Goal: Task Accomplishment & Management: Use online tool/utility

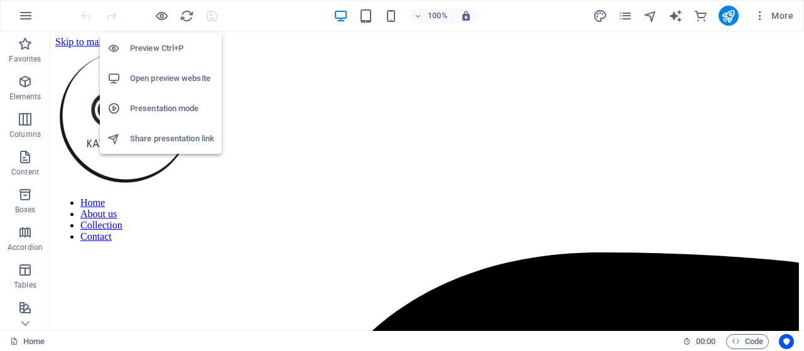
click at [167, 78] on h6 "Open preview website" at bounding box center [172, 78] width 84 height 15
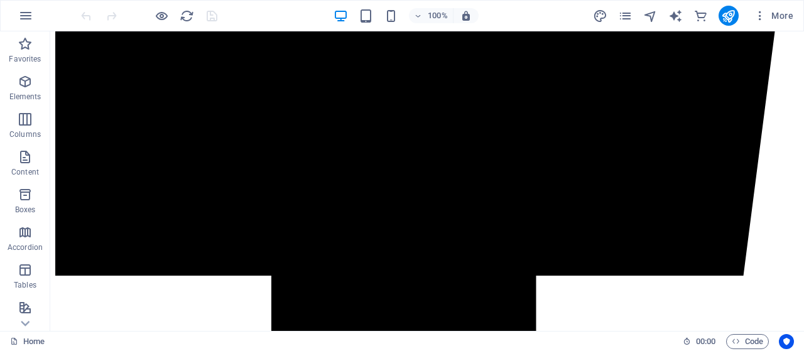
scroll to position [714, 0]
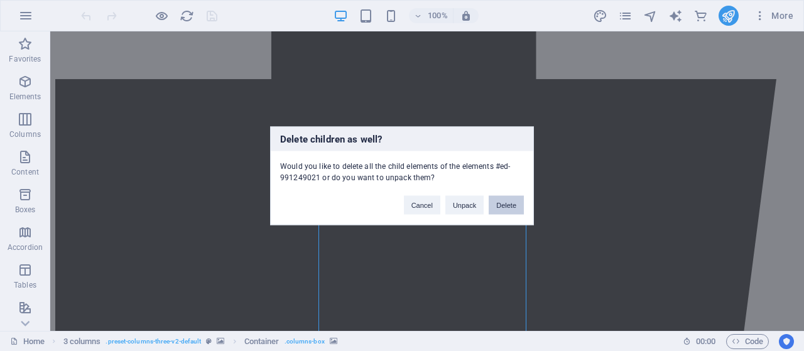
click at [517, 210] on button "Delete" at bounding box center [505, 204] width 35 height 19
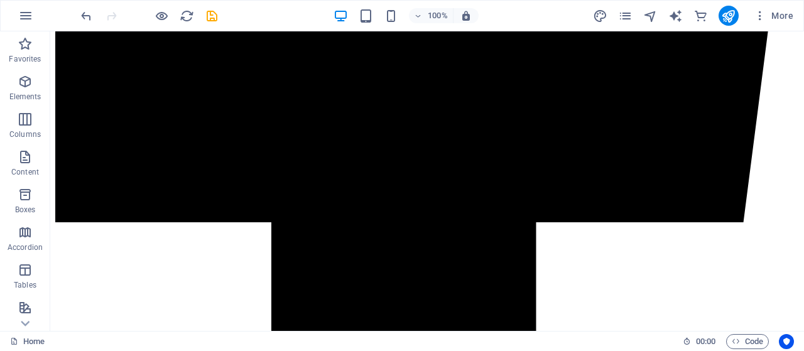
scroll to position [834, 0]
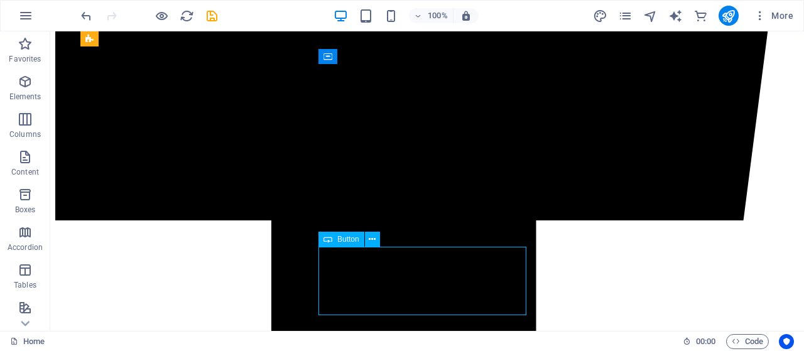
select select "%"
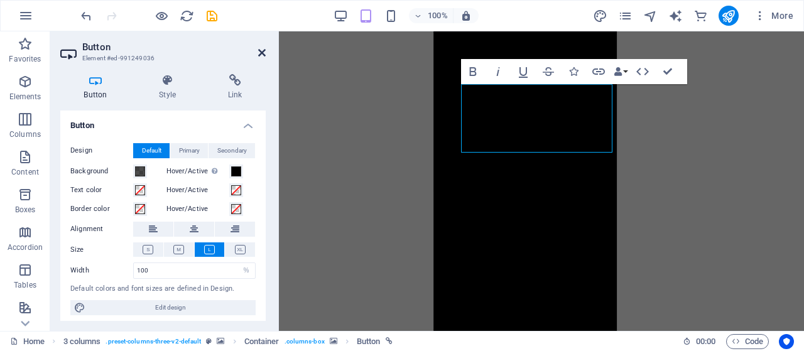
click at [263, 51] on icon at bounding box center [262, 53] width 8 height 10
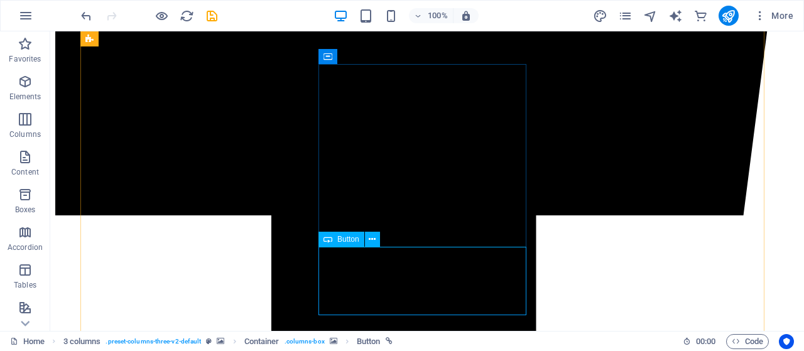
select select "%"
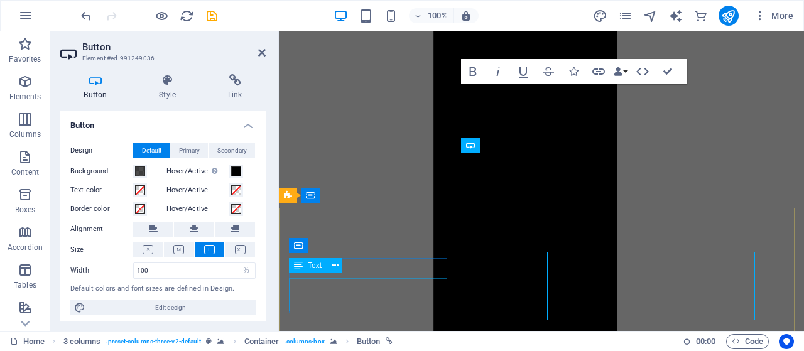
scroll to position [829, 0]
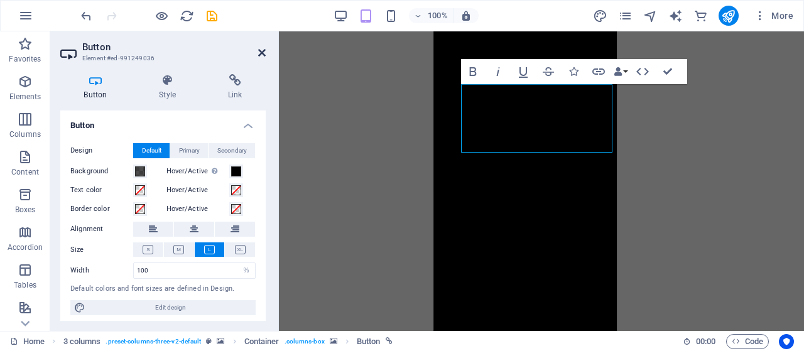
click at [258, 48] on icon at bounding box center [262, 53] width 8 height 10
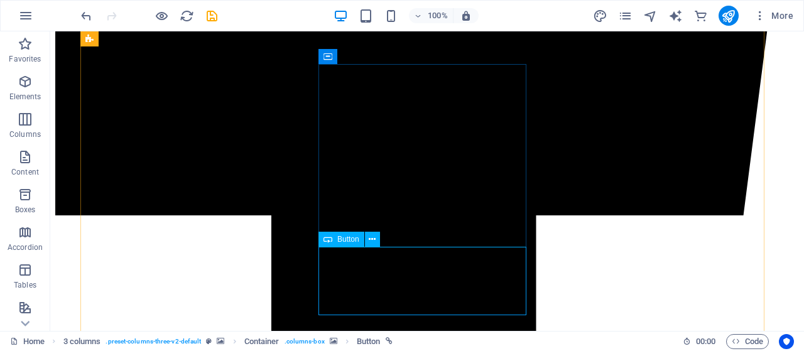
select select "%"
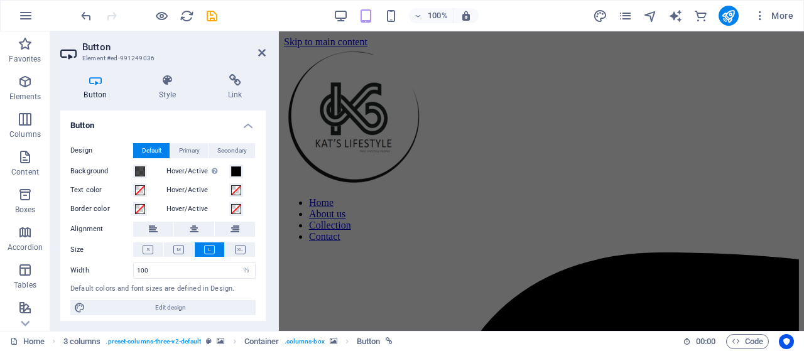
scroll to position [314, 0]
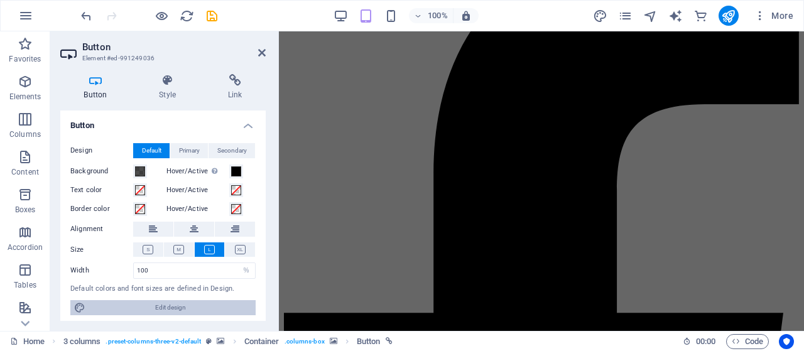
click at [225, 309] on span "Edit design" at bounding box center [170, 307] width 163 height 15
select select "rem"
select select "400"
select select "px"
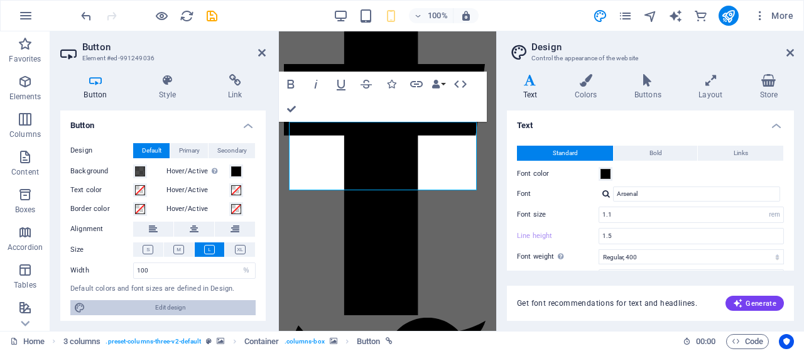
scroll to position [1391, 0]
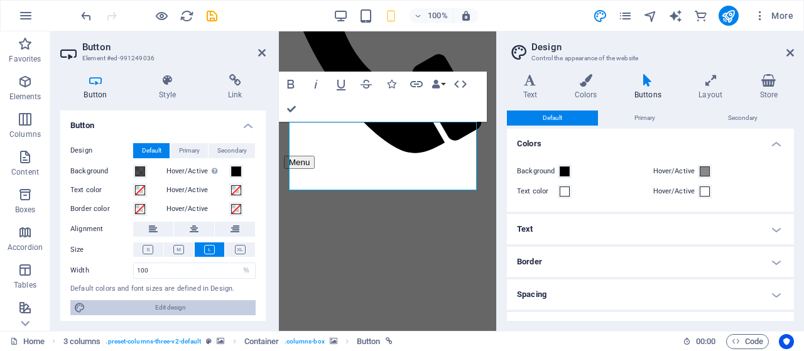
click at [225, 307] on span "Edit design" at bounding box center [170, 307] width 163 height 15
click at [168, 77] on icon at bounding box center [168, 80] width 64 height 13
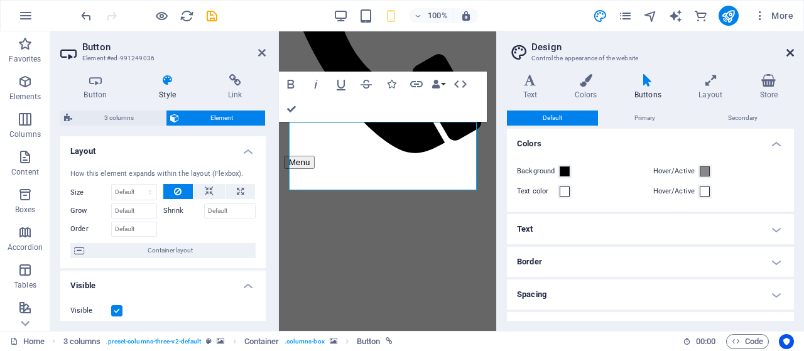
click at [791, 53] on icon at bounding box center [790, 53] width 8 height 10
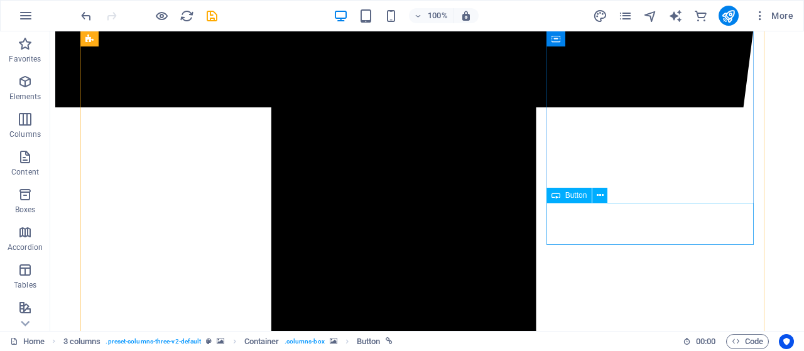
scroll to position [628, 0]
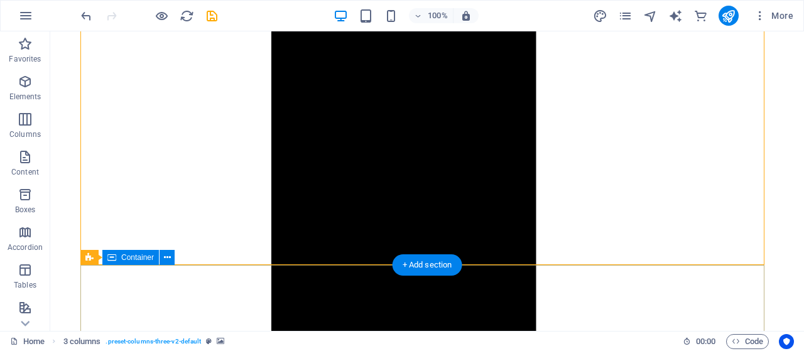
scroll to position [711, 0]
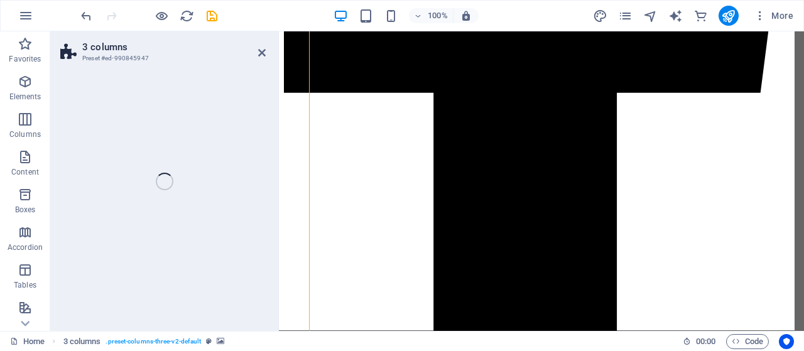
select select "rem"
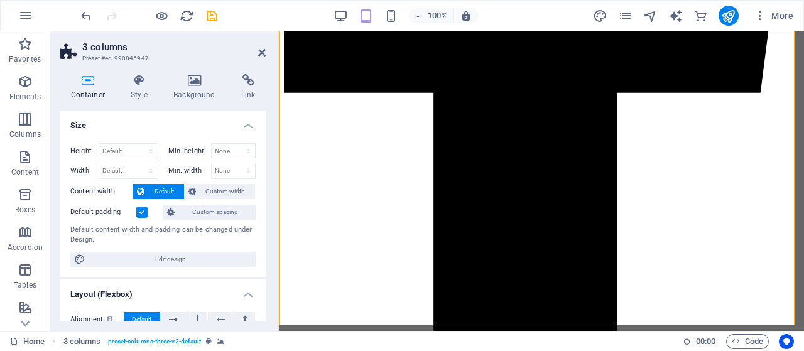
scroll to position [706, 0]
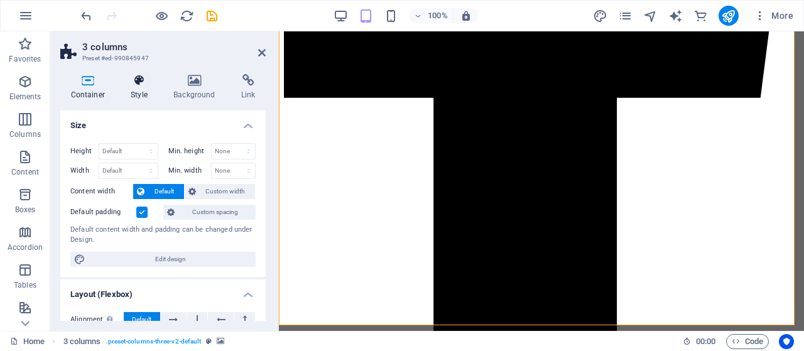
click at [148, 81] on icon at bounding box center [140, 80] width 38 height 13
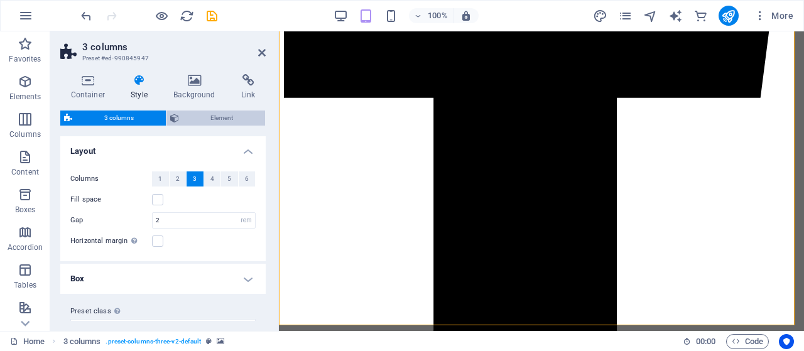
click at [235, 121] on span "Element" at bounding box center [222, 117] width 79 height 15
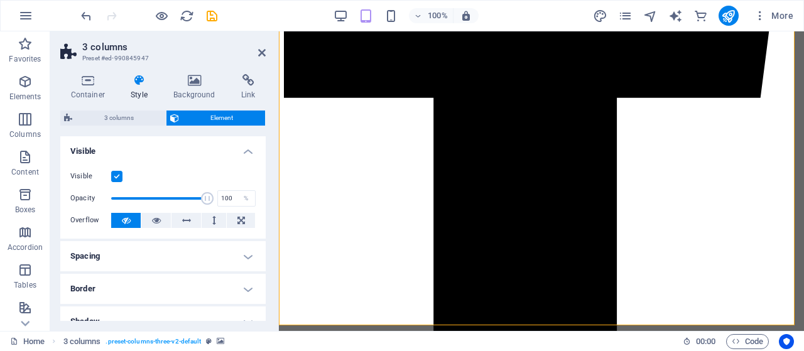
click at [114, 178] on label at bounding box center [116, 176] width 11 height 11
click at [0, 0] on input "Visible" at bounding box center [0, 0] width 0 height 0
click at [114, 178] on label at bounding box center [116, 176] width 11 height 11
click at [0, 0] on input "Visible" at bounding box center [0, 0] width 0 height 0
click at [114, 124] on span "3 columns" at bounding box center [119, 117] width 86 height 15
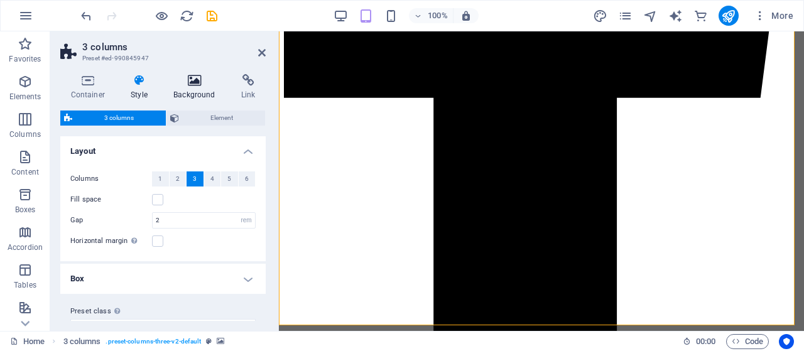
click at [206, 76] on icon at bounding box center [194, 80] width 63 height 13
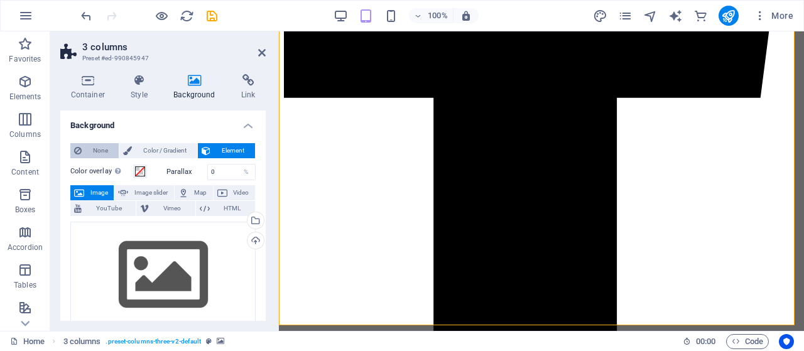
click at [93, 154] on span "None" at bounding box center [100, 150] width 30 height 15
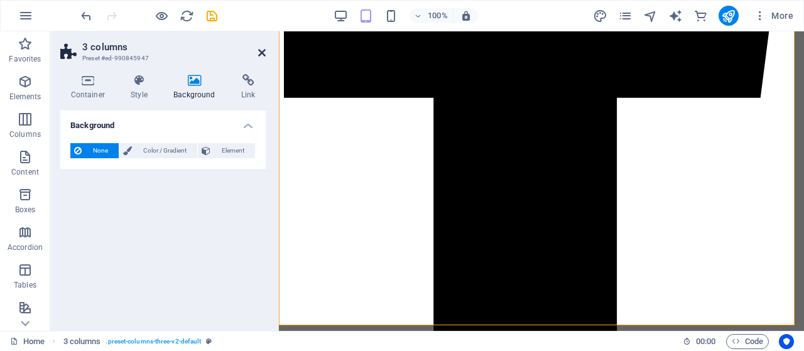
click at [262, 51] on icon at bounding box center [262, 53] width 8 height 10
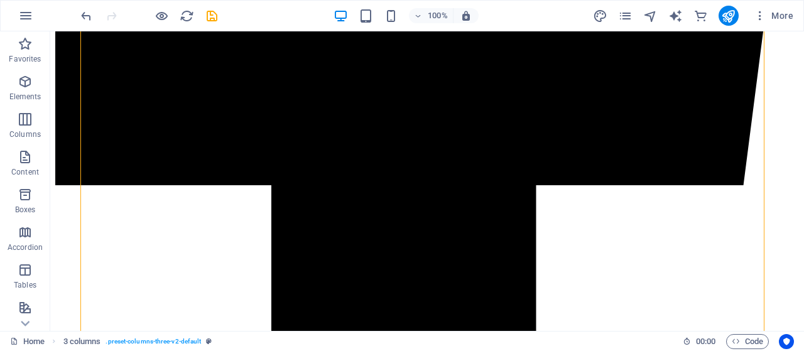
scroll to position [866, 0]
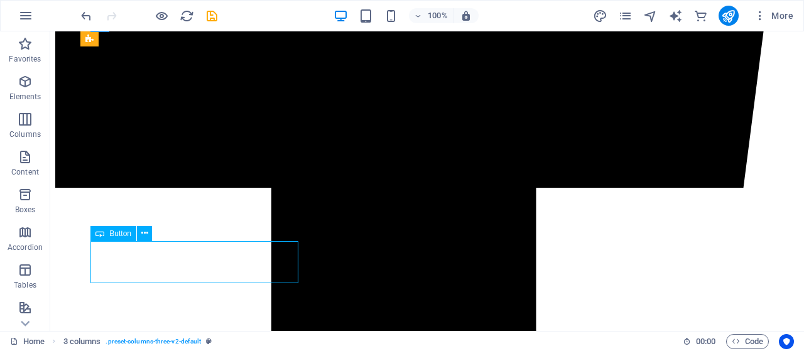
select select "%"
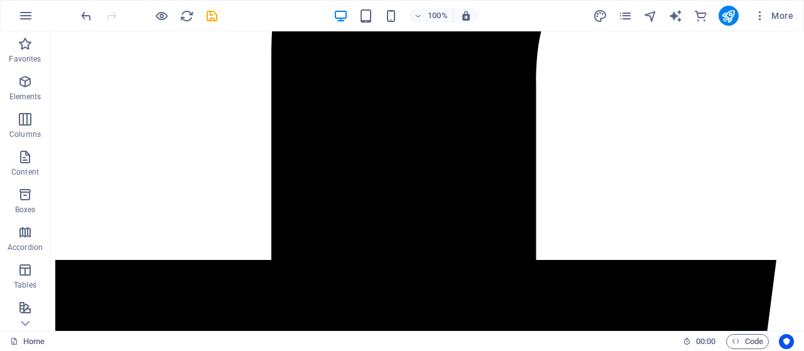
scroll to position [513, 0]
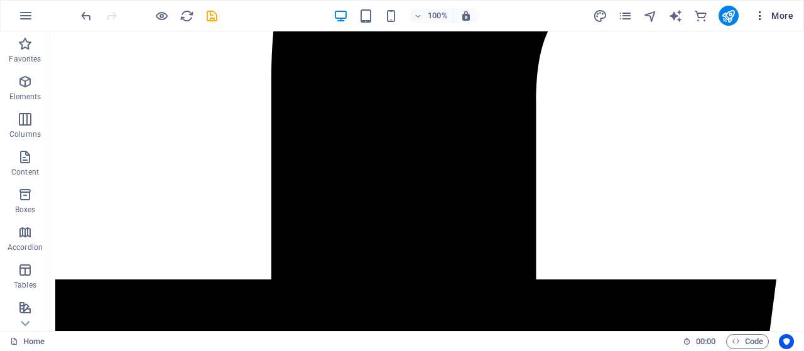
click at [767, 17] on span "More" at bounding box center [773, 15] width 40 height 13
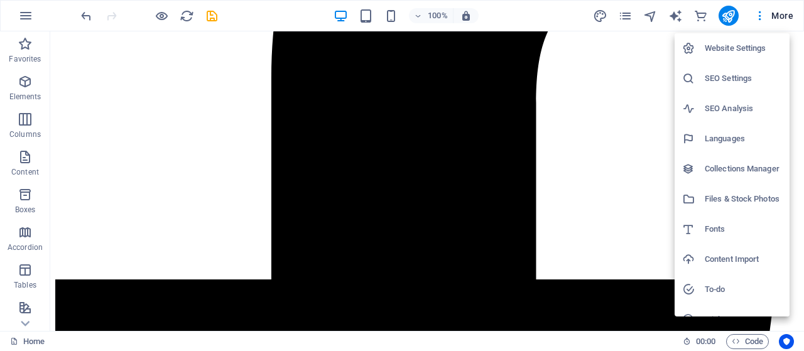
click at [761, 16] on div at bounding box center [402, 175] width 804 height 351
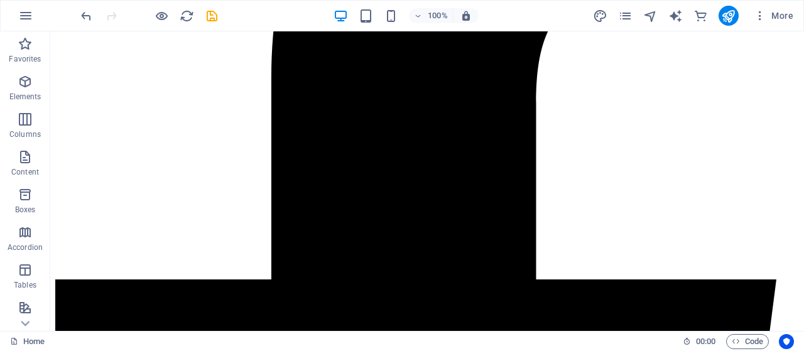
click at [761, 16] on icon "button" at bounding box center [759, 15] width 13 height 13
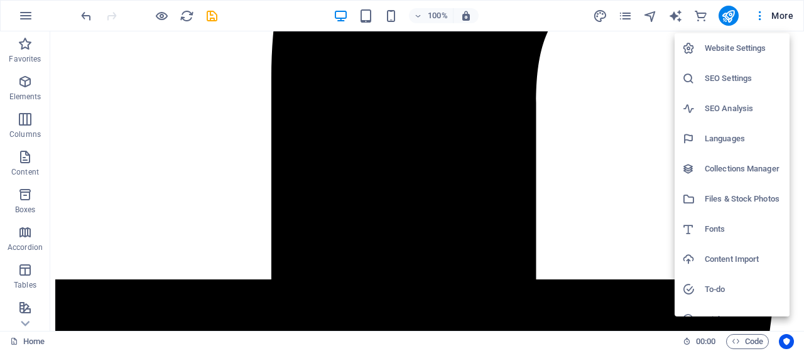
drag, startPoint x: 800, startPoint y: 149, endPoint x: 803, endPoint y: 183, distance: 34.0
click at [803, 183] on div at bounding box center [402, 175] width 804 height 351
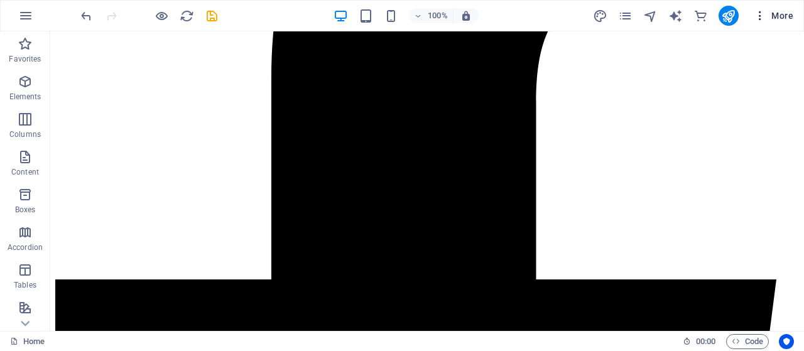
click at [780, 12] on span "More" at bounding box center [773, 15] width 40 height 13
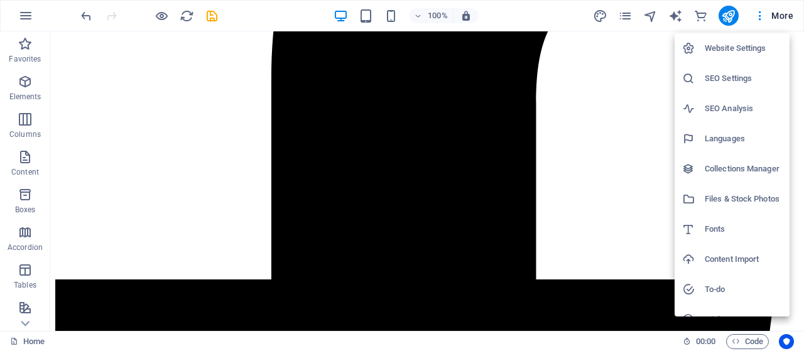
drag, startPoint x: 800, startPoint y: 142, endPoint x: 800, endPoint y: 67, distance: 75.3
click at [800, 67] on div at bounding box center [402, 175] width 804 height 351
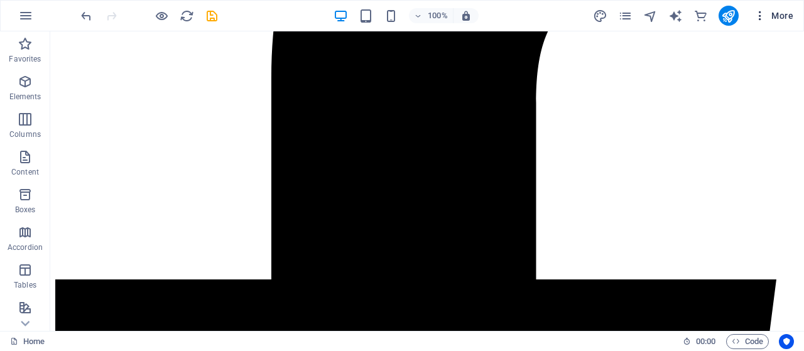
click at [786, 6] on button "More" at bounding box center [773, 16] width 50 height 20
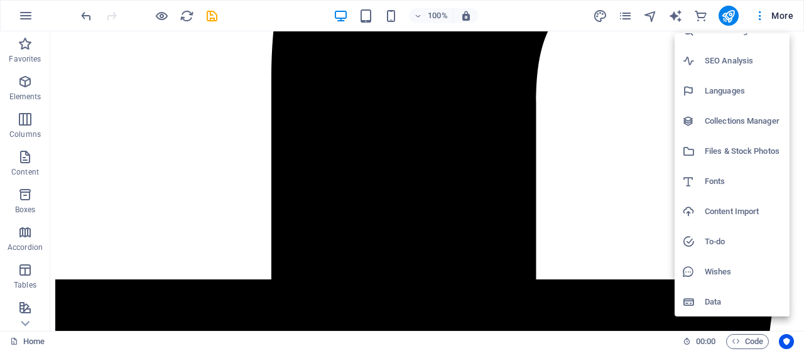
scroll to position [0, 0]
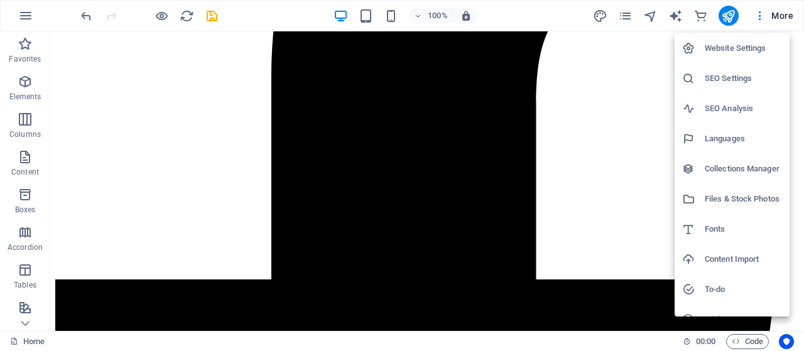
click at [743, 169] on h6 "Collections Manager" at bounding box center [742, 168] width 77 height 15
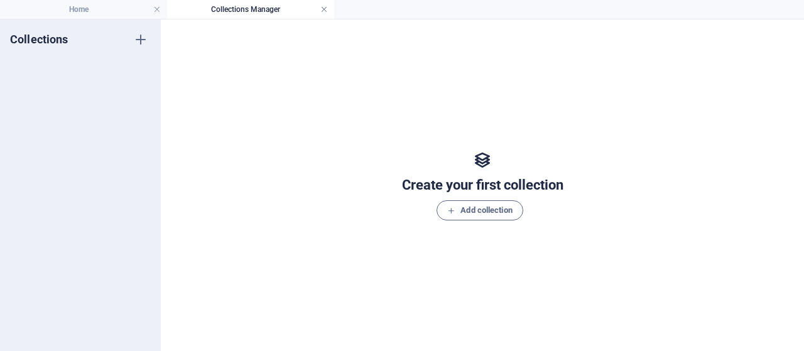
click at [321, 9] on link at bounding box center [324, 10] width 8 height 12
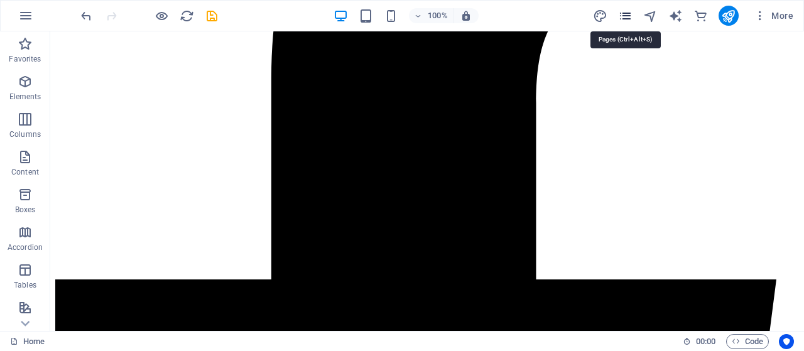
click at [620, 14] on icon "pages" at bounding box center [625, 16] width 14 height 14
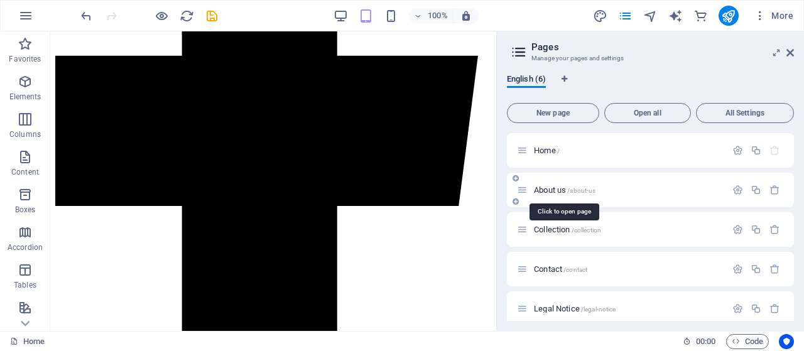
click at [552, 193] on span "About us /about-us" at bounding box center [565, 189] width 62 height 9
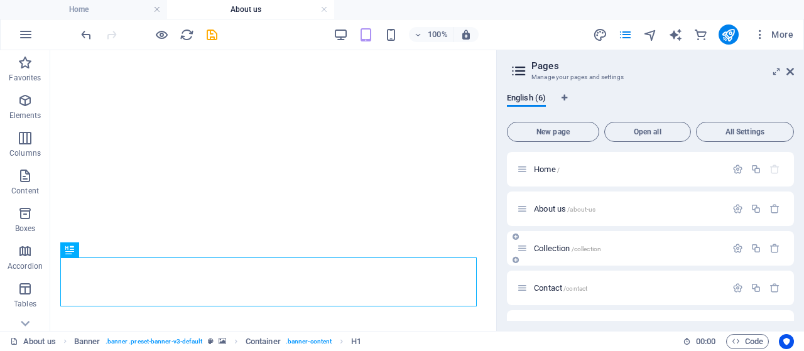
click at [571, 251] on span "Collection /collection" at bounding box center [567, 248] width 67 height 9
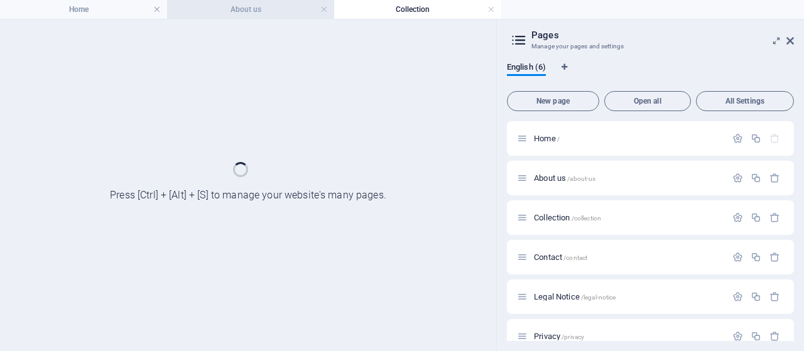
click at [244, 8] on h4 "About us" at bounding box center [250, 10] width 167 height 14
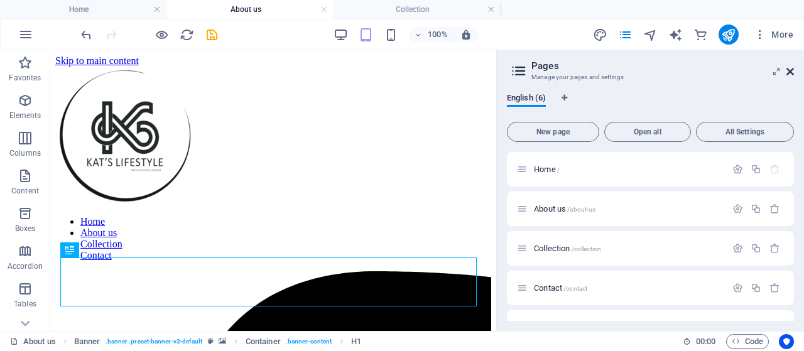
click at [793, 75] on icon at bounding box center [790, 72] width 8 height 10
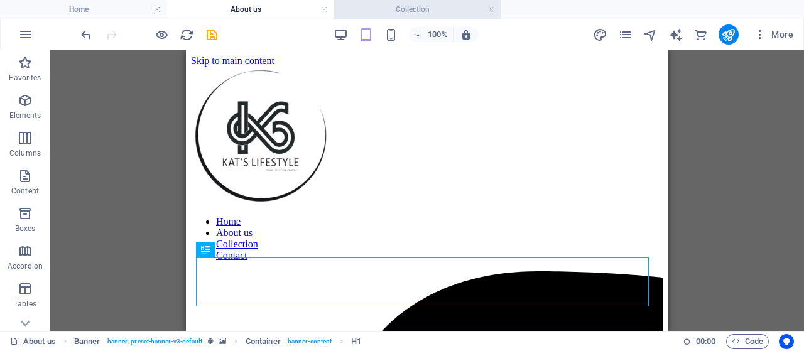
click at [423, 3] on h4 "Collection" at bounding box center [417, 10] width 167 height 14
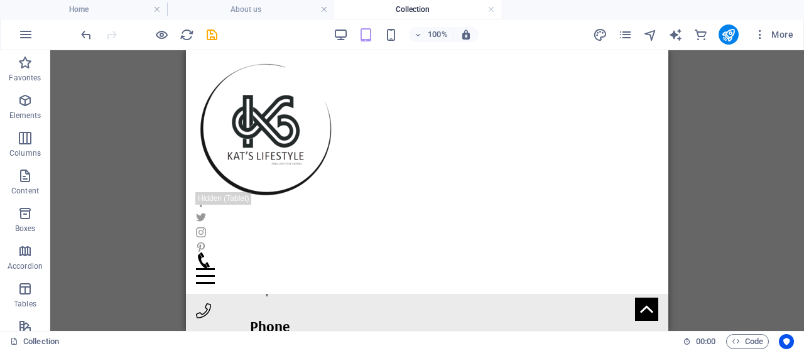
scroll to position [1208, 0]
drag, startPoint x: 665, startPoint y: 67, endPoint x: 880, endPoint y: 235, distance: 272.8
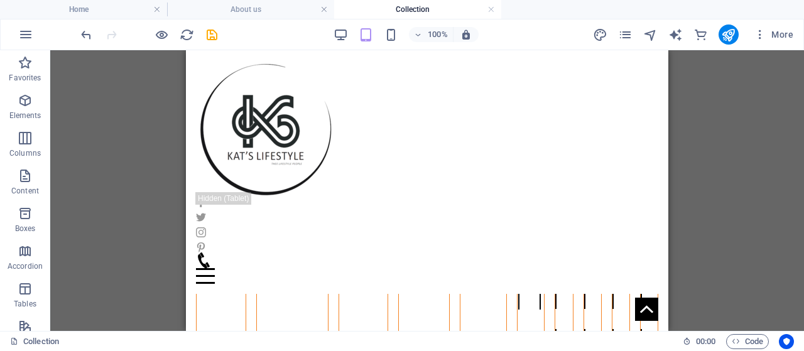
scroll to position [442, 0]
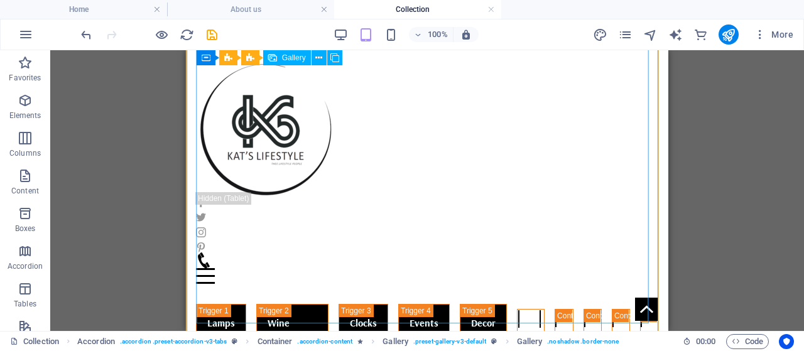
click at [539, 348] on li at bounding box center [539, 357] width 1 height 18
select select "4"
select select "px"
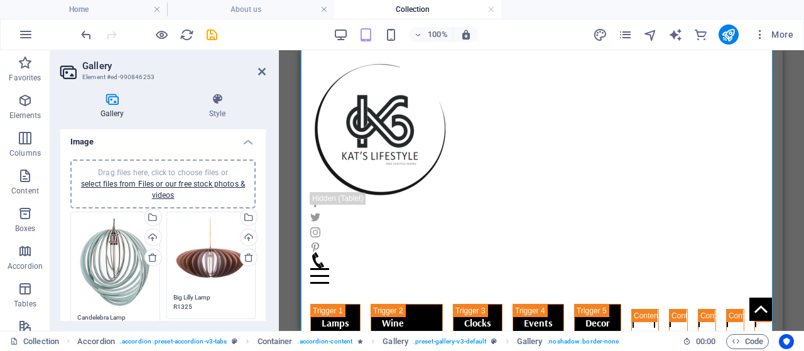
scroll to position [0, 0]
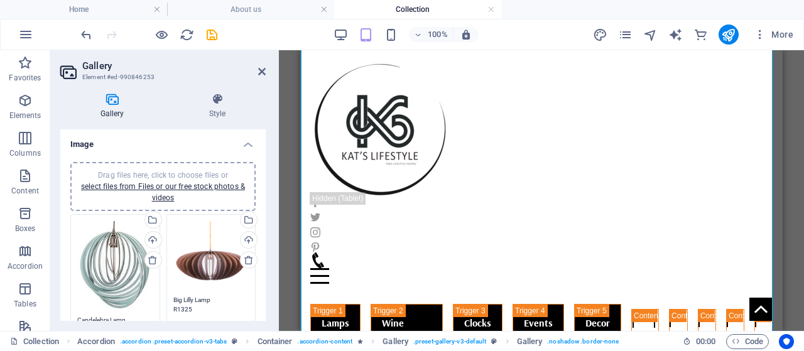
click at [72, 219] on div "Drag files here, click to choose files or select files from Files or our free s…" at bounding box center [115, 278] width 96 height 134
click at [30, 103] on icon "button" at bounding box center [25, 100] width 15 height 15
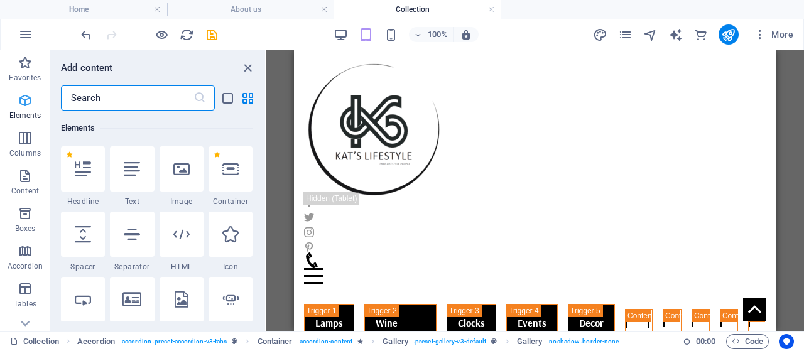
scroll to position [134, 0]
click at [185, 184] on div at bounding box center [181, 168] width 44 height 45
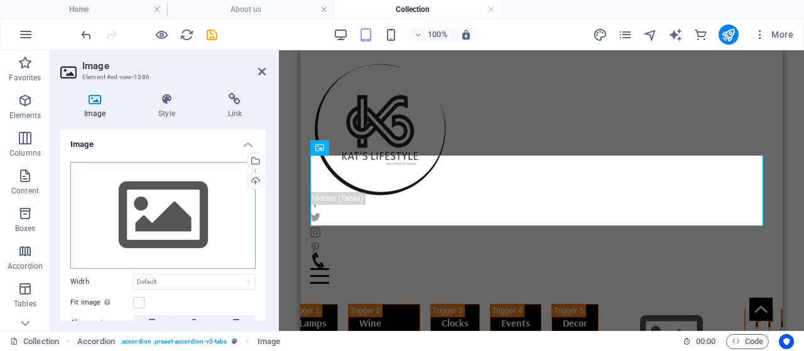
scroll to position [309, 0]
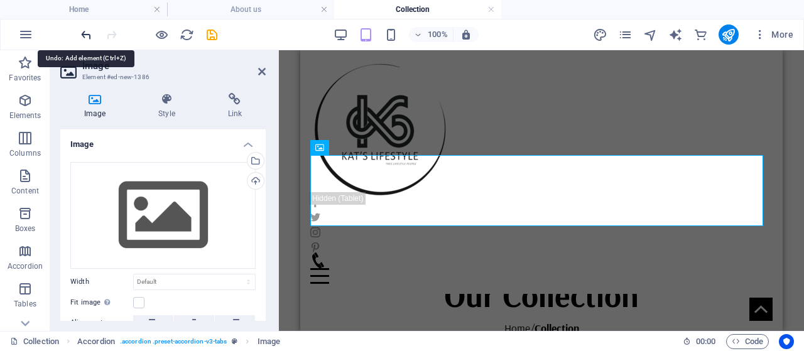
click at [83, 35] on icon "undo" at bounding box center [86, 35] width 14 height 14
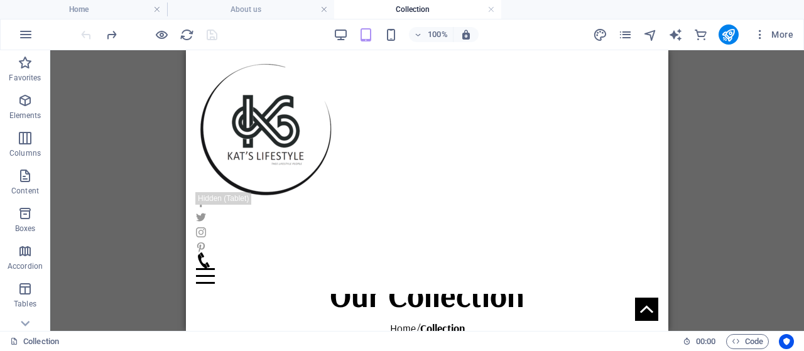
drag, startPoint x: 679, startPoint y: 186, endPoint x: 407, endPoint y: 115, distance: 281.5
click at [679, 186] on div "H1 Banner Container Reference Gallery Accordion Accordion Container Container A…" at bounding box center [426, 190] width 753 height 281
click at [272, 9] on h4 "About us" at bounding box center [250, 10] width 167 height 14
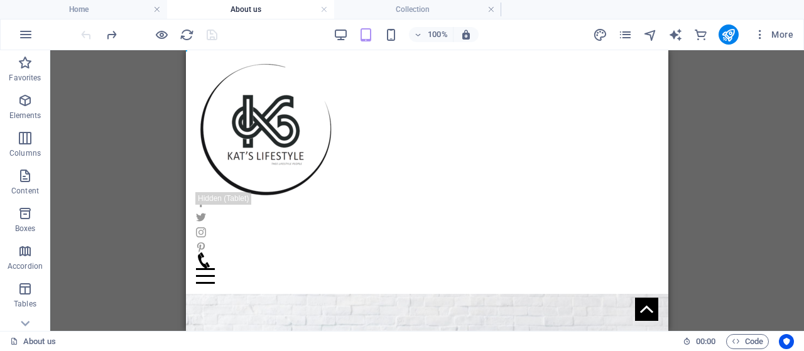
scroll to position [0, 0]
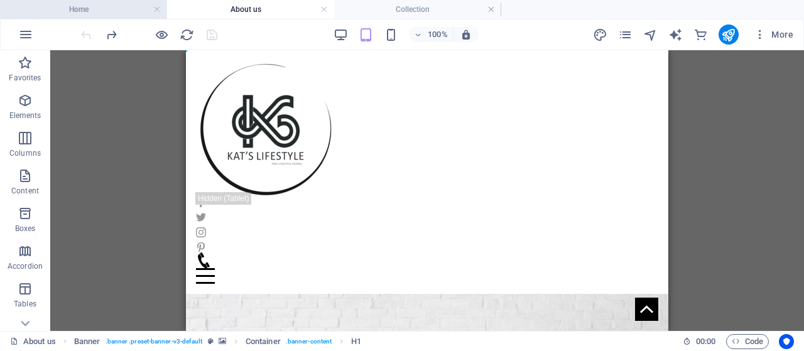
click at [135, 11] on h4 "Home" at bounding box center [83, 10] width 167 height 14
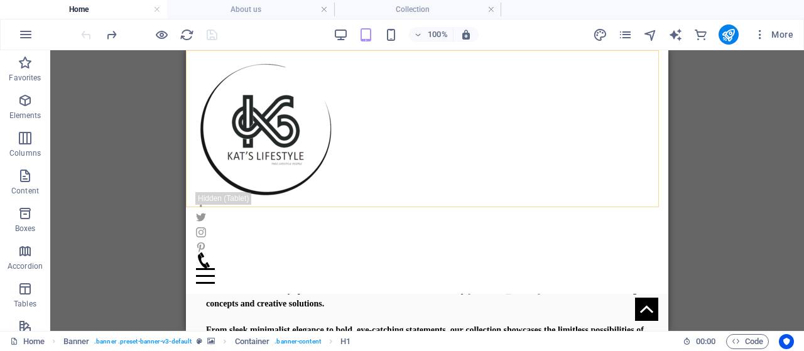
click at [475, 87] on div "Home About us Collection Contact Menu" at bounding box center [427, 172] width 482 height 244
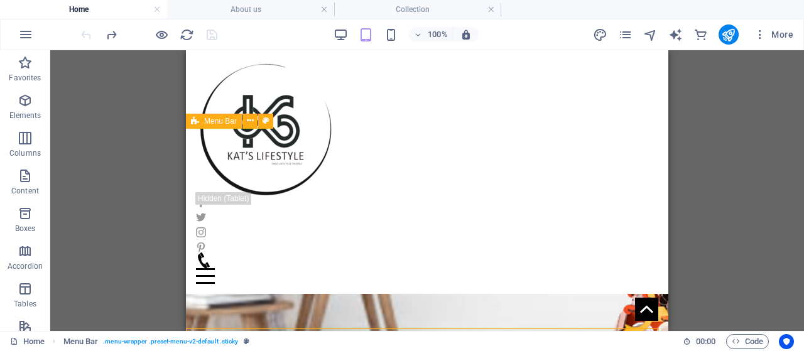
scroll to position [0, 0]
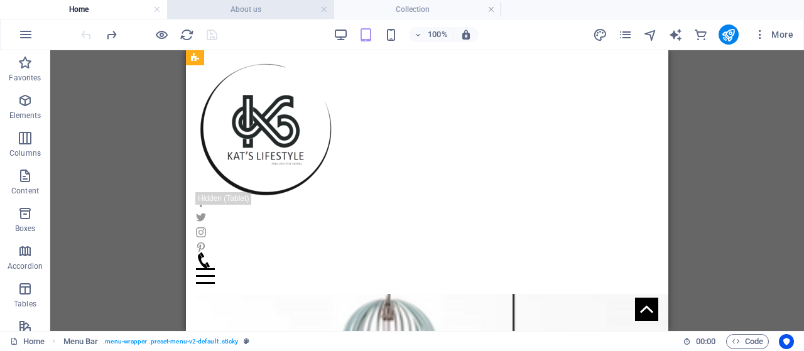
click at [277, 14] on h4 "About us" at bounding box center [250, 10] width 167 height 14
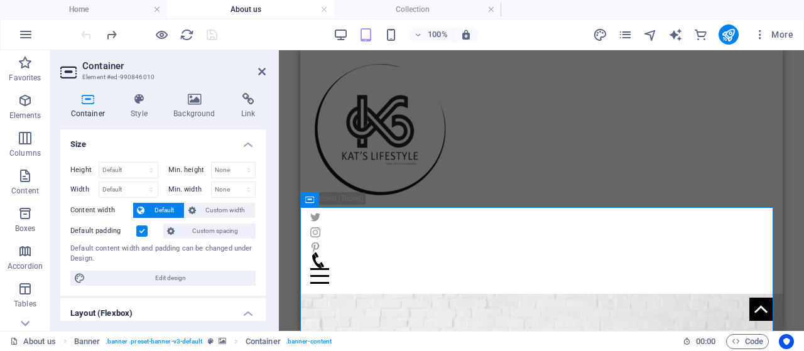
click at [197, 90] on div "Container Style Background Link Size Height Default px rem % vh vw Min. height …" at bounding box center [162, 207] width 225 height 248
click at [193, 99] on icon at bounding box center [194, 99] width 63 height 13
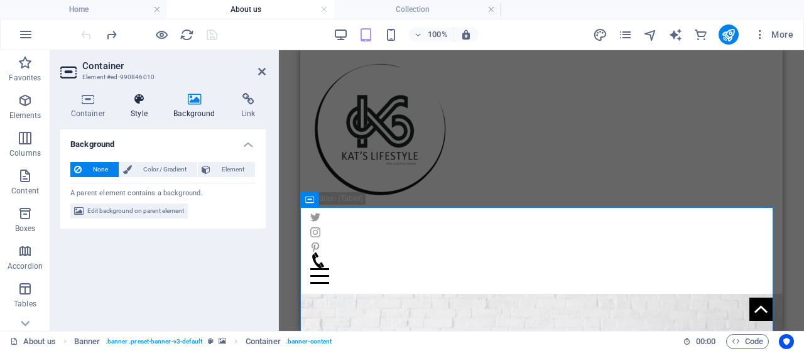
click at [143, 99] on icon at bounding box center [140, 99] width 38 height 13
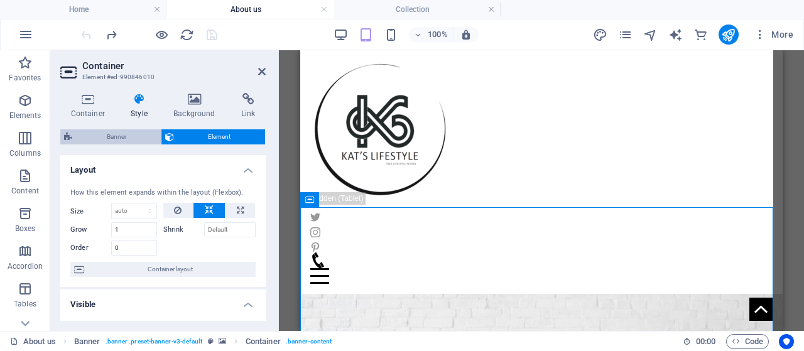
click at [107, 132] on span "Banner" at bounding box center [116, 136] width 81 height 15
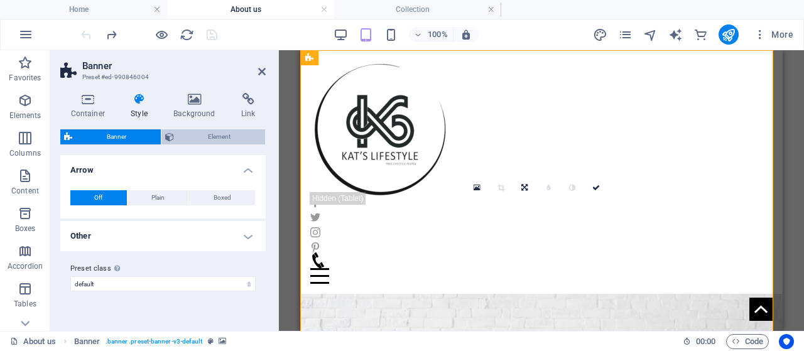
click at [214, 134] on span "Element" at bounding box center [220, 136] width 84 height 15
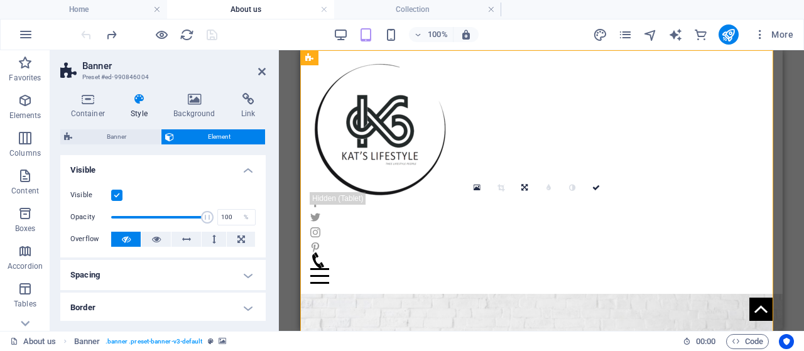
scroll to position [230, 0]
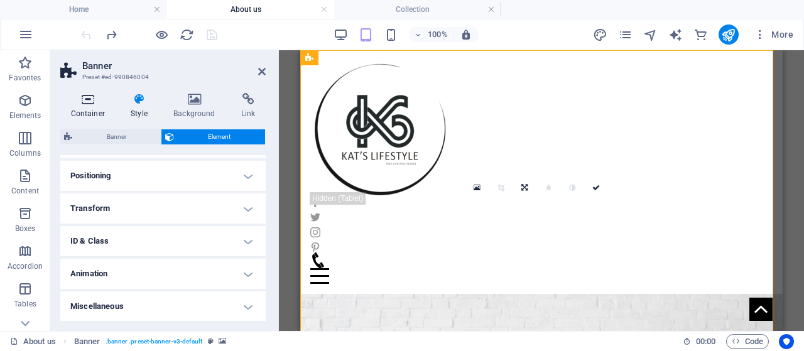
click at [89, 101] on icon at bounding box center [87, 99] width 55 height 13
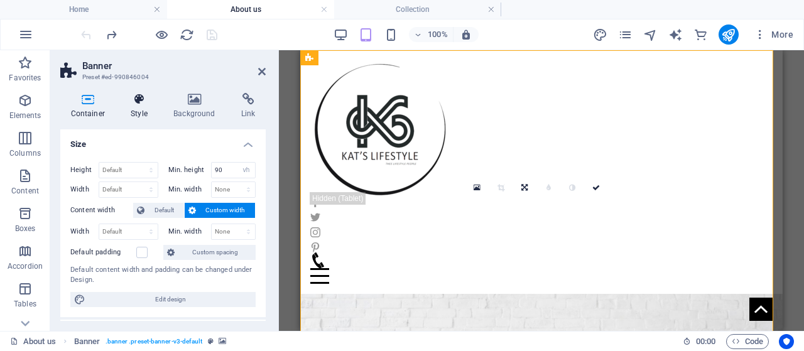
click at [141, 95] on icon at bounding box center [140, 99] width 38 height 13
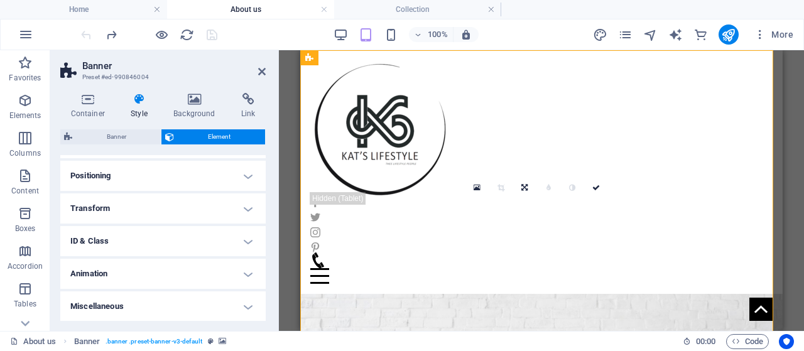
click at [122, 127] on div "Container Style Background Link Size Height Default px rem % vh vw Min. height …" at bounding box center [162, 207] width 205 height 228
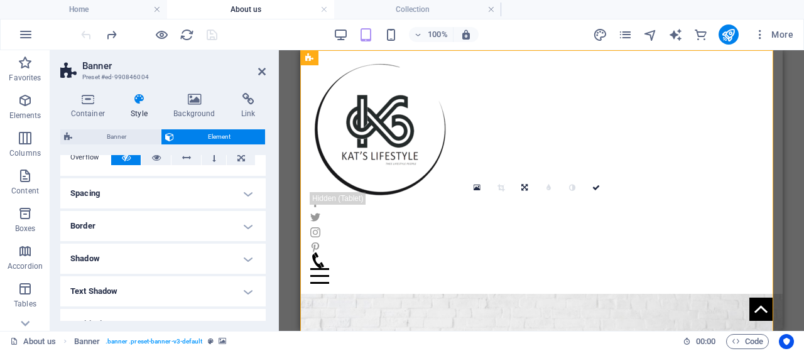
scroll to position [107, 0]
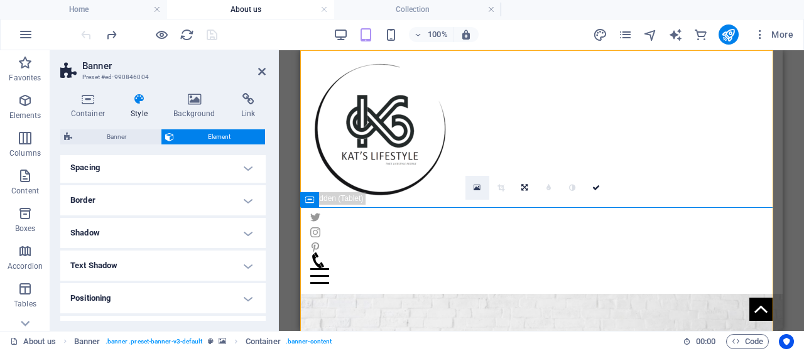
click at [481, 185] on link at bounding box center [477, 188] width 24 height 24
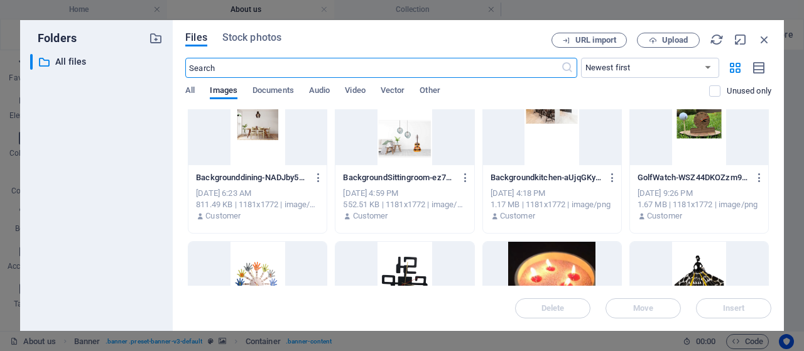
scroll to position [175, 0]
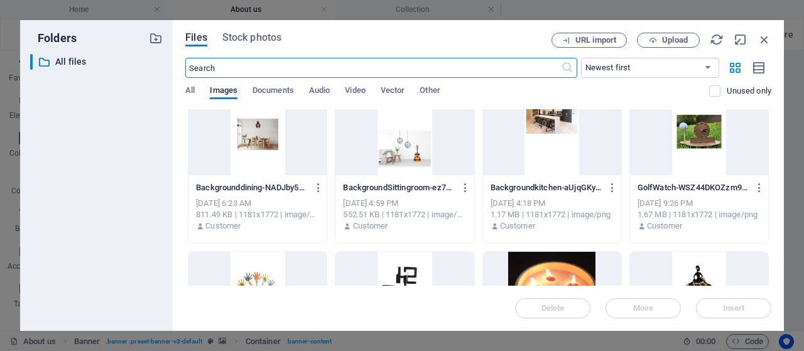
click at [390, 148] on div at bounding box center [404, 135] width 138 height 82
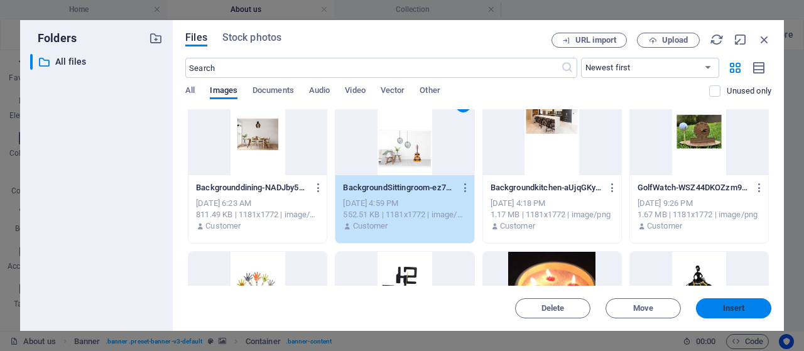
click at [748, 311] on span "Insert" at bounding box center [733, 308] width 65 height 8
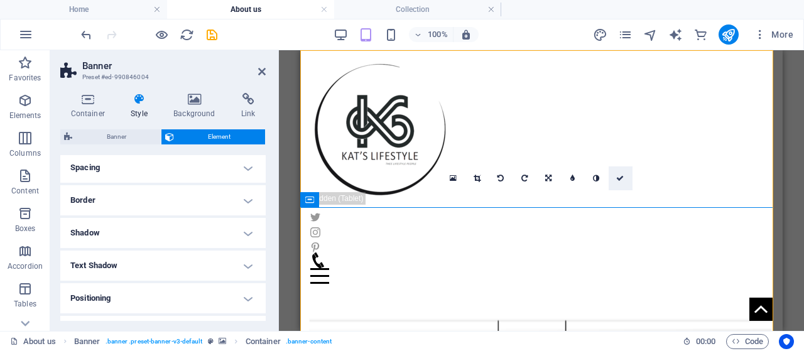
click at [622, 176] on icon at bounding box center [620, 179] width 8 height 8
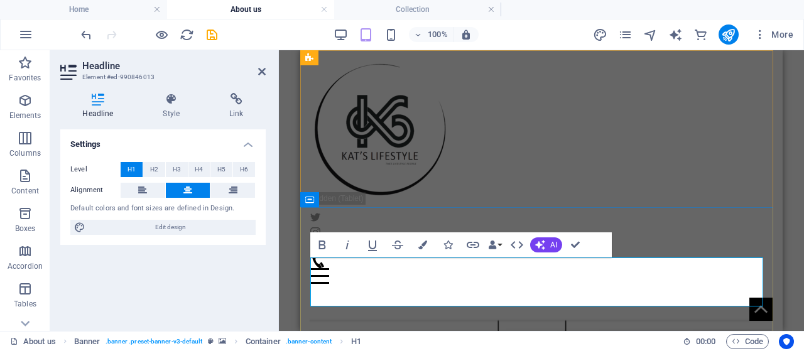
drag, startPoint x: 650, startPoint y: 282, endPoint x: 515, endPoint y: 282, distance: 134.3
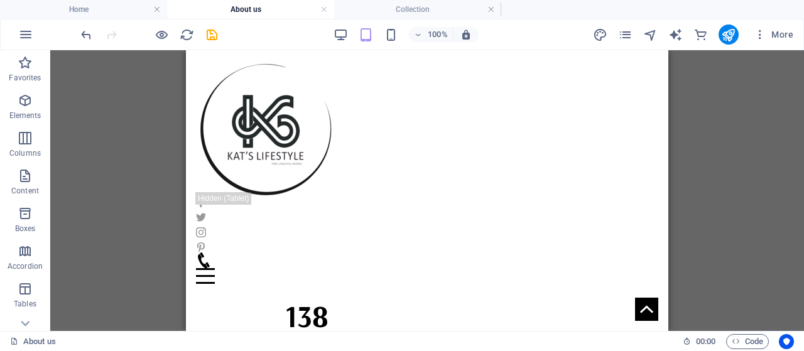
scroll to position [1091, 0]
click at [669, 188] on div "H1 Banner Container Reference Text Reference Unequal Columns" at bounding box center [426, 190] width 753 height 281
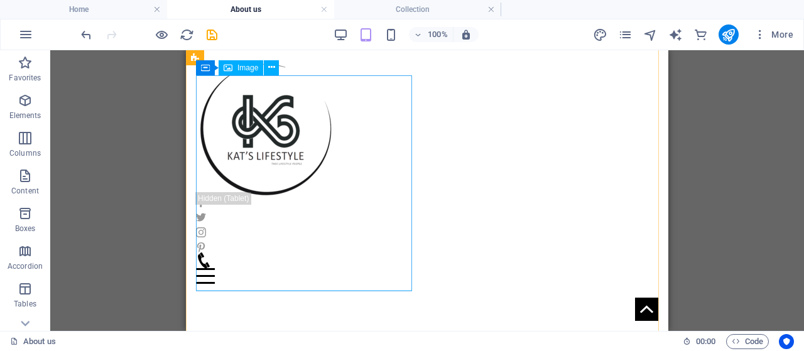
select select "%"
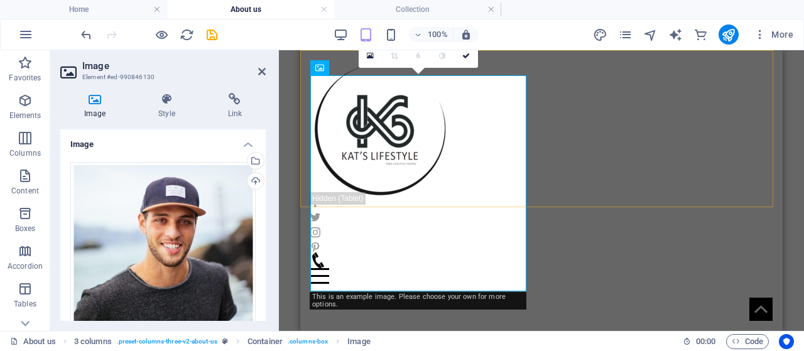
click at [635, 190] on div "Home About us Collection Contact Menu" at bounding box center [541, 172] width 482 height 244
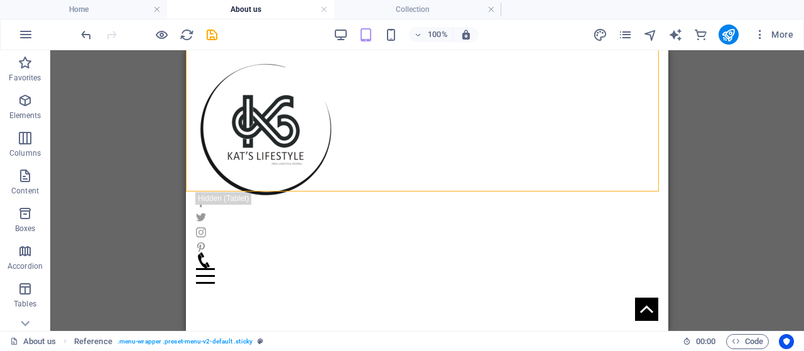
scroll to position [1337, 0]
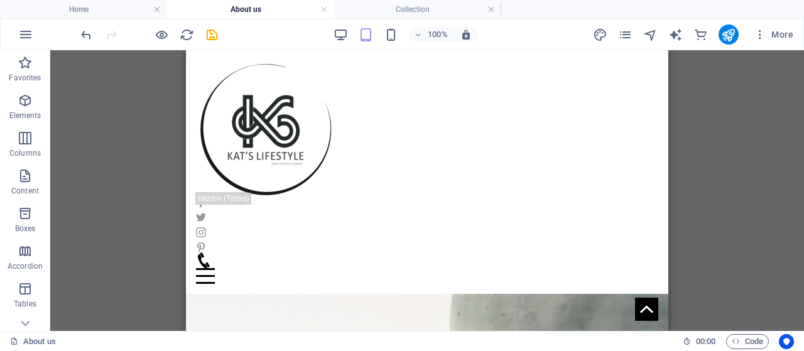
scroll to position [1092, 0]
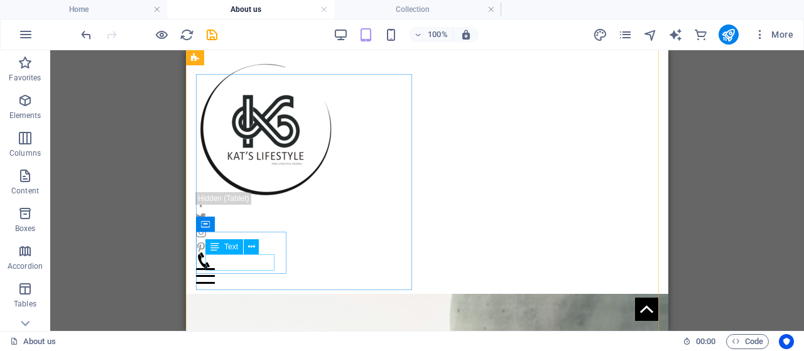
click at [262, 247] on div "Text" at bounding box center [236, 247] width 62 height 16
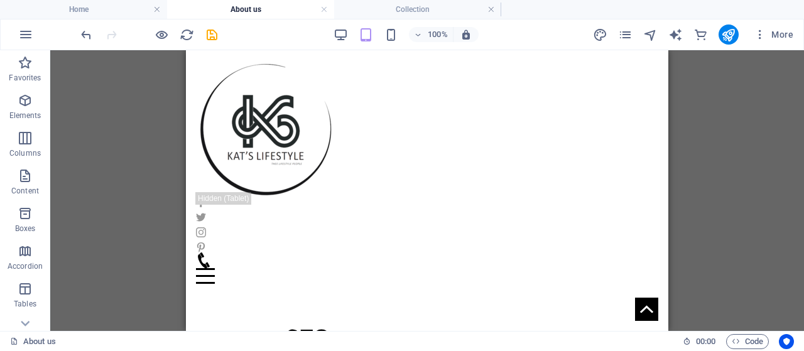
scroll to position [1294, 0]
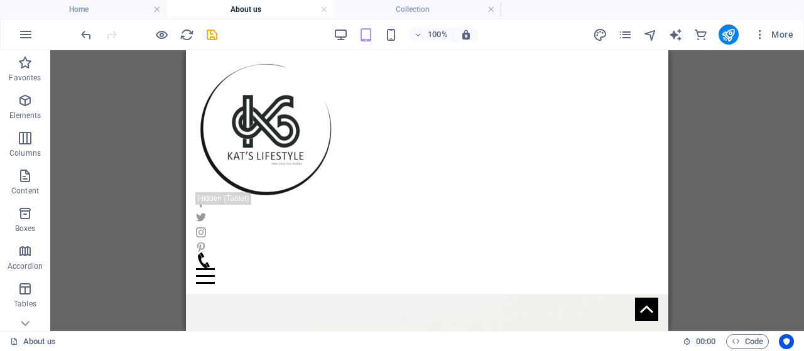
scroll to position [759, 0]
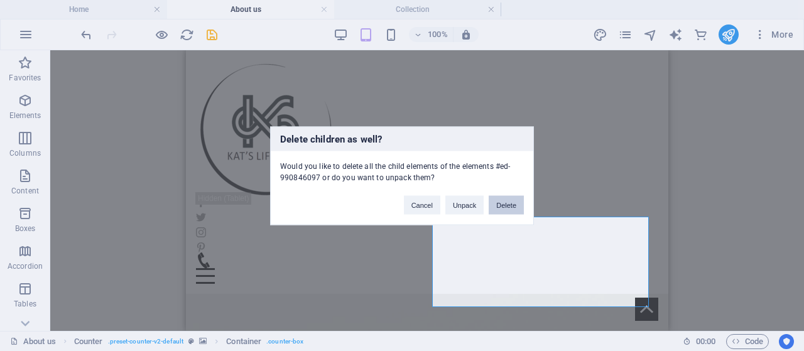
click at [508, 210] on button "Delete" at bounding box center [505, 204] width 35 height 19
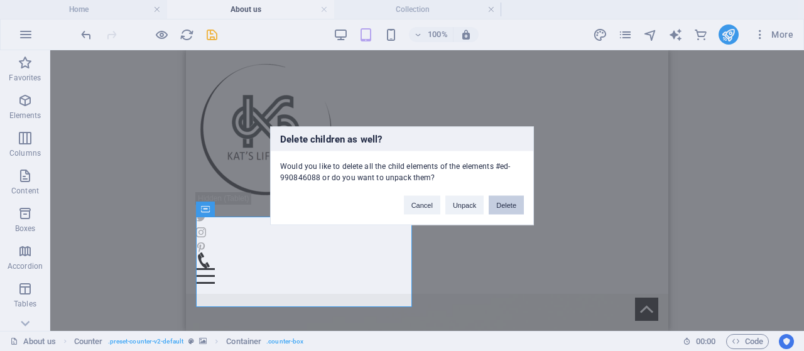
click at [505, 208] on button "Delete" at bounding box center [505, 204] width 35 height 19
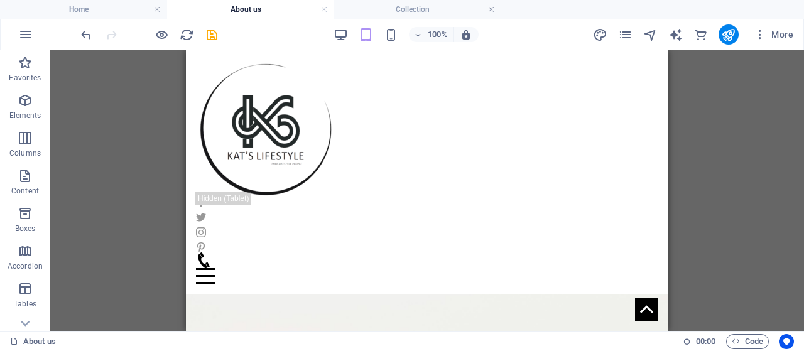
scroll to position [608, 0]
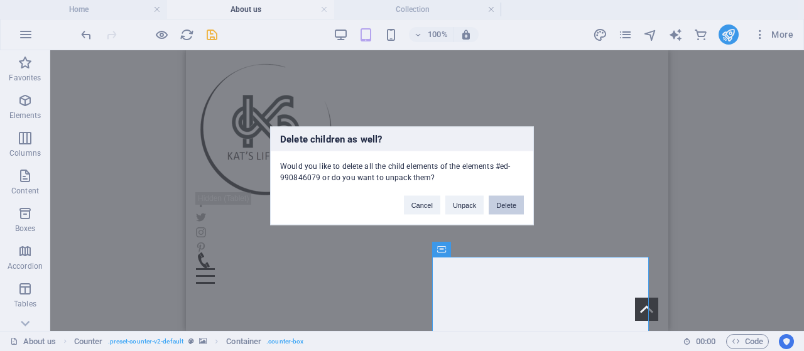
click at [511, 205] on button "Delete" at bounding box center [505, 204] width 35 height 19
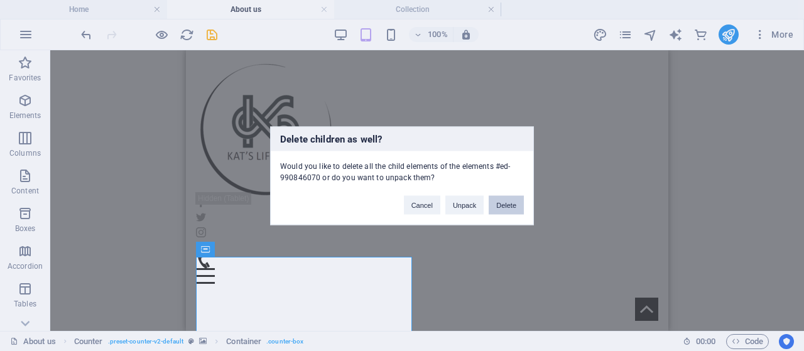
click at [513, 200] on button "Delete" at bounding box center [505, 204] width 35 height 19
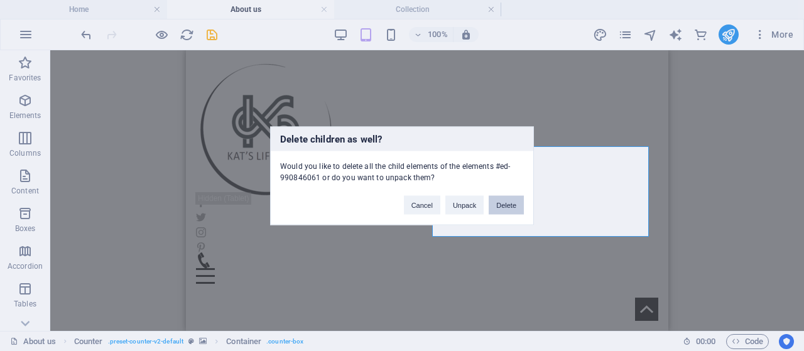
click at [513, 207] on button "Delete" at bounding box center [505, 204] width 35 height 19
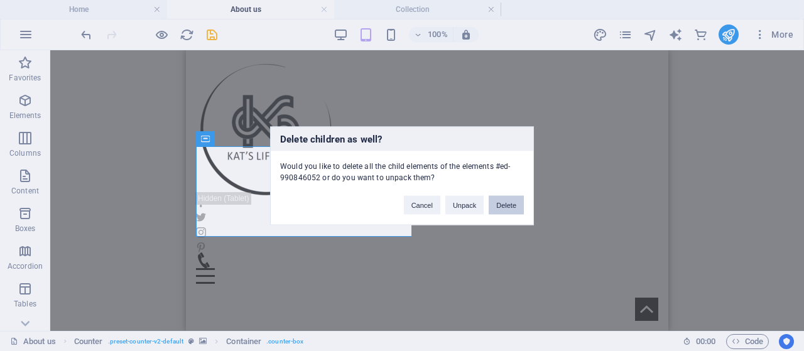
click at [504, 208] on button "Delete" at bounding box center [505, 204] width 35 height 19
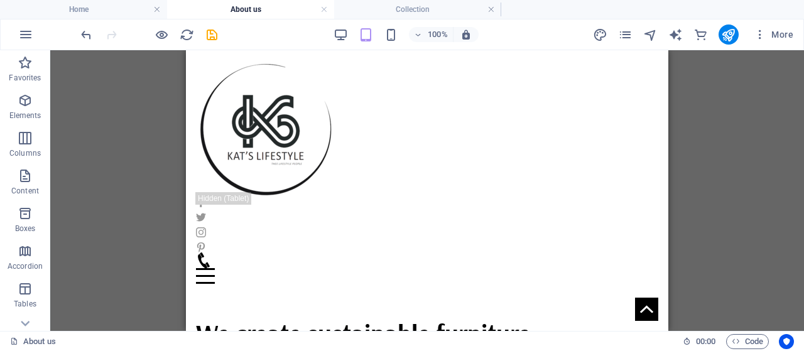
scroll to position [547, 0]
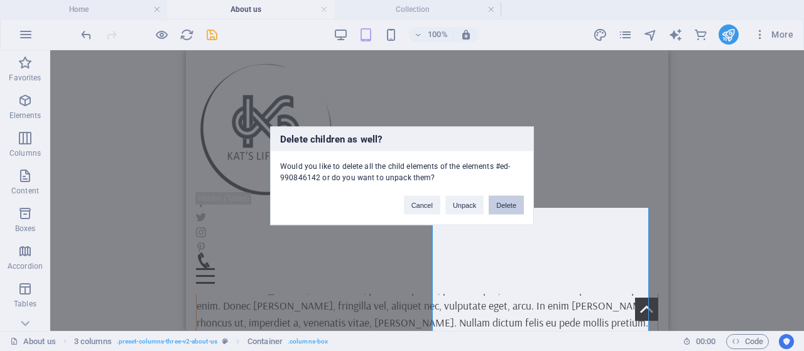
click at [510, 210] on button "Delete" at bounding box center [505, 204] width 35 height 19
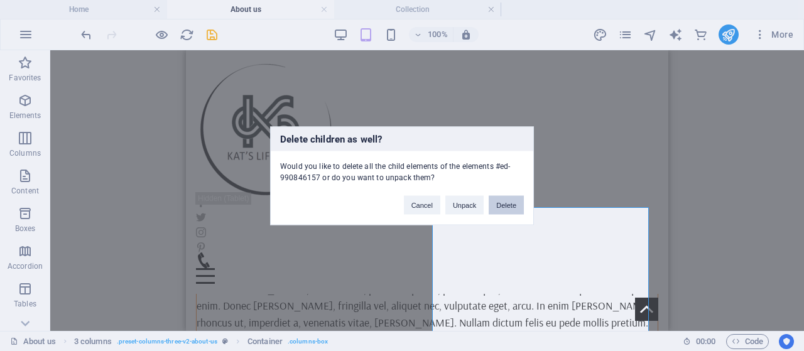
drag, startPoint x: 495, startPoint y: 198, endPoint x: 309, endPoint y: 149, distance: 192.8
click at [495, 198] on button "Delete" at bounding box center [505, 204] width 35 height 19
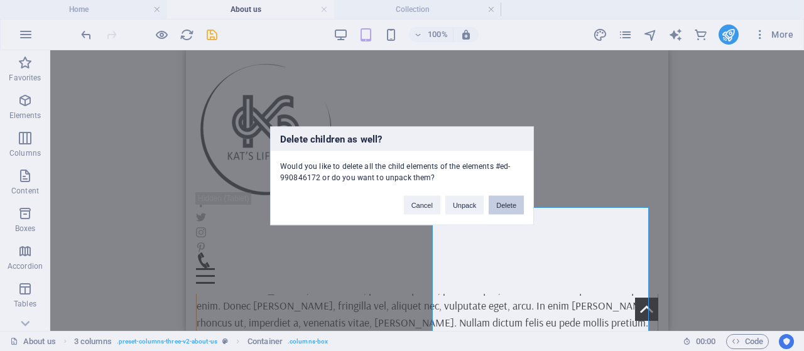
drag, startPoint x: 505, startPoint y: 208, endPoint x: 319, endPoint y: 159, distance: 192.2
click at [505, 208] on button "Delete" at bounding box center [505, 204] width 35 height 19
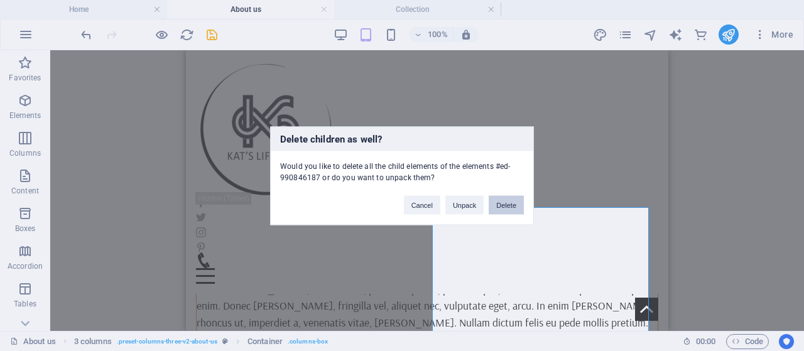
click at [510, 209] on button "Delete" at bounding box center [505, 204] width 35 height 19
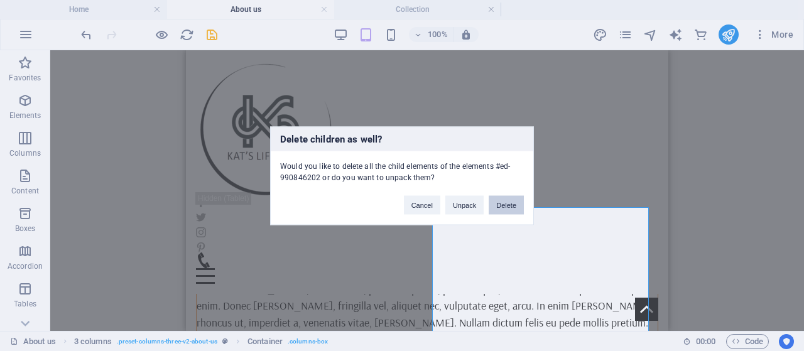
click at [517, 208] on button "Delete" at bounding box center [505, 204] width 35 height 19
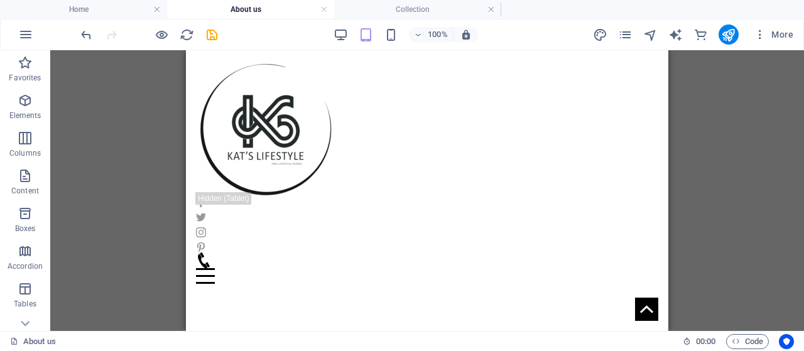
scroll to position [417, 0]
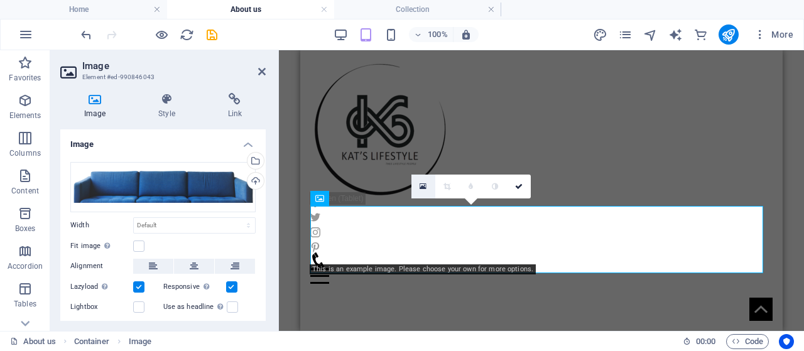
click at [422, 185] on icon at bounding box center [422, 186] width 7 height 9
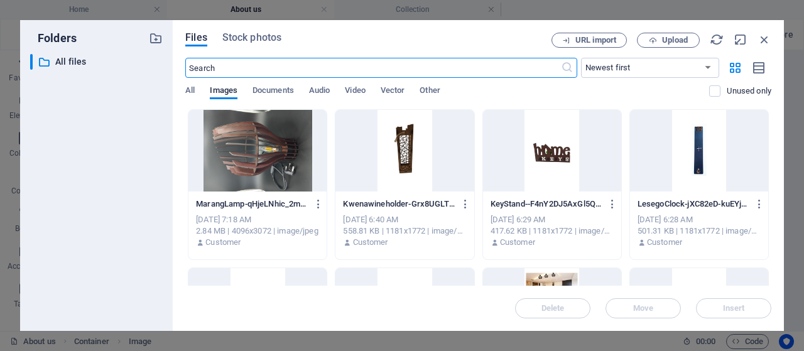
scroll to position [638, 0]
drag, startPoint x: 771, startPoint y: 124, endPoint x: 770, endPoint y: 164, distance: 40.2
click at [770, 164] on div "Files Stock photos URL import Upload ​ Newest first Oldest first Name (A-Z) Nam…" at bounding box center [478, 175] width 611 height 311
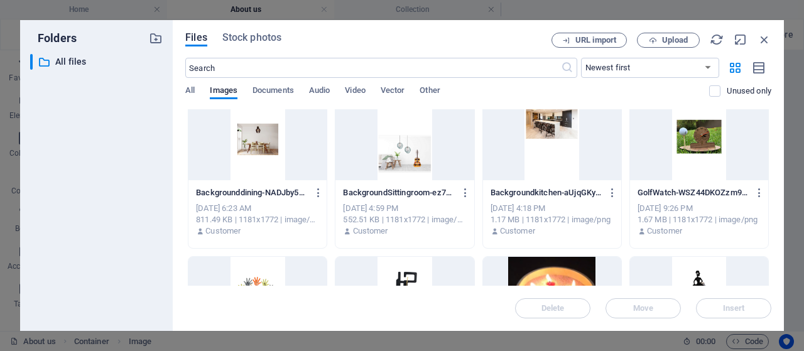
scroll to position [119, 0]
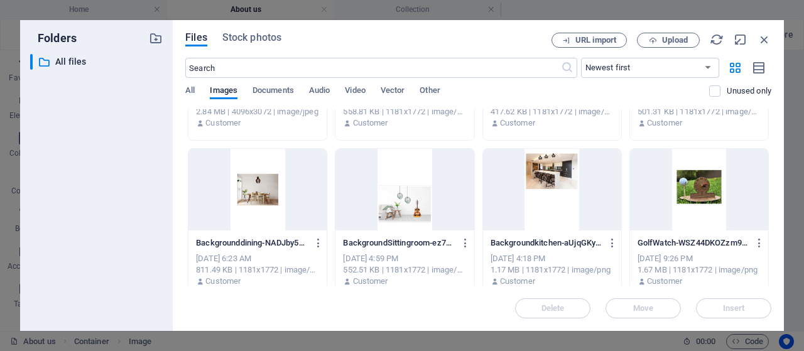
click at [532, 170] on div at bounding box center [552, 190] width 138 height 82
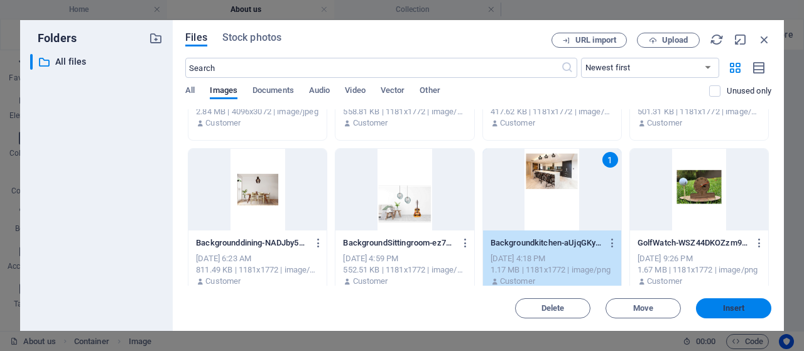
click at [745, 308] on span "Insert" at bounding box center [733, 308] width 65 height 8
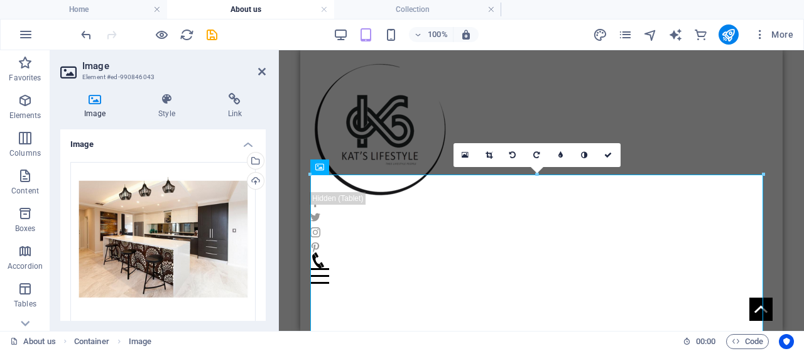
scroll to position [380, 0]
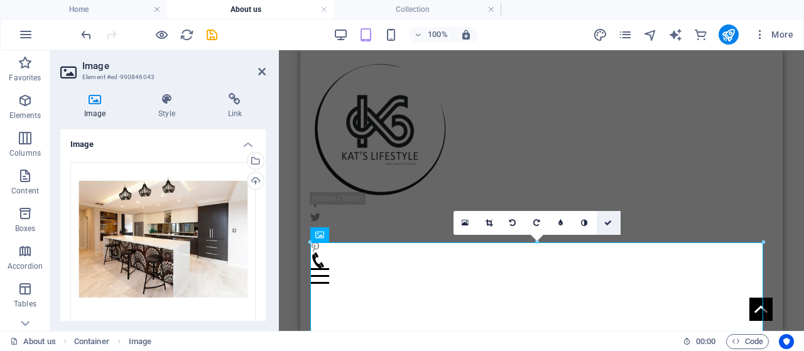
click at [604, 219] on icon at bounding box center [608, 223] width 8 height 8
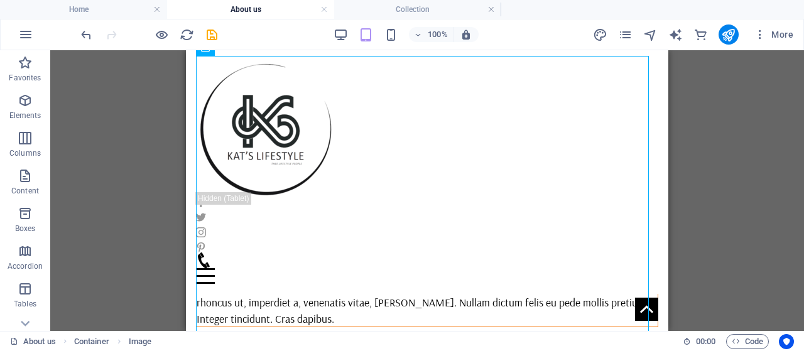
scroll to position [449, 0]
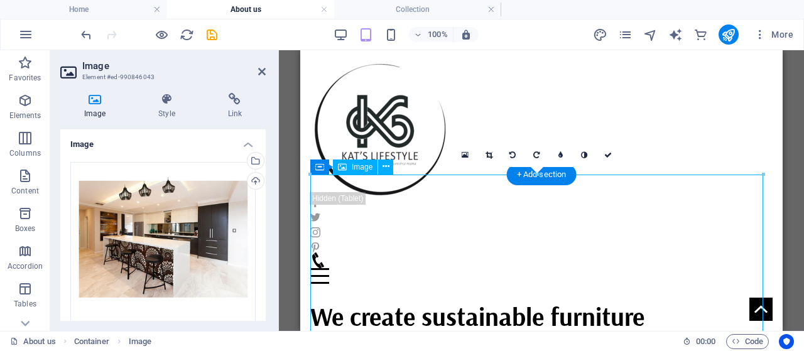
drag, startPoint x: 554, startPoint y: 261, endPoint x: 552, endPoint y: 278, distance: 17.7
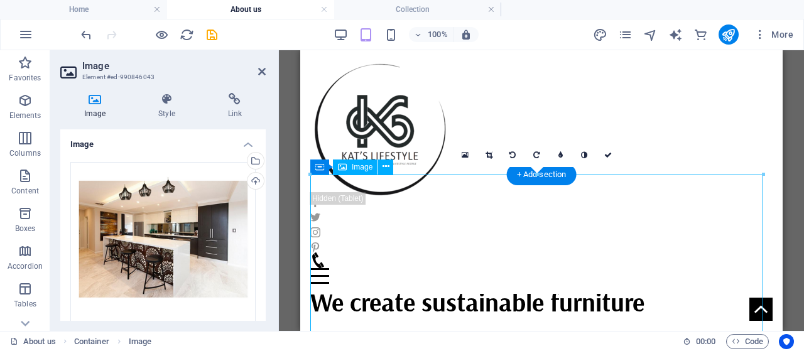
scroll to position [493, 0]
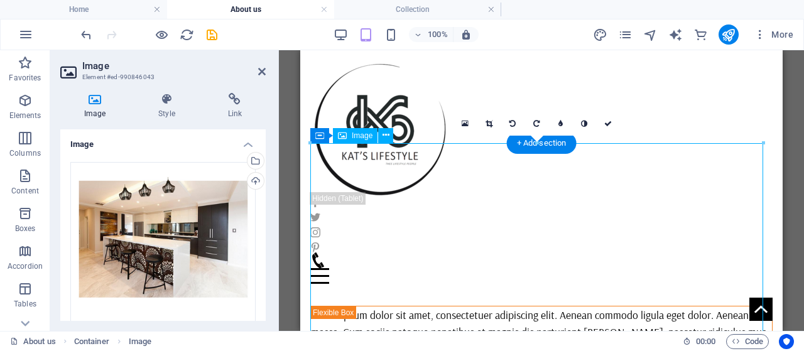
drag, startPoint x: 552, startPoint y: 278, endPoint x: 553, endPoint y: 298, distance: 19.5
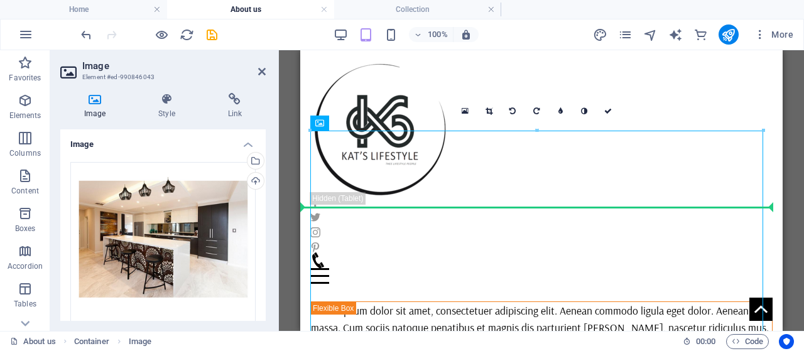
drag, startPoint x: 677, startPoint y: 240, endPoint x: 682, endPoint y: 176, distance: 63.6
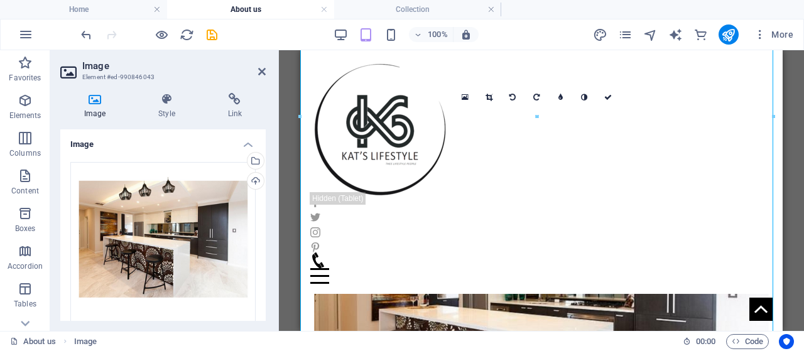
scroll to position [0, 0]
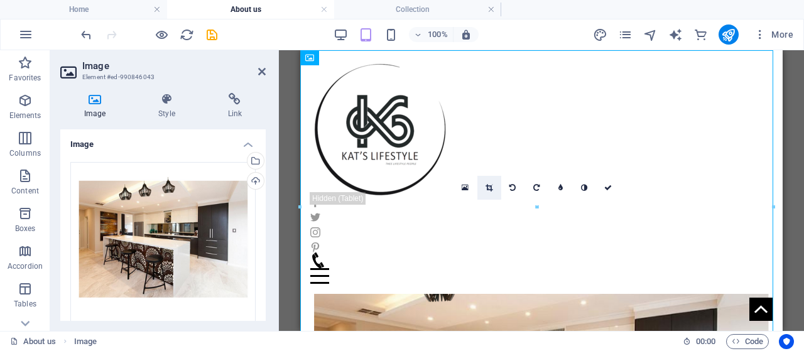
click at [482, 181] on link at bounding box center [489, 188] width 24 height 24
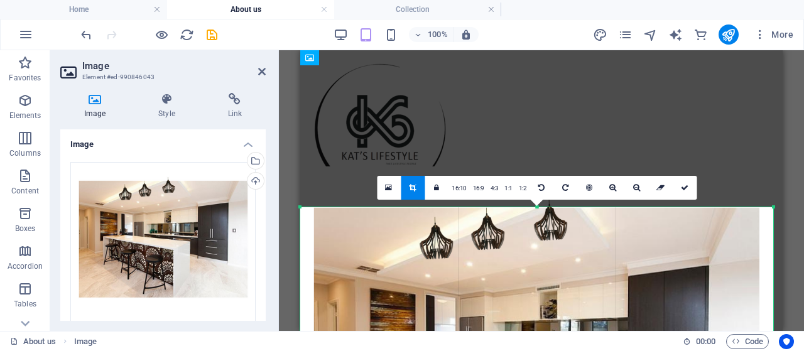
drag, startPoint x: 534, startPoint y: 208, endPoint x: 535, endPoint y: 249, distance: 40.8
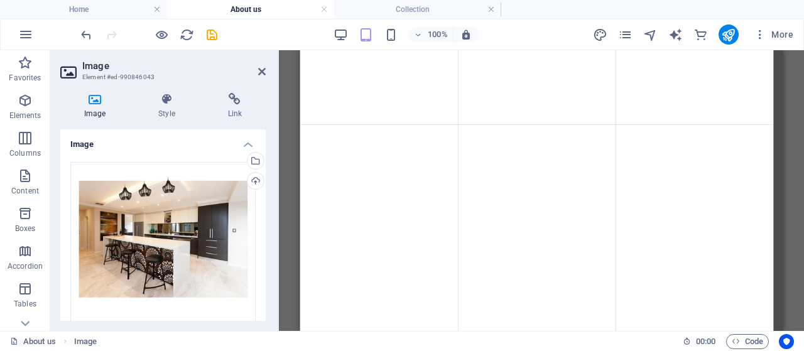
scroll to position [648, 0]
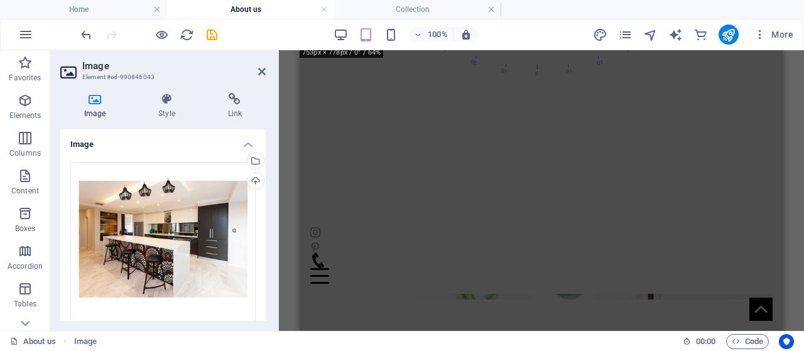
drag, startPoint x: 537, startPoint y: 228, endPoint x: 543, endPoint y: 48, distance: 180.3
click at [543, 50] on section "Favorites Elements Columns Content Boxes Accordion Tables Features Images Slide…" at bounding box center [402, 190] width 804 height 281
drag, startPoint x: 779, startPoint y: 156, endPoint x: 787, endPoint y: 152, distance: 9.0
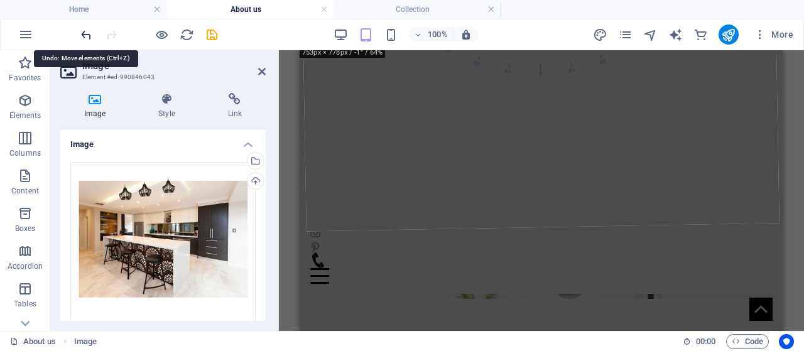
click at [86, 36] on icon "undo" at bounding box center [86, 35] width 14 height 14
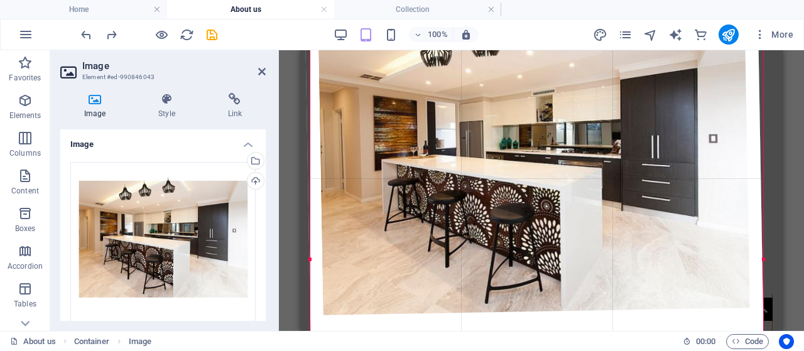
scroll to position [470, 0]
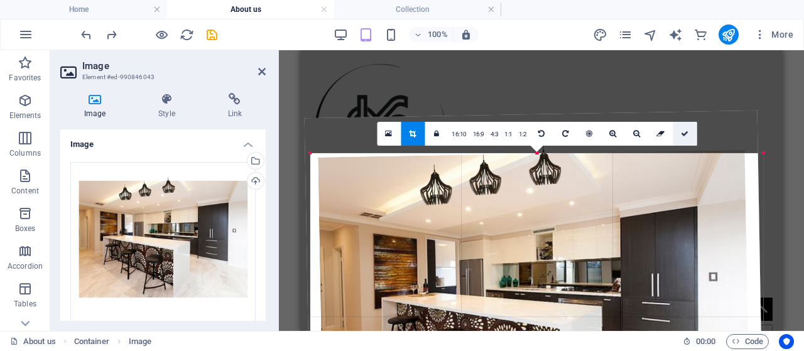
click at [680, 132] on icon at bounding box center [684, 134] width 8 height 8
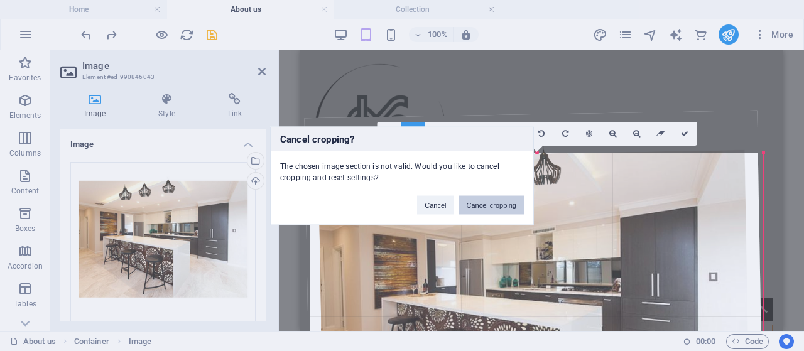
click at [493, 199] on button "Cancel cropping" at bounding box center [491, 204] width 65 height 19
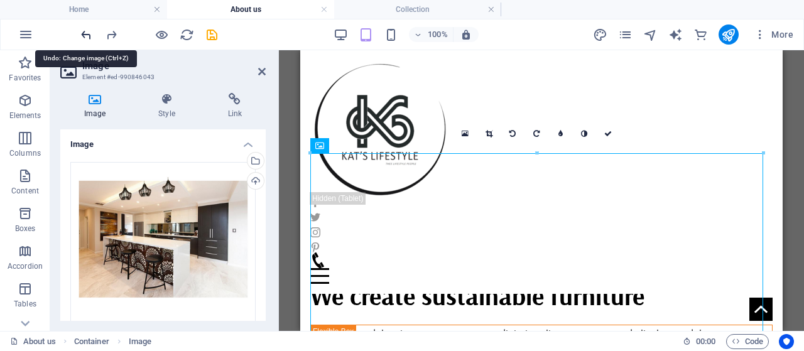
click at [82, 36] on icon "undo" at bounding box center [86, 35] width 14 height 14
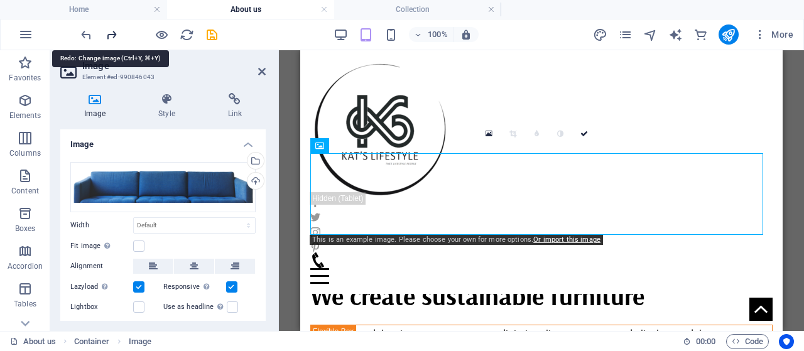
click at [105, 36] on icon "redo" at bounding box center [111, 35] width 14 height 14
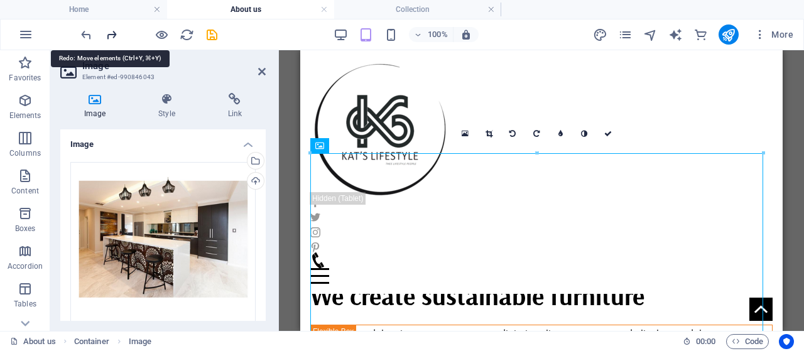
click at [105, 36] on icon "redo" at bounding box center [111, 35] width 14 height 14
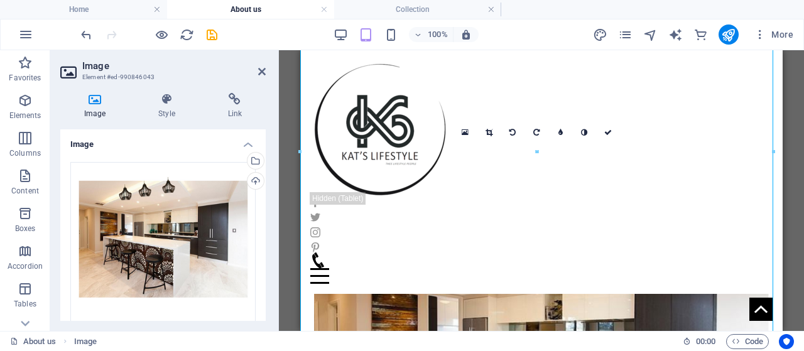
scroll to position [0, 0]
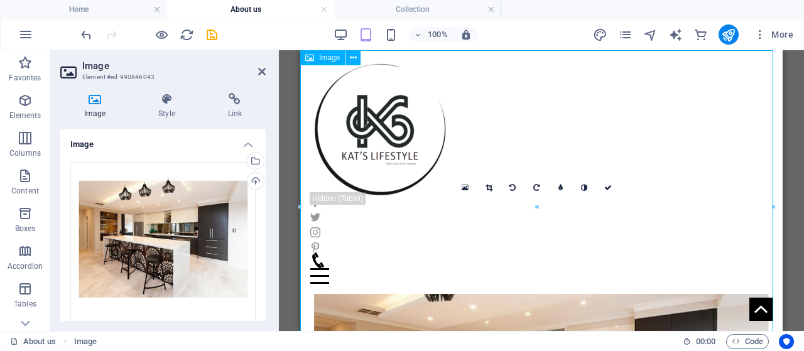
click at [488, 189] on icon at bounding box center [488, 188] width 7 height 8
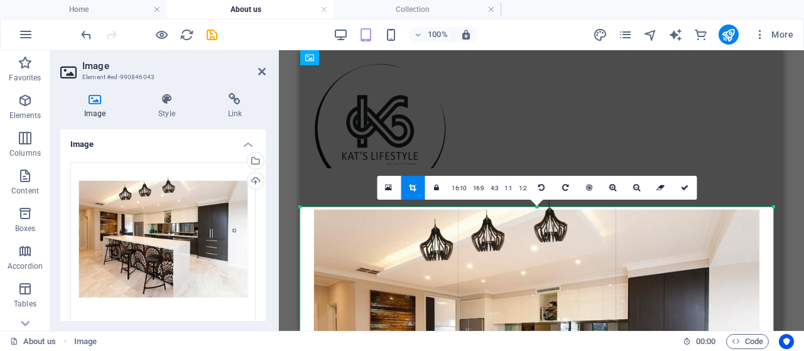
drag, startPoint x: 535, startPoint y: 208, endPoint x: 537, endPoint y: 247, distance: 39.0
click at [685, 189] on icon at bounding box center [684, 188] width 8 height 8
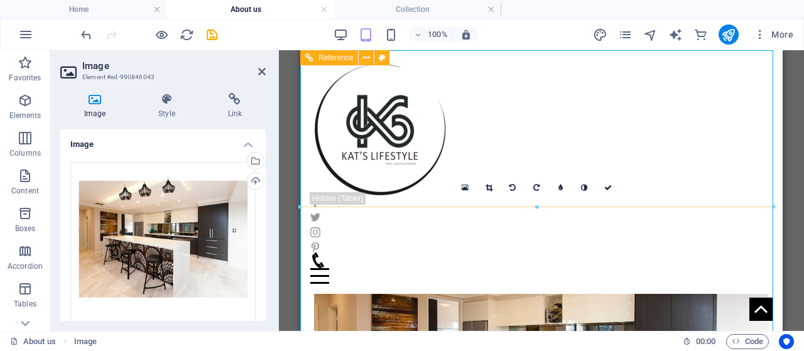
click at [686, 157] on div "Home About us Collection Contact Menu" at bounding box center [541, 172] width 482 height 244
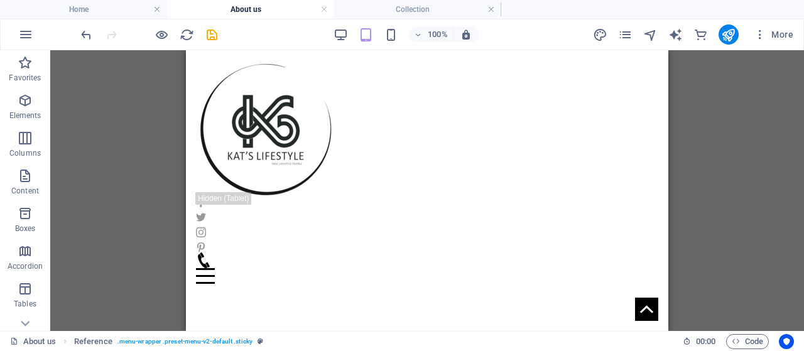
scroll to position [869, 0]
drag, startPoint x: 661, startPoint y: 79, endPoint x: 866, endPoint y: 223, distance: 250.6
click at [83, 33] on icon "undo" at bounding box center [86, 35] width 14 height 14
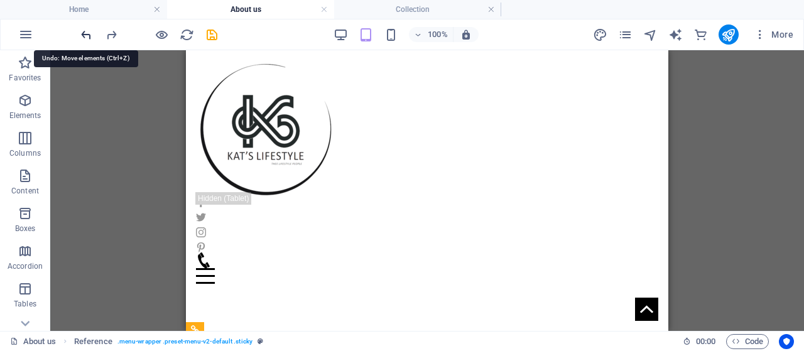
scroll to position [293, 0]
click at [83, 33] on icon "undo" at bounding box center [86, 35] width 14 height 14
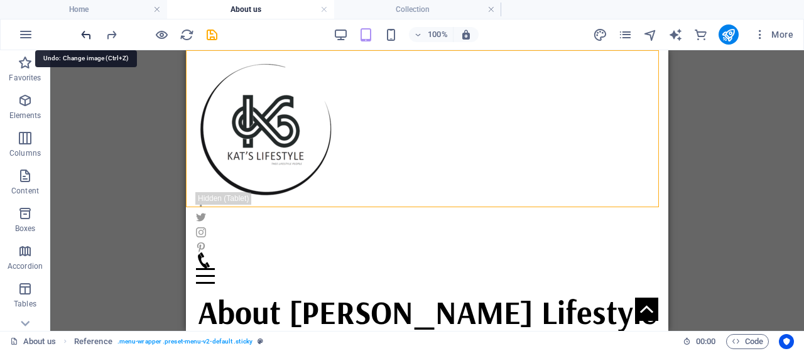
click at [83, 33] on icon "undo" at bounding box center [86, 35] width 14 height 14
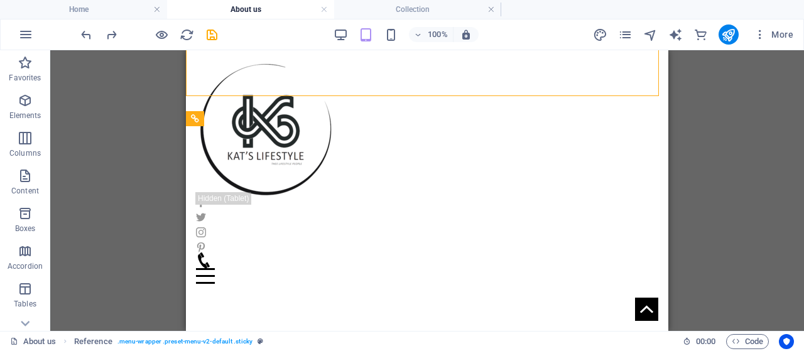
scroll to position [404, 0]
drag, startPoint x: 661, startPoint y: 86, endPoint x: 855, endPoint y: 207, distance: 228.7
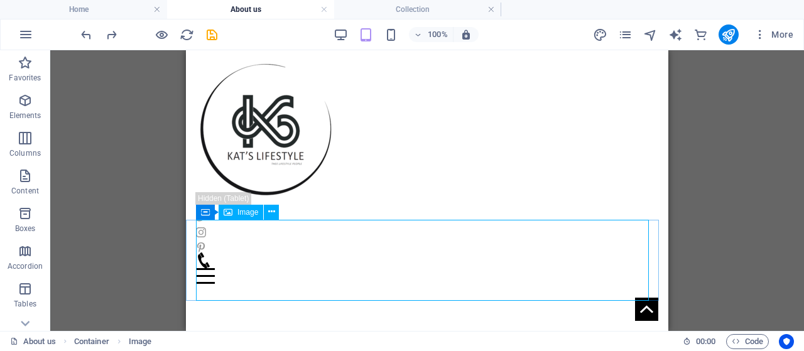
click at [242, 215] on span "Image" at bounding box center [247, 212] width 21 height 8
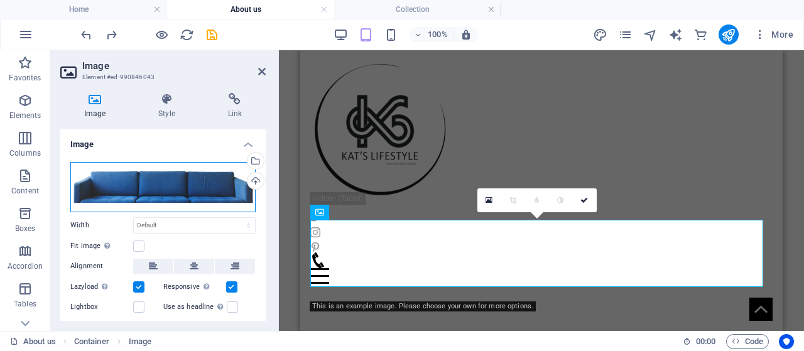
click at [109, 168] on div "Drag files here, click to choose files or select files from Files or our free s…" at bounding box center [162, 187] width 185 height 50
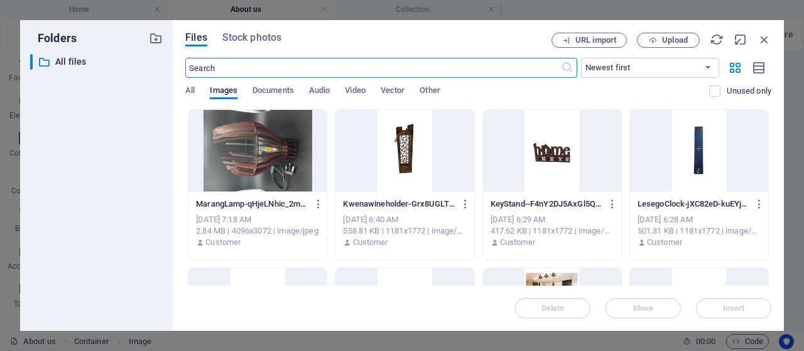
scroll to position [638, 0]
drag, startPoint x: 771, startPoint y: 124, endPoint x: 770, endPoint y: 159, distance: 34.5
click at [770, 159] on div "Files Stock photos URL import Upload ​ Newest first Oldest first Name (A-Z) Nam…" at bounding box center [478, 175] width 611 height 311
drag, startPoint x: 768, startPoint y: 127, endPoint x: 768, endPoint y: 154, distance: 27.0
click at [768, 154] on div "Drop files here to upload them instantly MarangLamp-qHjeLNhic_2mBnwDoK4hGg.jpg …" at bounding box center [478, 197] width 586 height 176
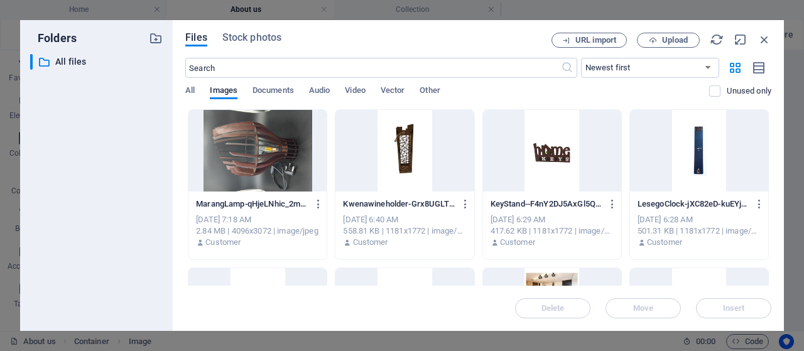
click at [544, 276] on div at bounding box center [552, 309] width 138 height 82
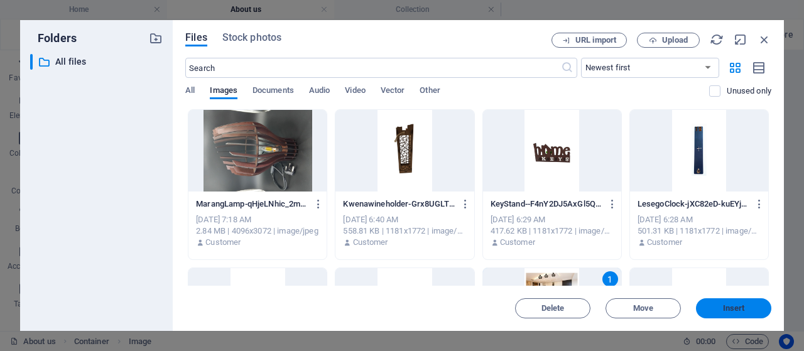
click at [742, 311] on span "Insert" at bounding box center [734, 308] width 22 height 8
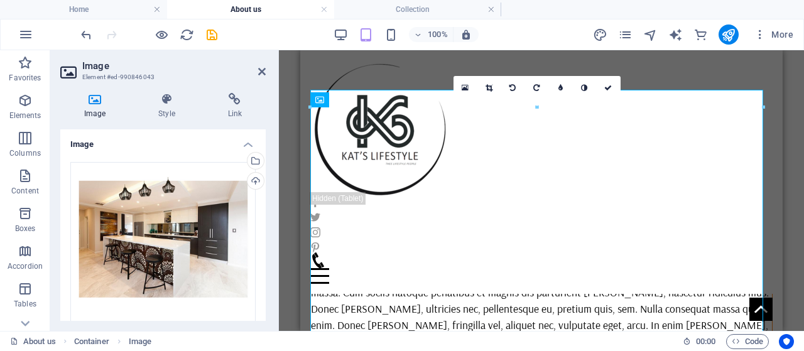
scroll to position [516, 0]
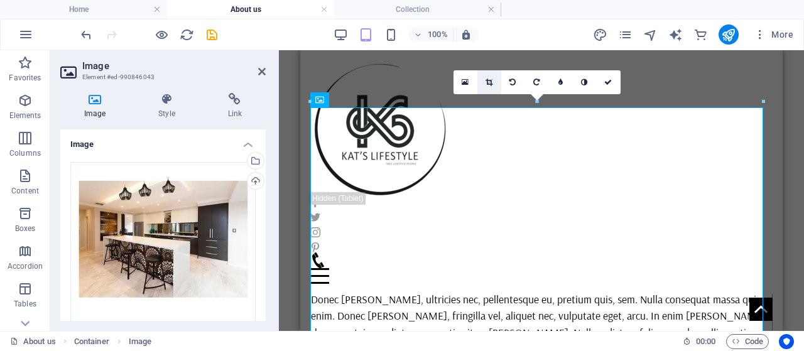
click at [486, 80] on icon at bounding box center [488, 82] width 7 height 8
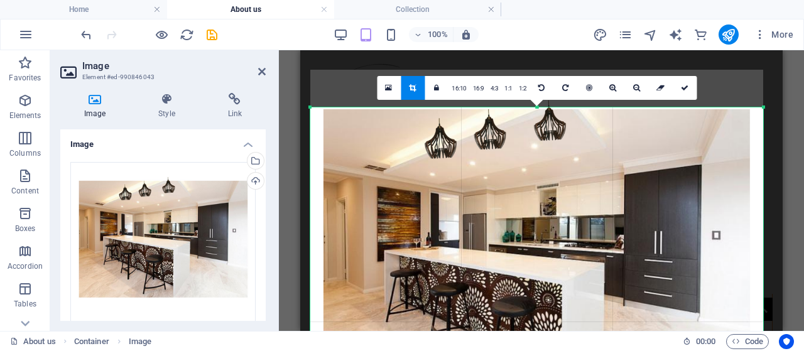
drag, startPoint x: 535, startPoint y: 107, endPoint x: 537, endPoint y: 145, distance: 37.7
click at [454, 92] on link "16:10" at bounding box center [458, 89] width 21 height 24
click at [479, 86] on link "16:9" at bounding box center [479, 89] width 18 height 24
click at [505, 87] on link "1:1" at bounding box center [508, 89] width 14 height 24
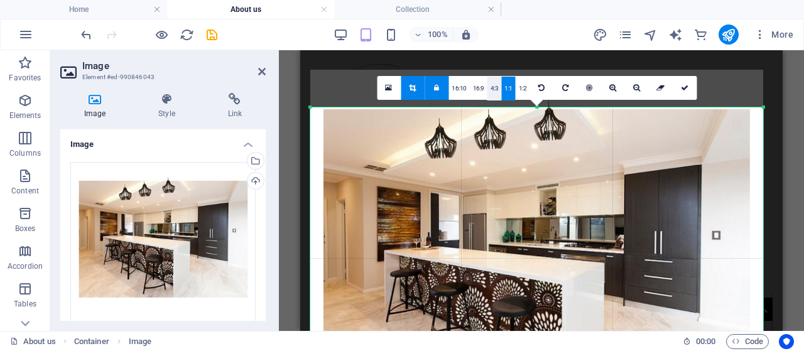
click at [492, 87] on link "4:3" at bounding box center [494, 89] width 14 height 24
click at [525, 87] on link "1:2" at bounding box center [522, 89] width 14 height 24
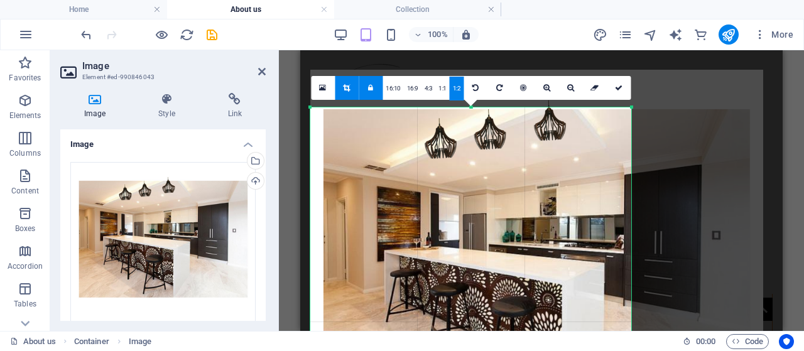
click at [373, 87] on icon at bounding box center [370, 88] width 5 height 8
click at [394, 87] on link "16:10" at bounding box center [392, 89] width 21 height 24
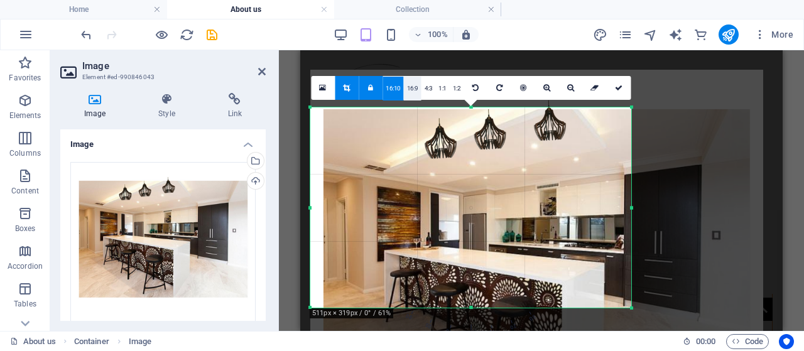
click at [410, 86] on link "16:9" at bounding box center [413, 89] width 18 height 24
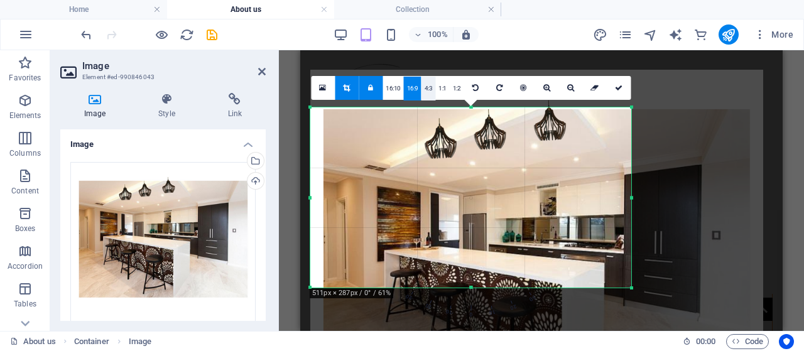
click at [427, 86] on link "4:3" at bounding box center [428, 89] width 14 height 24
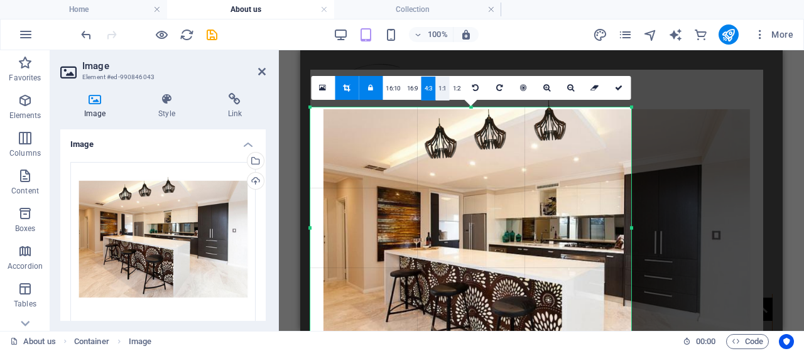
click at [443, 87] on link "1:1" at bounding box center [442, 89] width 14 height 24
click at [460, 87] on link "1:2" at bounding box center [456, 89] width 14 height 24
click at [400, 89] on link "16:10" at bounding box center [392, 89] width 21 height 24
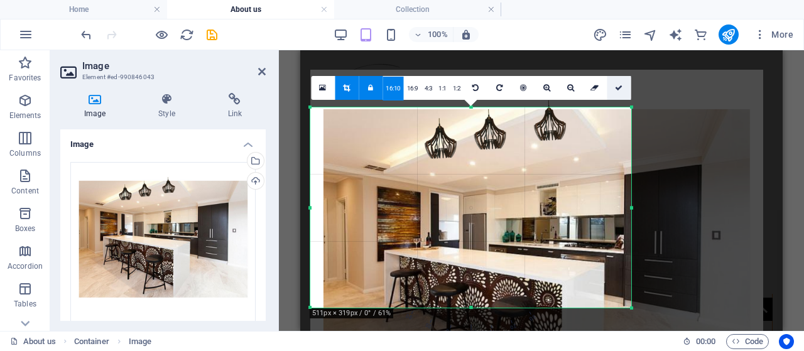
click at [619, 87] on icon at bounding box center [619, 88] width 8 height 8
type input "511"
select select "px"
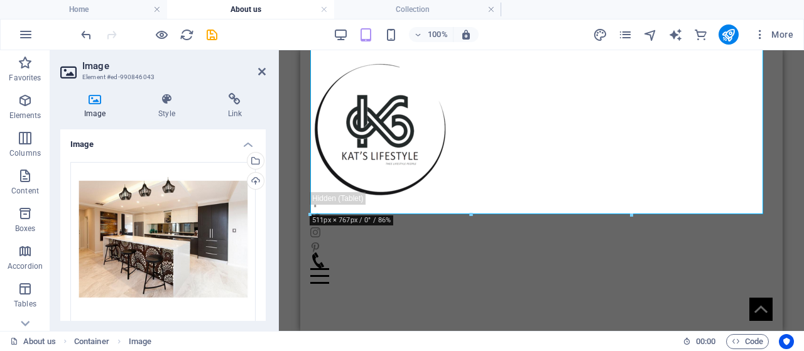
scroll to position [890, 0]
drag, startPoint x: 780, startPoint y: 153, endPoint x: 1082, endPoint y: 252, distance: 317.6
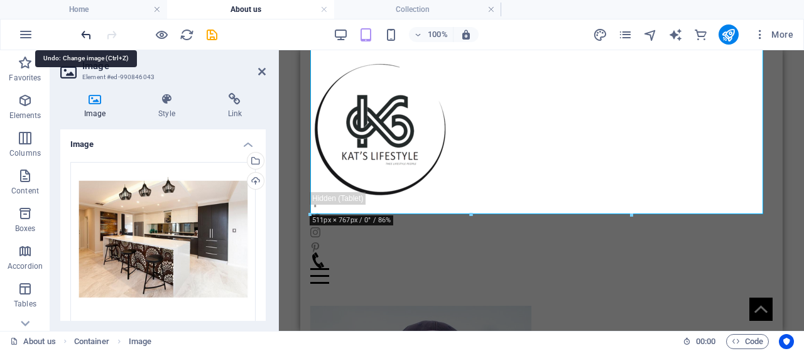
click at [85, 35] on icon "undo" at bounding box center [86, 35] width 14 height 14
click at [90, 37] on icon "undo" at bounding box center [86, 35] width 14 height 14
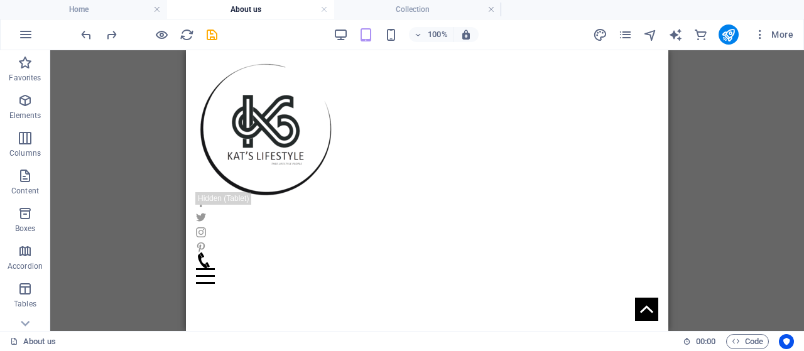
scroll to position [187, 0]
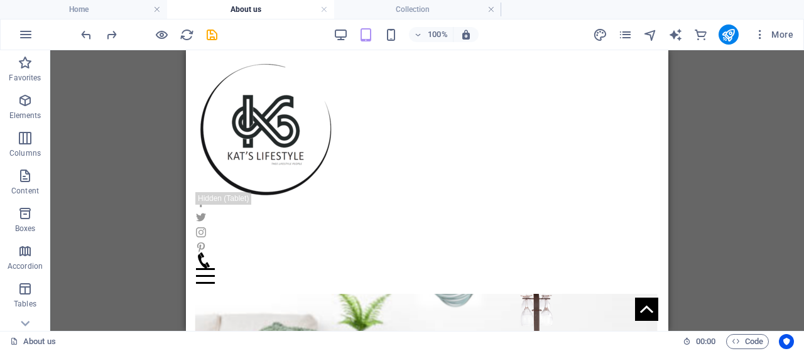
click at [681, 119] on div "H1 Banner Banner Container Reference Text Reference Unequal Columns Image 3 col…" at bounding box center [426, 190] width 753 height 281
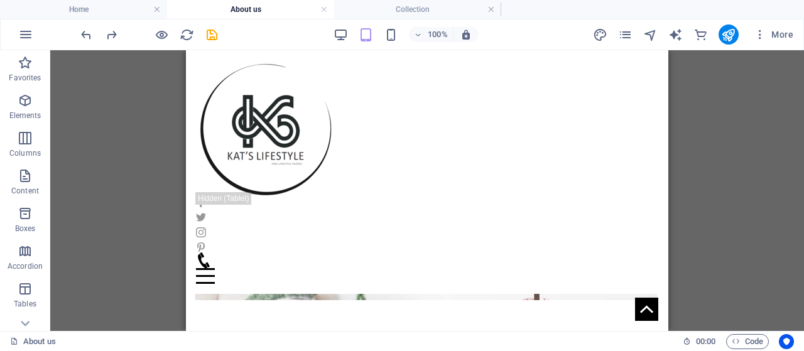
scroll to position [217, 0]
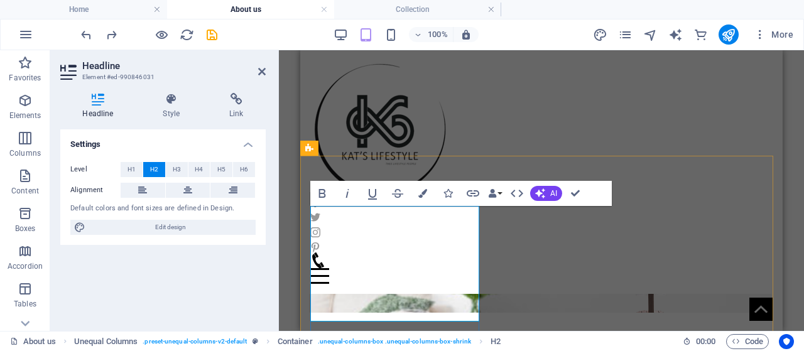
drag, startPoint x: 439, startPoint y: 267, endPoint x: 593, endPoint y: 318, distance: 161.4
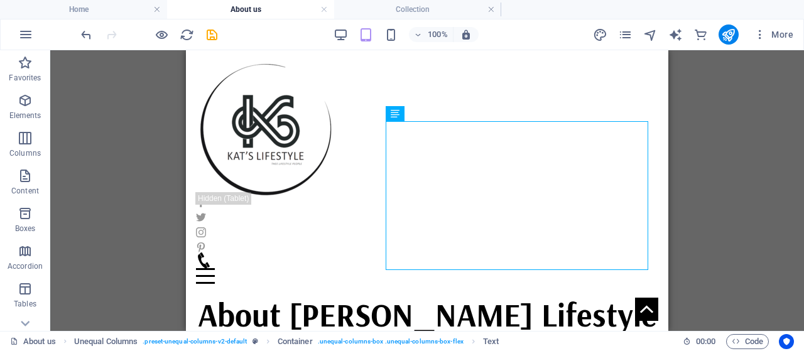
scroll to position [305, 0]
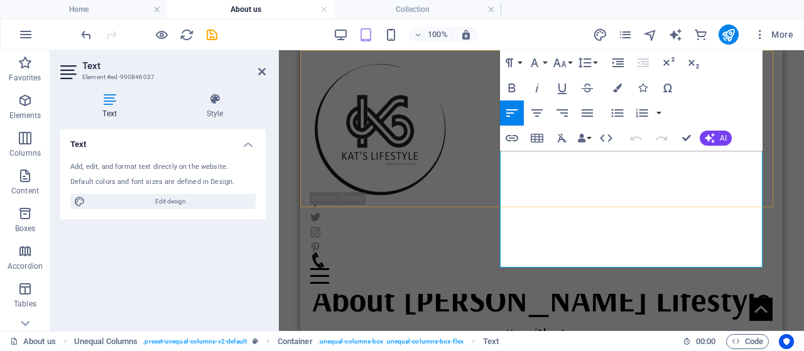
drag, startPoint x: 684, startPoint y: 258, endPoint x: 473, endPoint y: 154, distance: 235.3
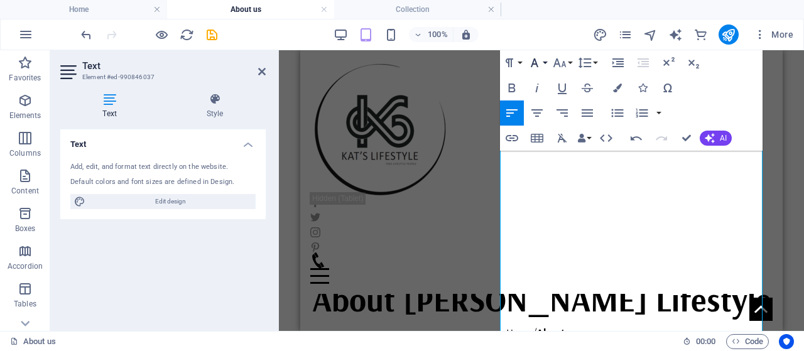
click at [546, 60] on button "Font Family" at bounding box center [537, 62] width 24 height 25
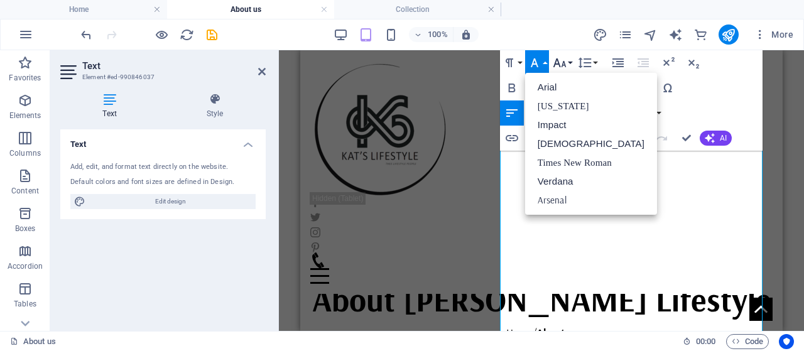
click at [563, 60] on icon "button" at bounding box center [559, 62] width 15 height 15
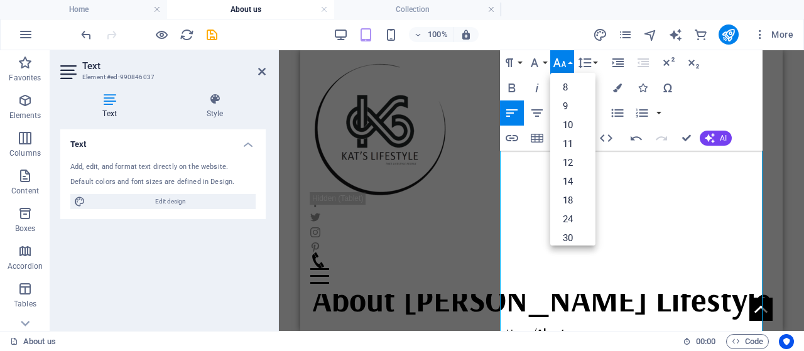
click at [563, 60] on icon "button" at bounding box center [559, 62] width 15 height 15
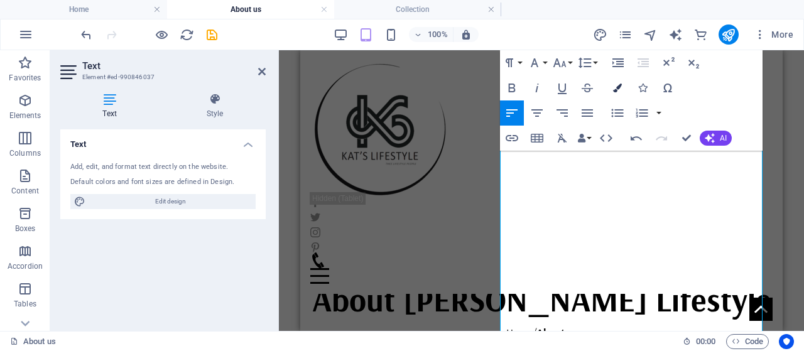
click at [622, 86] on button "Colors" at bounding box center [617, 87] width 24 height 25
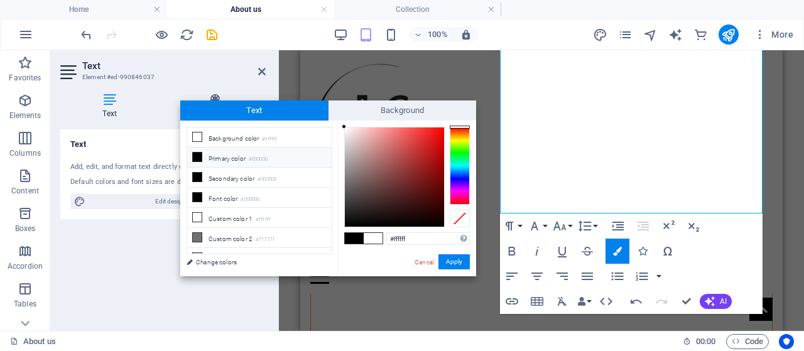
click at [354, 243] on span at bounding box center [354, 238] width 19 height 11
type input "#000000"
click at [454, 264] on button "Apply" at bounding box center [453, 261] width 31 height 15
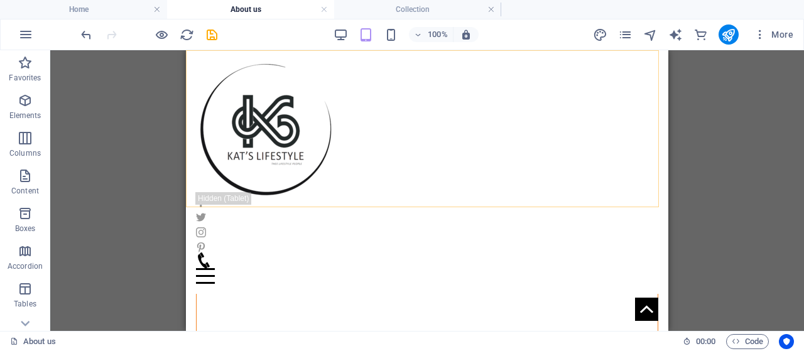
click at [531, 185] on div "Home About us Collection Contact Menu" at bounding box center [427, 172] width 482 height 244
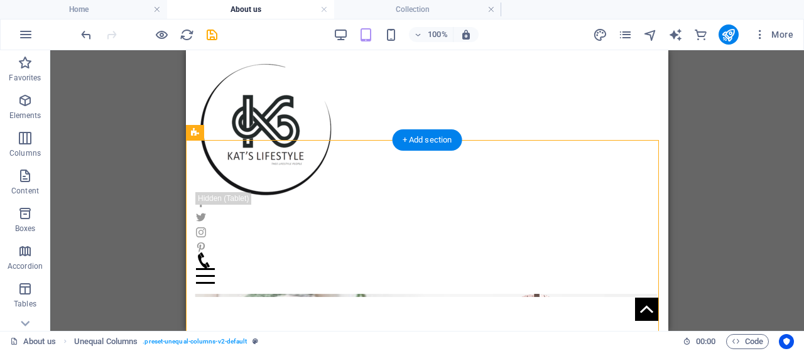
drag, startPoint x: 381, startPoint y: 216, endPoint x: 653, endPoint y: 235, distance: 273.1
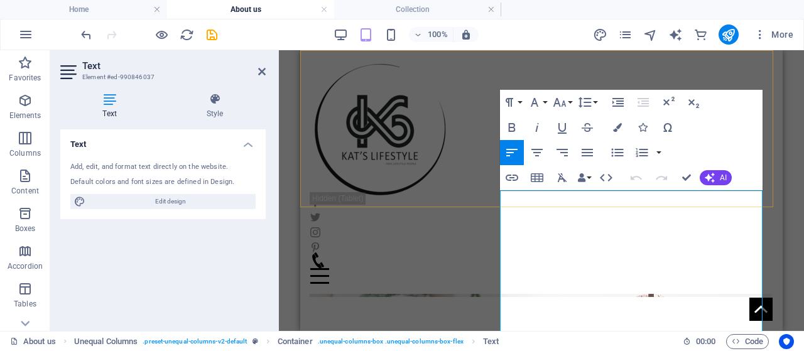
drag, startPoint x: 743, startPoint y: 216, endPoint x: 498, endPoint y: 178, distance: 248.3
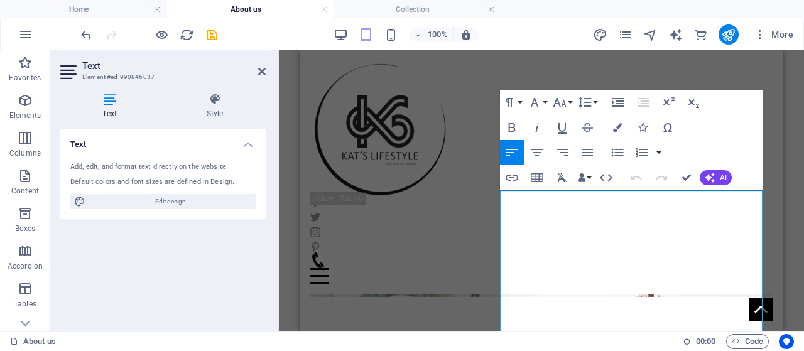
scroll to position [509, 0]
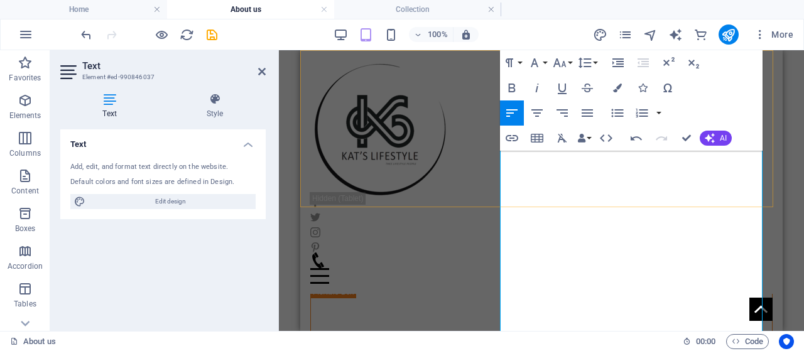
click at [586, 189] on div "Home About us Collection Contact Menu" at bounding box center [541, 172] width 482 height 244
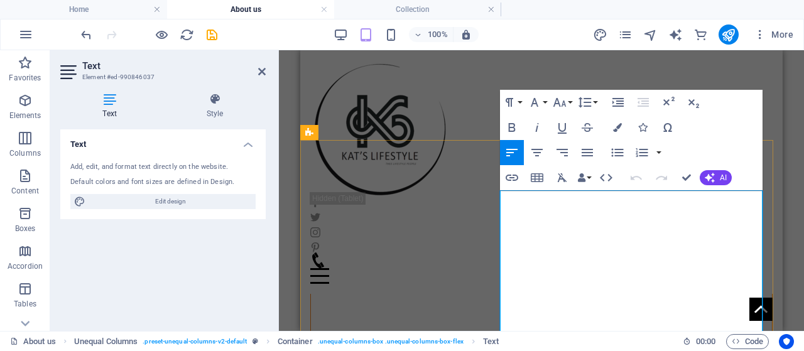
scroll to position [233, 0]
click at [503, 205] on div "Home About us Collection Contact Menu" at bounding box center [541, 172] width 482 height 244
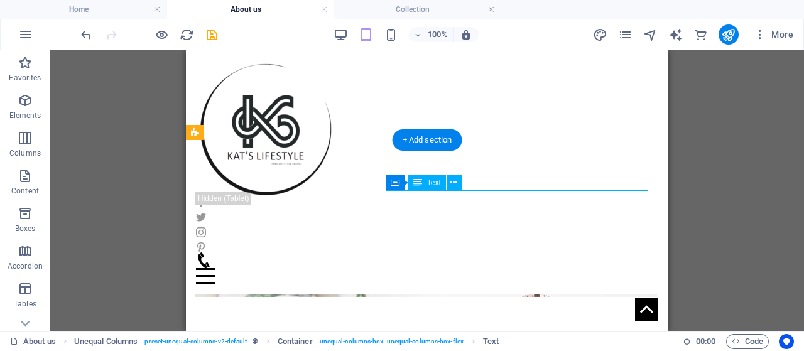
drag, startPoint x: 418, startPoint y: 214, endPoint x: 521, endPoint y: 271, distance: 117.4
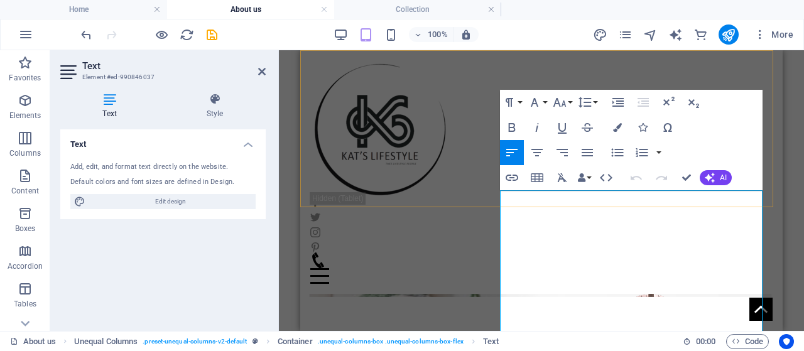
drag, startPoint x: 709, startPoint y: 288, endPoint x: 502, endPoint y: 178, distance: 233.9
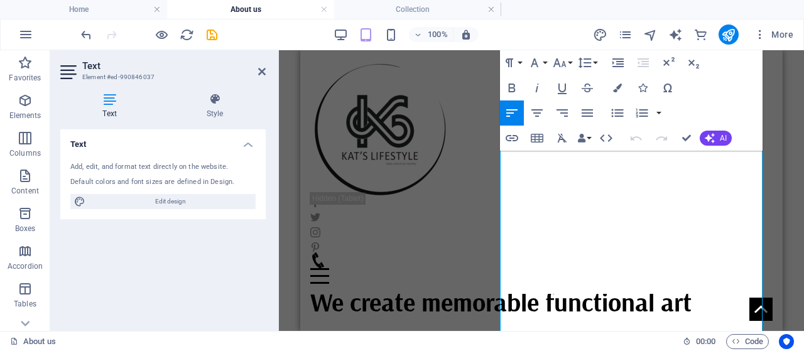
scroll to position [545, 0]
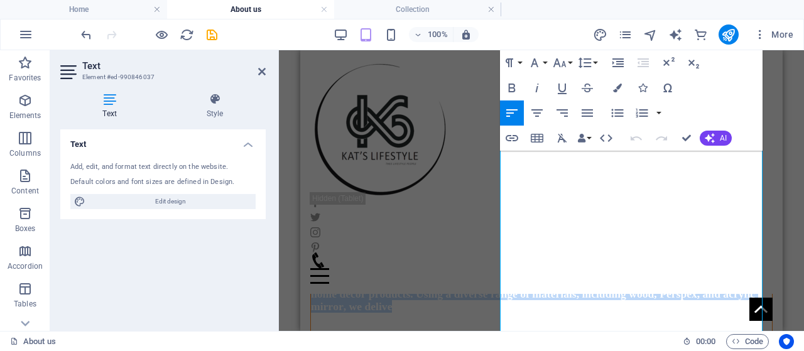
drag, startPoint x: 775, startPoint y: 105, endPoint x: 1082, endPoint y: 213, distance: 325.6
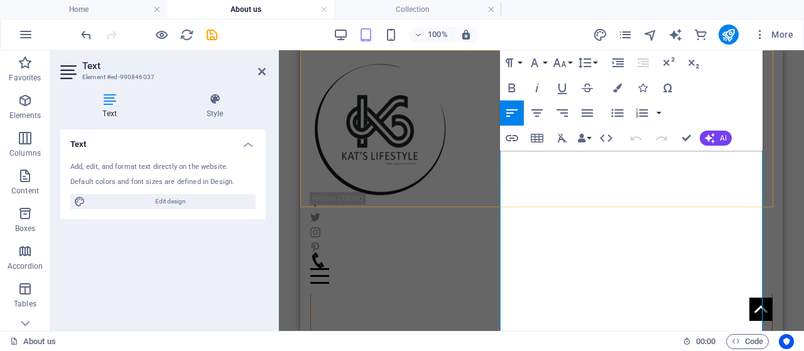
drag, startPoint x: 731, startPoint y: 277, endPoint x: 556, endPoint y: 99, distance: 249.9
click at [619, 87] on icon "button" at bounding box center [617, 87] width 9 height 9
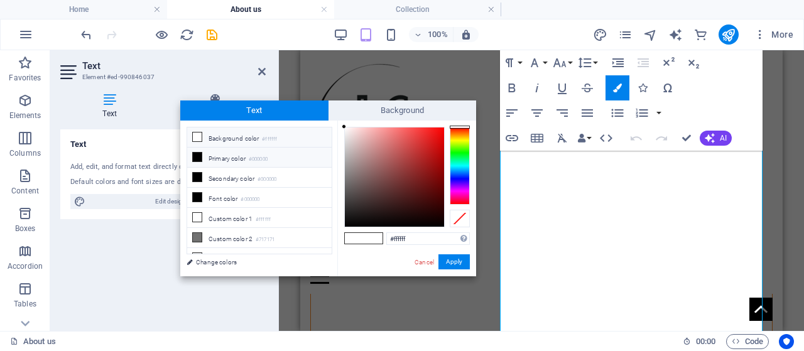
click at [196, 161] on li "Primary color #000000" at bounding box center [259, 158] width 144 height 20
type input "#000000"
click at [457, 262] on button "Apply" at bounding box center [453, 261] width 31 height 15
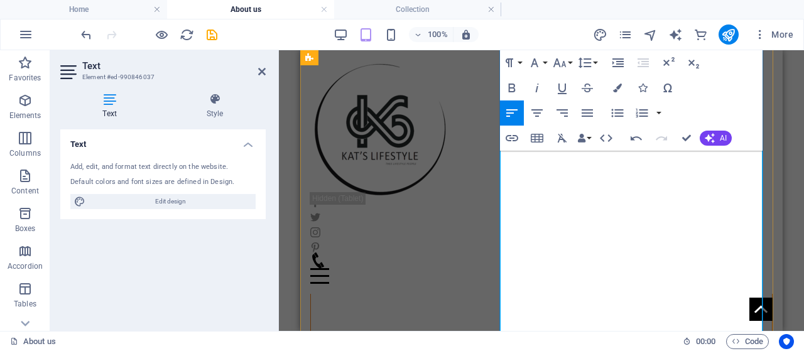
scroll to position [619, 0]
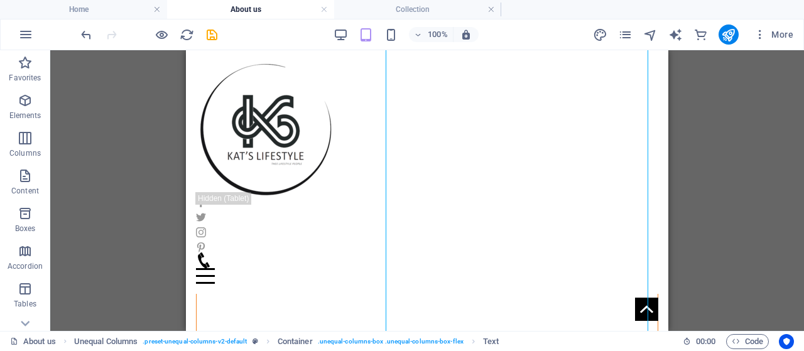
click at [726, 193] on div "Drag here to replace the existing content. Press “Ctrl” if you want to create a…" at bounding box center [426, 190] width 753 height 281
drag, startPoint x: 659, startPoint y: 149, endPoint x: 855, endPoint y: 188, distance: 199.6
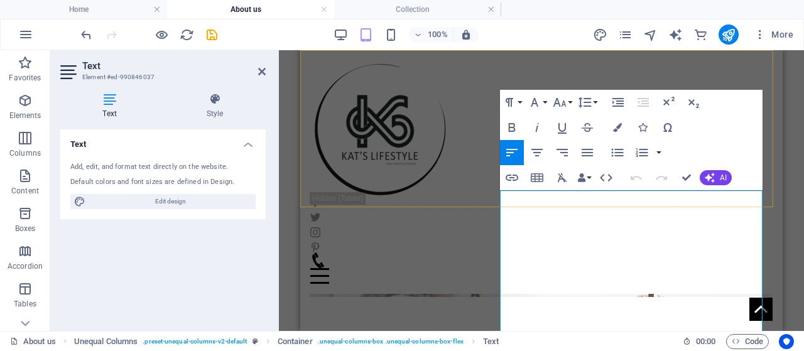
drag, startPoint x: 603, startPoint y: 277, endPoint x: 496, endPoint y: 172, distance: 150.5
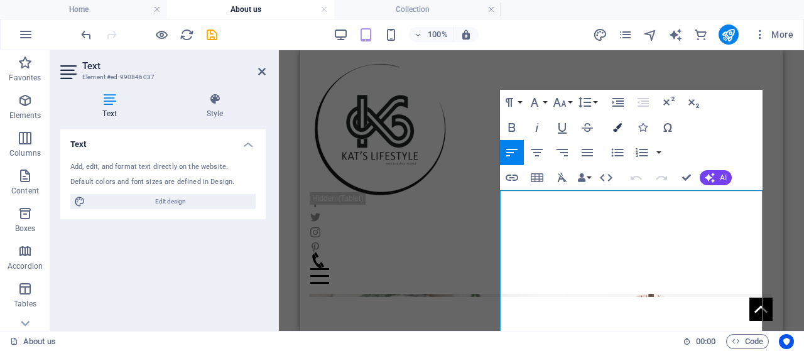
click at [615, 129] on icon "button" at bounding box center [617, 127] width 9 height 9
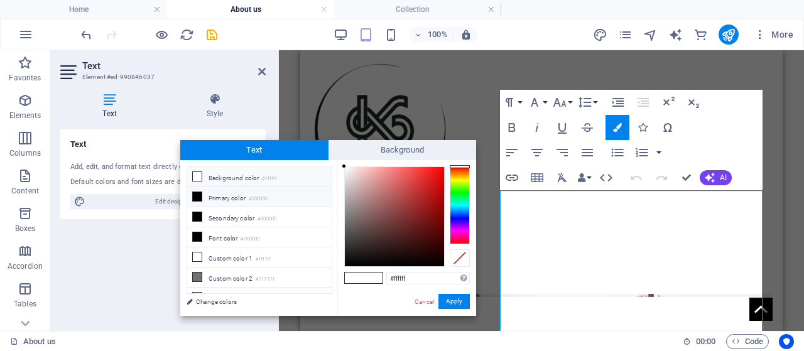
click at [195, 192] on icon at bounding box center [197, 196] width 9 height 9
type input "#000000"
click at [460, 306] on button "Apply" at bounding box center [453, 301] width 31 height 15
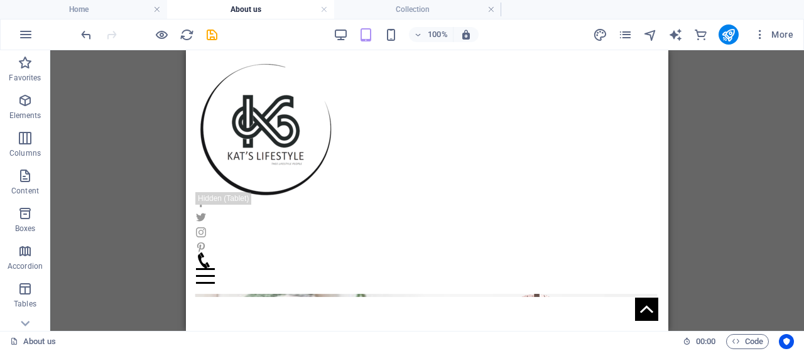
click at [706, 204] on div "Drag here to replace the existing content. Press “Ctrl” if you want to create a…" at bounding box center [426, 190] width 753 height 281
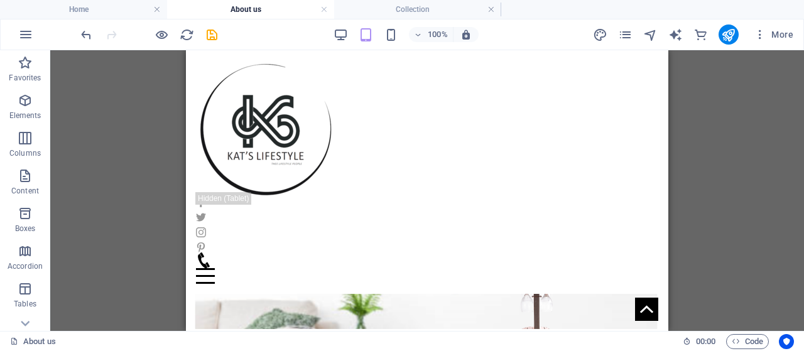
scroll to position [218, 0]
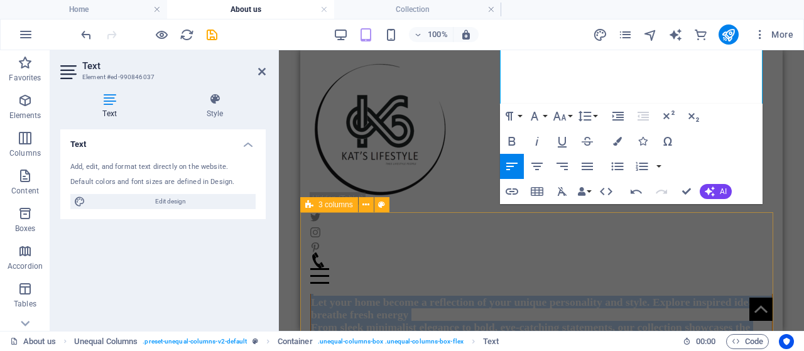
scroll to position [951, 0]
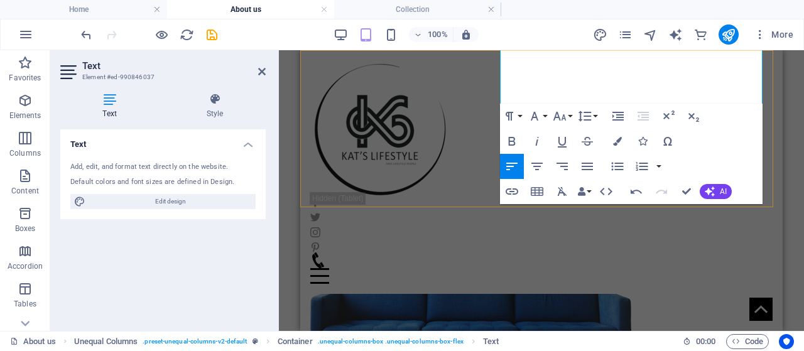
drag, startPoint x: 591, startPoint y: 288, endPoint x: 624, endPoint y: 205, distance: 89.1
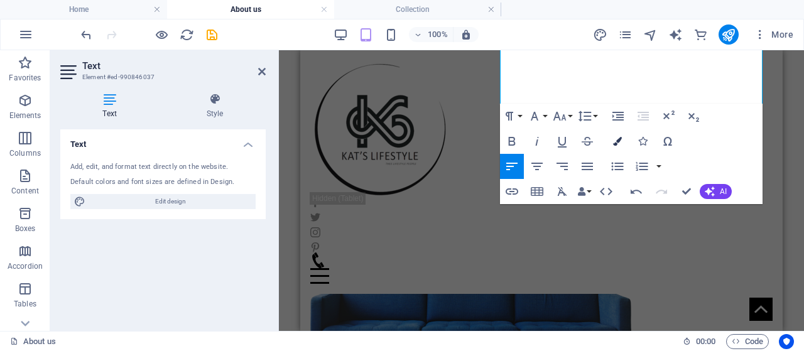
click at [623, 144] on button "Colors" at bounding box center [617, 141] width 24 height 25
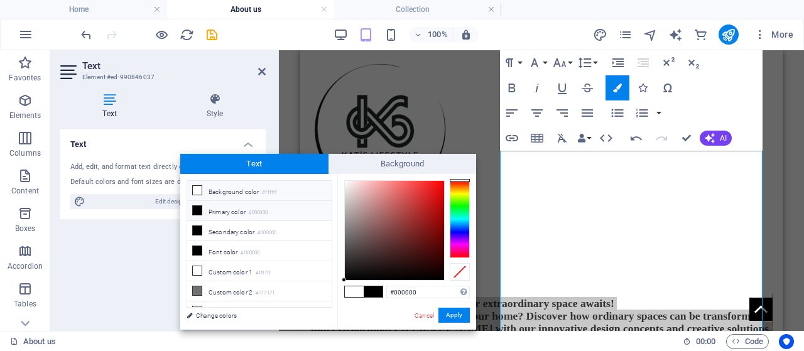
click at [188, 203] on li "Primary color #000000" at bounding box center [259, 211] width 144 height 20
click at [196, 210] on icon at bounding box center [197, 210] width 9 height 9
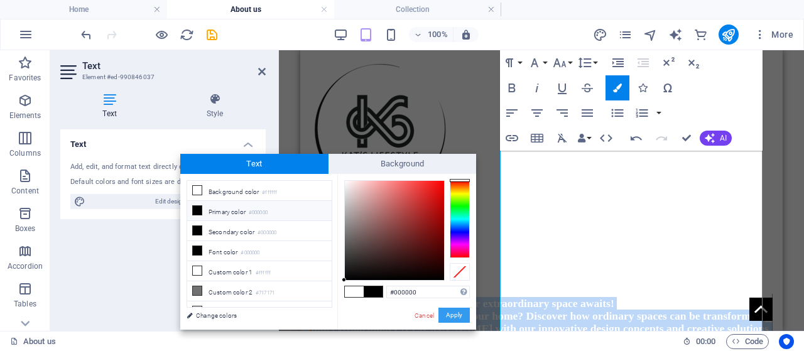
click at [464, 313] on button "Apply" at bounding box center [453, 315] width 31 height 15
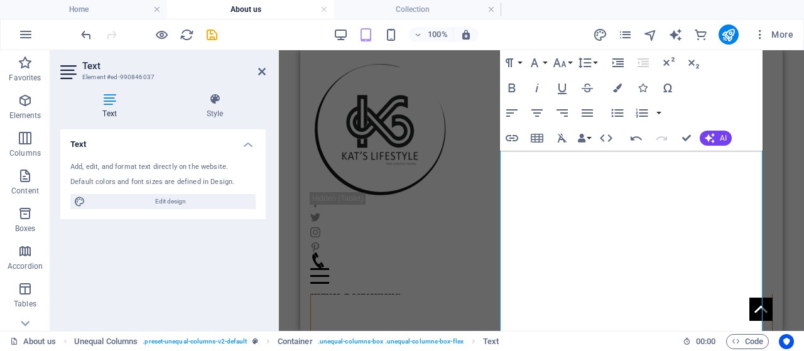
click at [785, 194] on div "Drag here to replace the existing content. Press “Ctrl” if you want to create a…" at bounding box center [541, 190] width 525 height 281
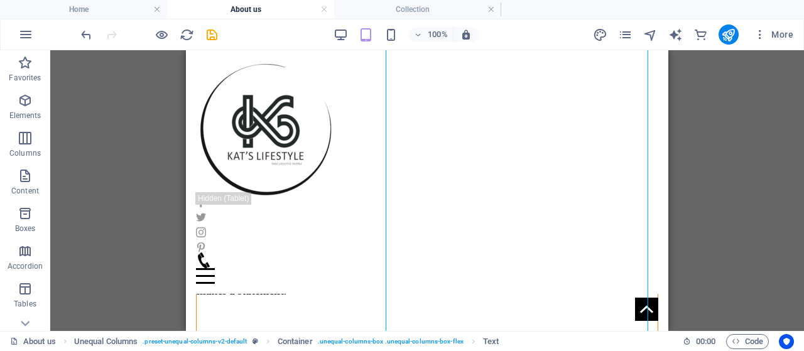
click at [687, 185] on div "Drag here to replace the existing content. Press “Ctrl” if you want to create a…" at bounding box center [426, 190] width 753 height 281
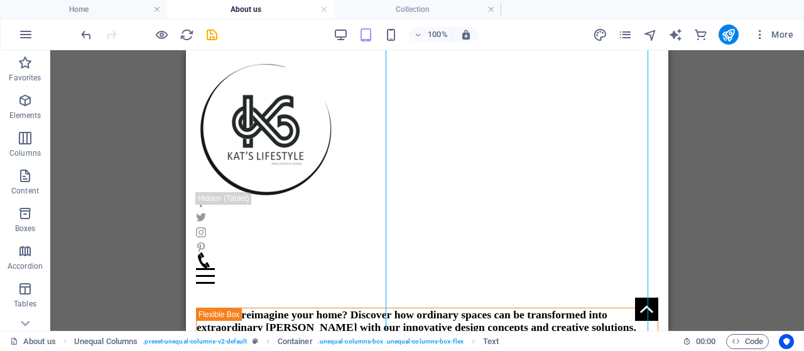
scroll to position [500, 0]
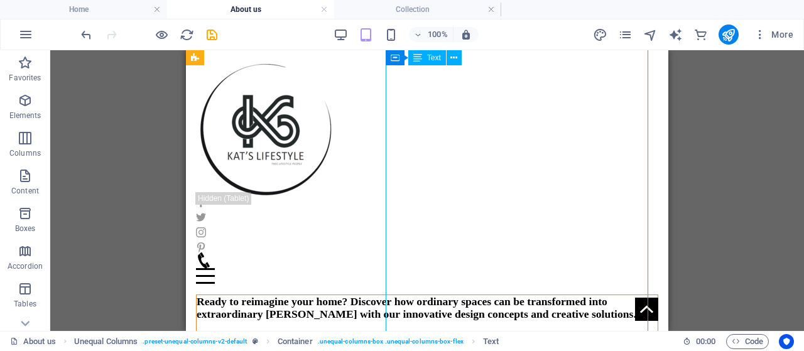
drag, startPoint x: 429, startPoint y: 242, endPoint x: 452, endPoint y: 247, distance: 23.9
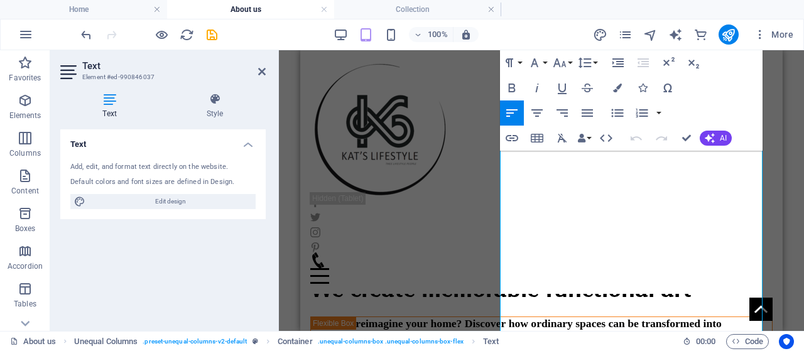
scroll to position [495, 0]
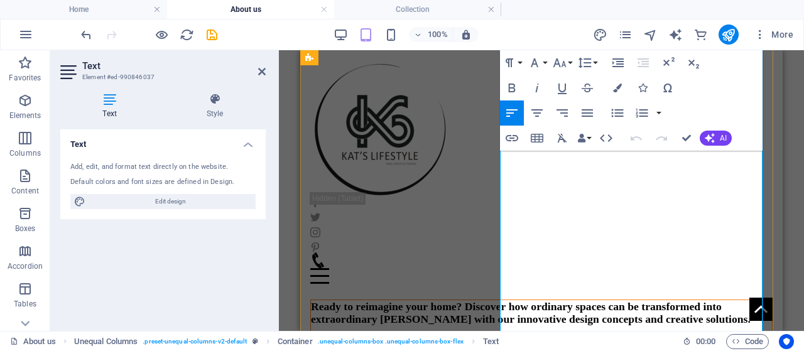
drag, startPoint x: 540, startPoint y: 244, endPoint x: 642, endPoint y: 248, distance: 101.8
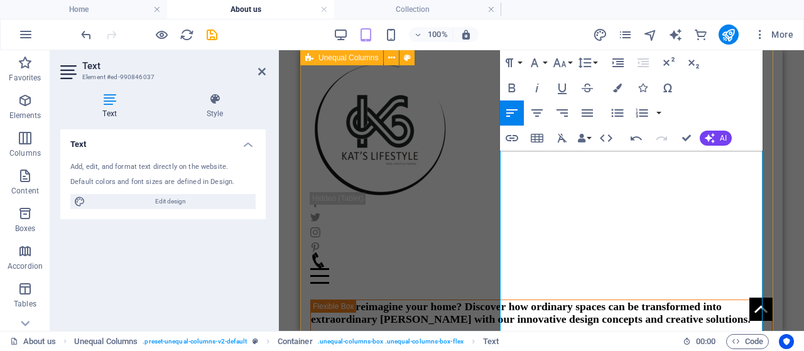
drag, startPoint x: 500, startPoint y: 266, endPoint x: 495, endPoint y: 248, distance: 18.3
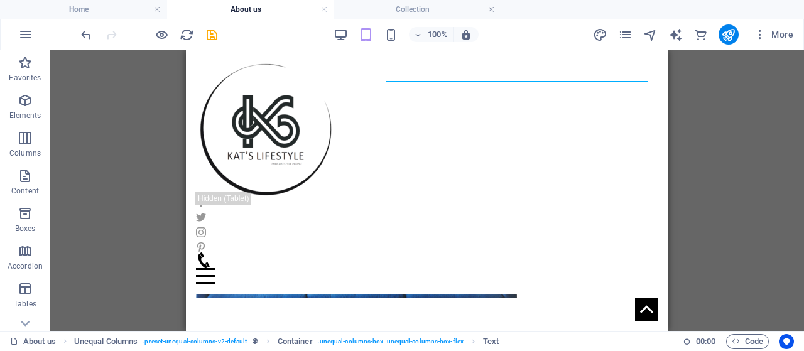
scroll to position [913, 0]
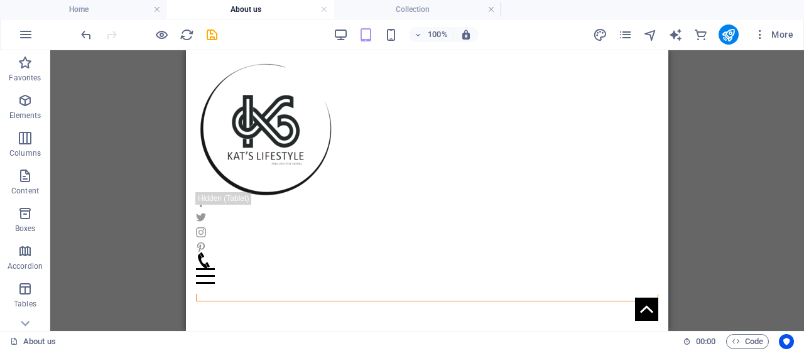
scroll to position [1052, 0]
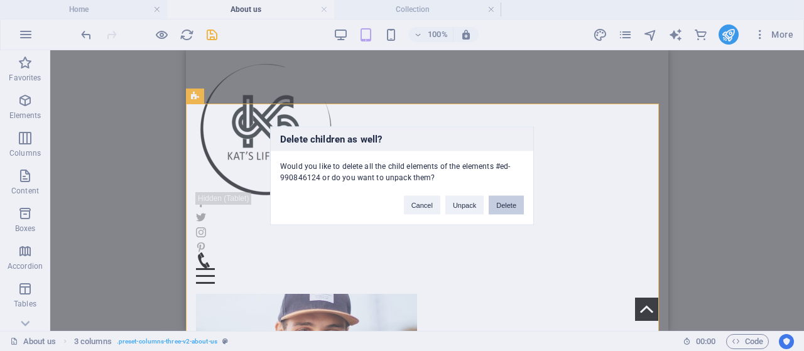
drag, startPoint x: 507, startPoint y: 212, endPoint x: 320, endPoint y: 162, distance: 193.5
click at [507, 212] on button "Delete" at bounding box center [505, 204] width 35 height 19
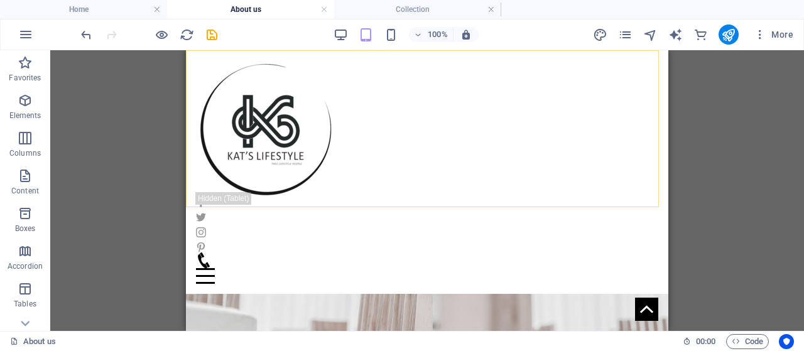
click at [577, 180] on div "Home About us Collection Contact Menu" at bounding box center [427, 172] width 482 height 244
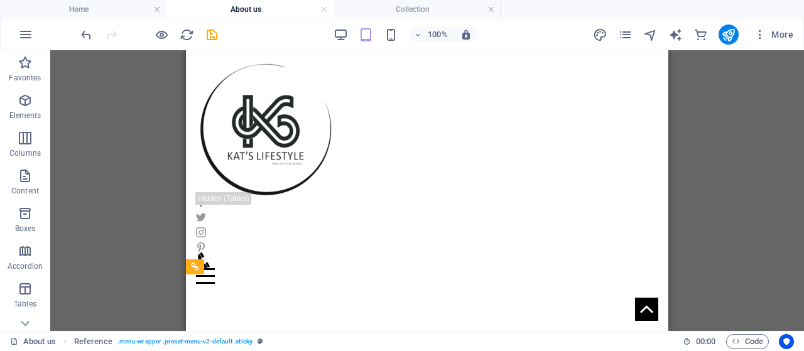
scroll to position [181, 0]
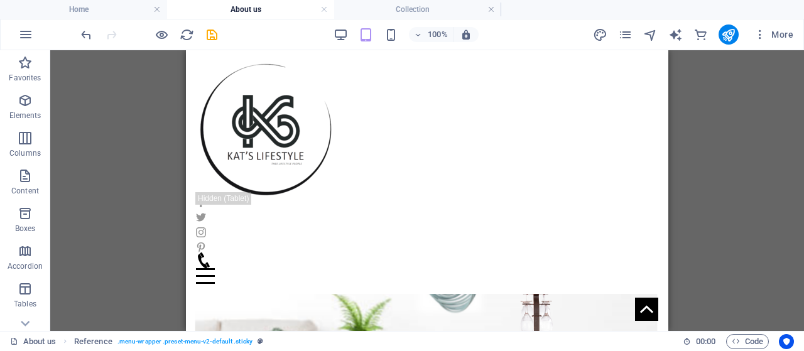
drag, startPoint x: 665, startPoint y: 231, endPoint x: 865, endPoint y: 159, distance: 212.9
click at [693, 144] on div "Drag here to replace the existing content. Press “Ctrl” if you want to create a…" at bounding box center [426, 190] width 753 height 281
click at [208, 38] on icon "save" at bounding box center [212, 35] width 14 height 14
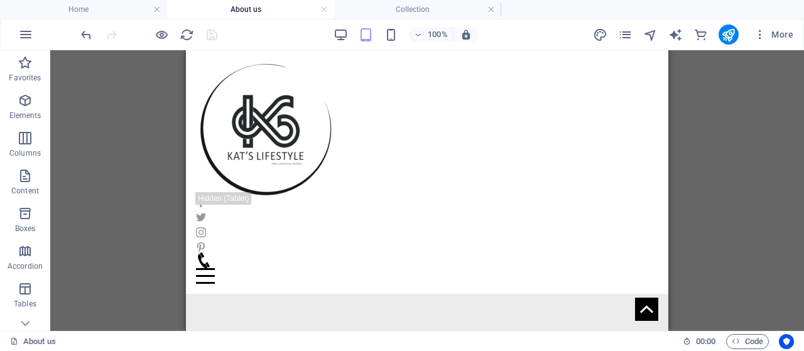
scroll to position [1473, 0]
drag, startPoint x: 664, startPoint y: 101, endPoint x: 878, endPoint y: 353, distance: 330.9
click at [402, 11] on h4 "Collection" at bounding box center [417, 10] width 167 height 14
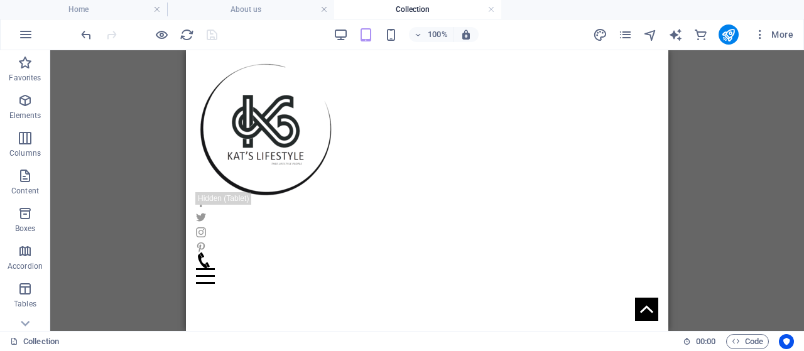
scroll to position [453, 0]
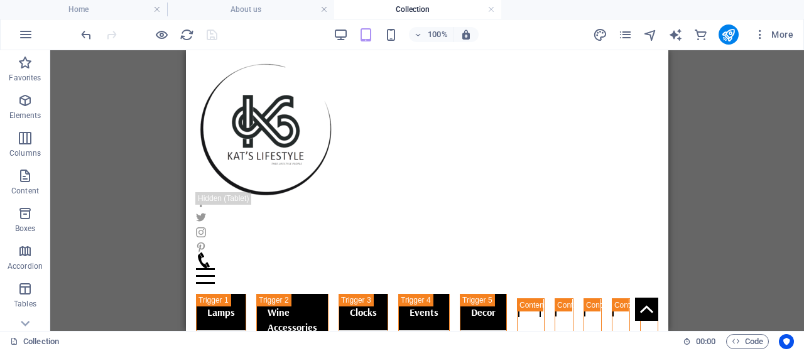
drag, startPoint x: 854, startPoint y: 160, endPoint x: 854, endPoint y: 173, distance: 12.6
click at [245, 9] on h4 "About us" at bounding box center [250, 10] width 167 height 14
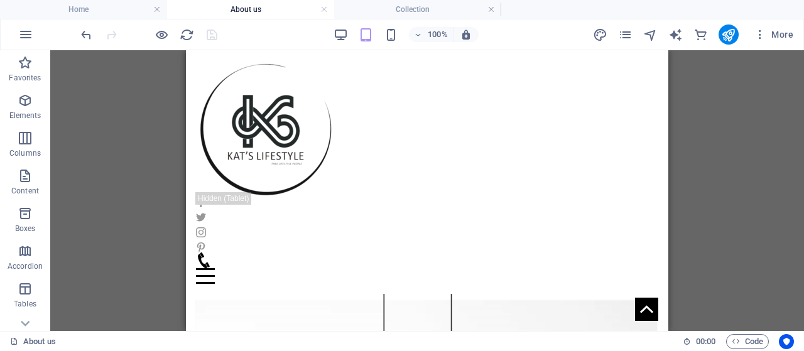
scroll to position [0, 0]
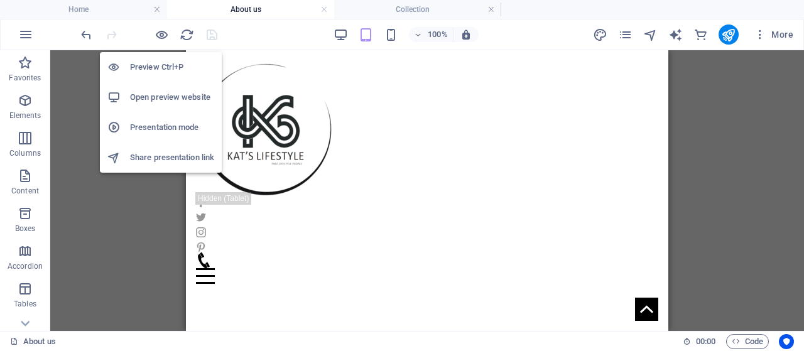
click at [156, 100] on h6 "Open preview website" at bounding box center [172, 97] width 84 height 15
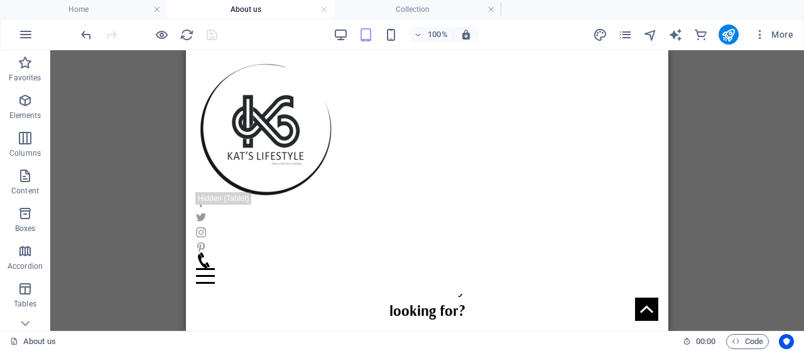
scroll to position [1184, 0]
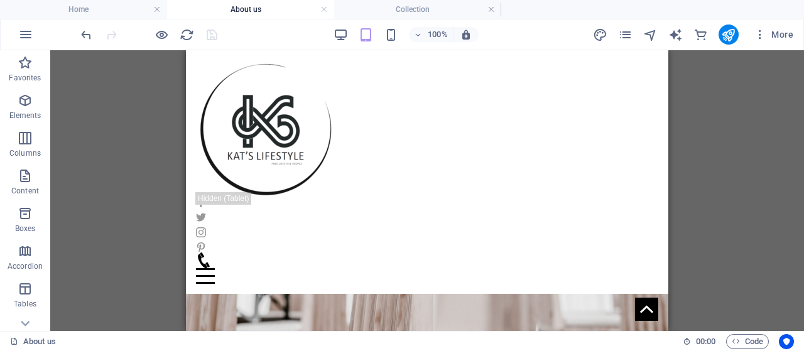
drag, startPoint x: 661, startPoint y: 80, endPoint x: 854, endPoint y: 304, distance: 296.5
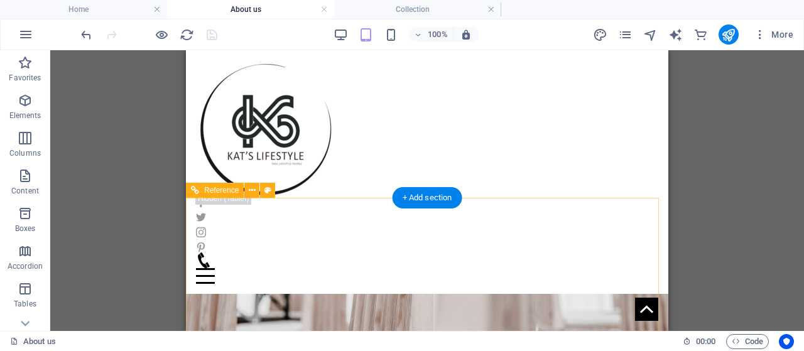
select select "rem"
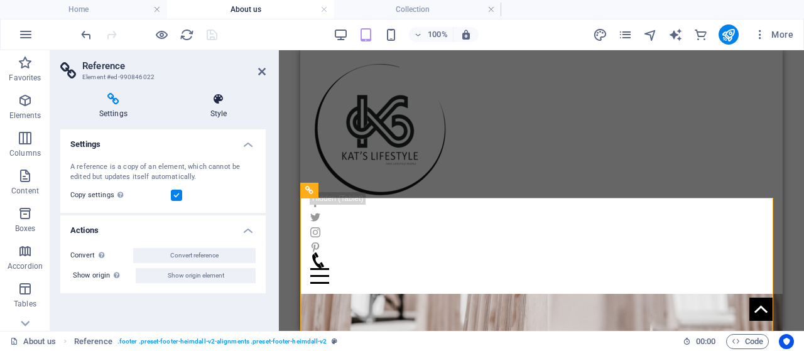
click at [209, 101] on icon at bounding box center [218, 99] width 94 height 13
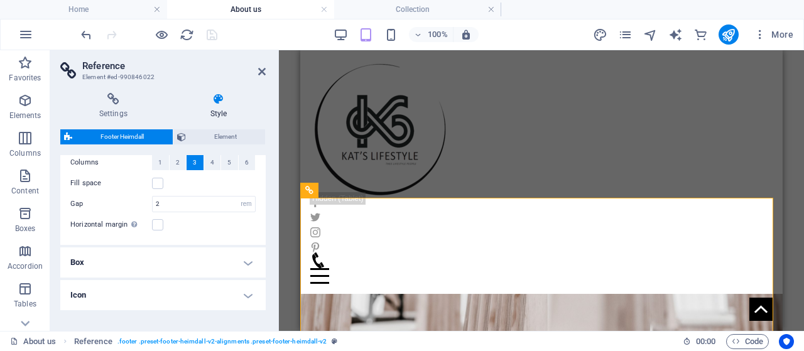
scroll to position [331, 0]
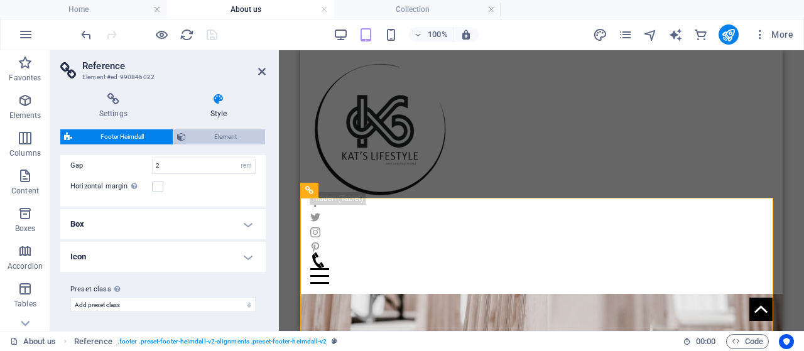
click at [212, 136] on span "Element" at bounding box center [226, 136] width 72 height 15
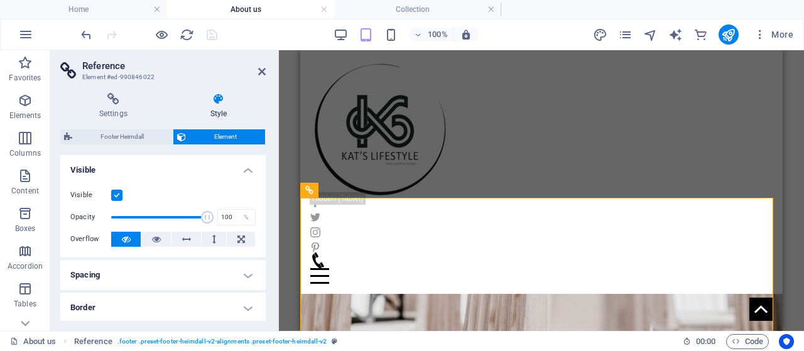
drag, startPoint x: 266, startPoint y: 189, endPoint x: 266, endPoint y: 220, distance: 30.8
click at [266, 220] on div "Settings Style Settings A reference is a copy of an element, which cannot be ed…" at bounding box center [162, 207] width 225 height 248
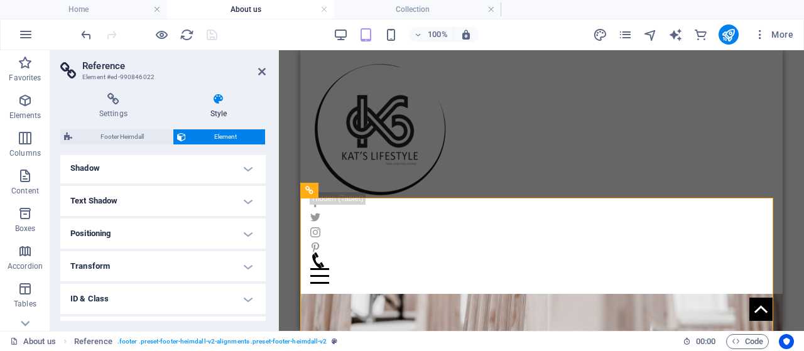
scroll to position [144, 0]
click at [272, 264] on div "Settings Style Settings A reference is a copy of an element, which cannot be ed…" at bounding box center [162, 207] width 225 height 248
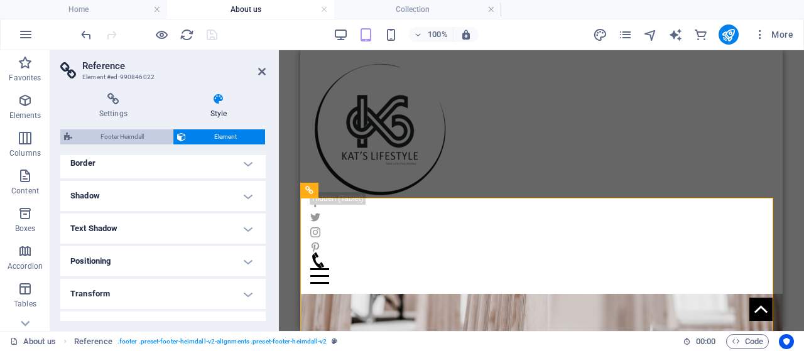
click at [95, 142] on span "Footer Heimdall" at bounding box center [122, 136] width 93 height 15
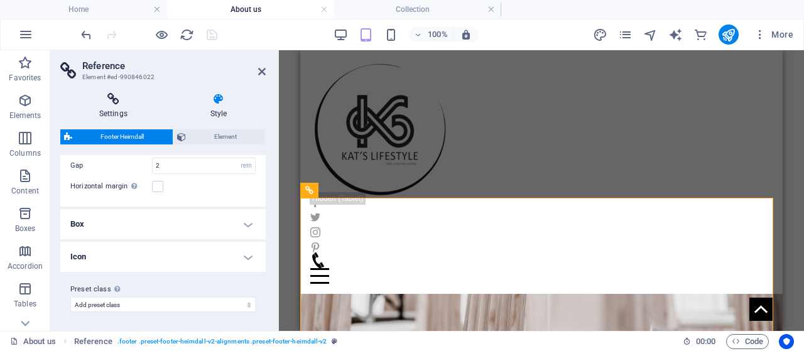
click at [107, 107] on h4 "Settings" at bounding box center [115, 106] width 111 height 26
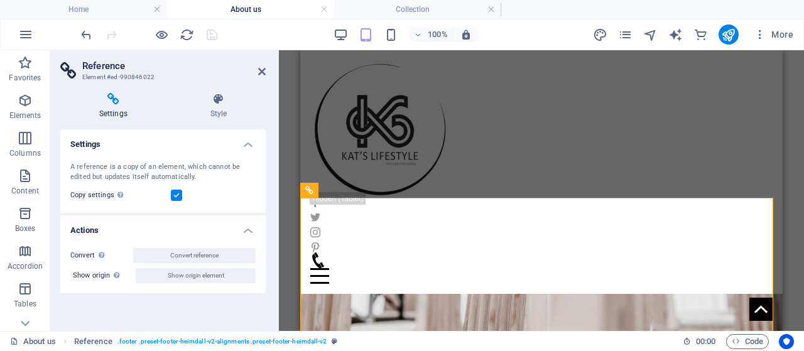
click at [176, 202] on div "Copy settings Use the same settings (flex, animation, position, style) as for t…" at bounding box center [162, 195] width 185 height 15
click at [176, 196] on label at bounding box center [176, 195] width 11 height 11
click at [0, 0] on input "Copy settings Use the same settings (flex, animation, position, style) as for t…" at bounding box center [0, 0] width 0 height 0
click at [176, 196] on label at bounding box center [176, 195] width 11 height 11
click at [0, 0] on input "Copy settings Use the same settings (flex, animation, position, style) as for t…" at bounding box center [0, 0] width 0 height 0
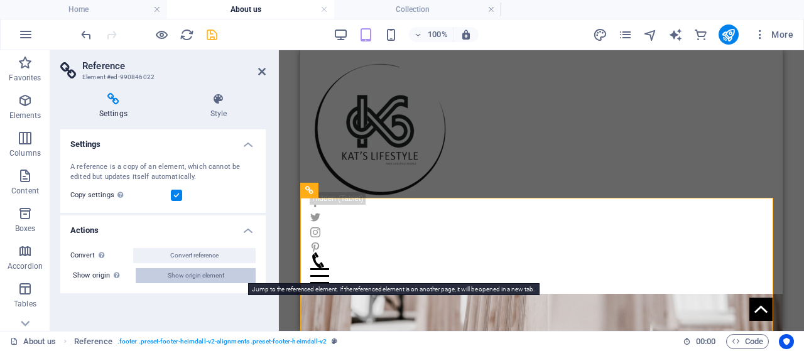
click at [215, 274] on span "Show origin element" at bounding box center [196, 275] width 56 height 15
select select "footer"
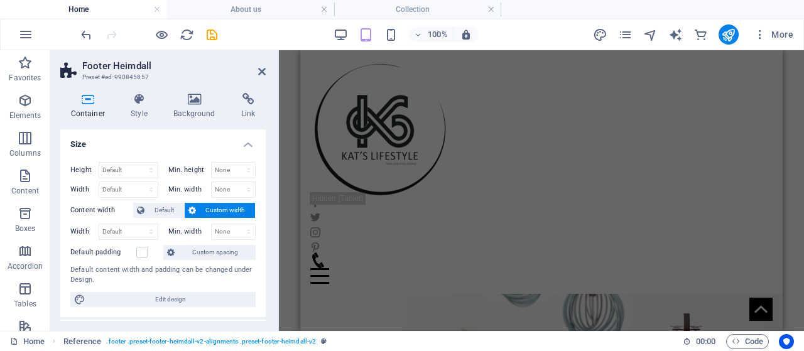
scroll to position [0, 0]
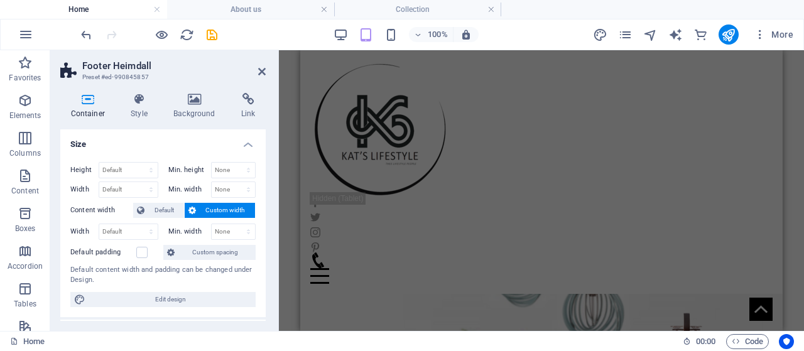
click at [268, 71] on aside "Footer Heimdall Preset #ed-990845857 Container Style Background Link Size Heigh…" at bounding box center [164, 190] width 229 height 281
click at [255, 74] on header "Footer Heimdall Preset #ed-990845857" at bounding box center [162, 66] width 205 height 33
click at [264, 73] on icon at bounding box center [262, 72] width 8 height 10
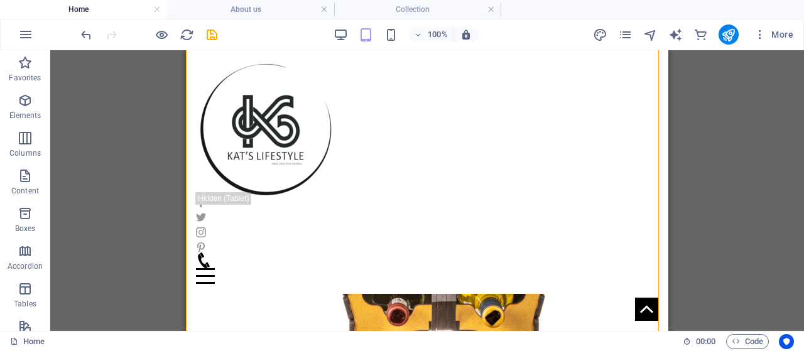
scroll to position [1168, 0]
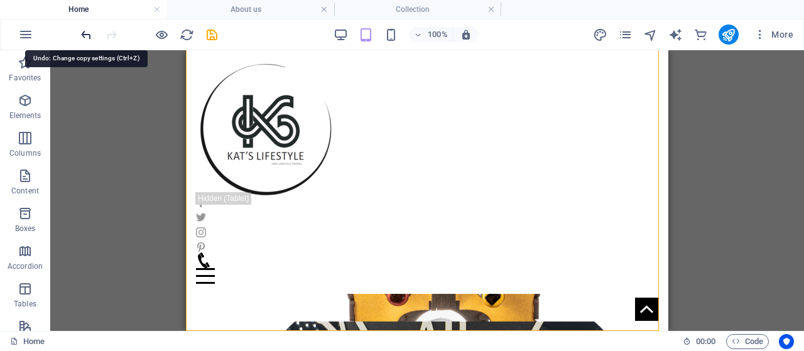
click at [82, 36] on icon "undo" at bounding box center [86, 35] width 14 height 14
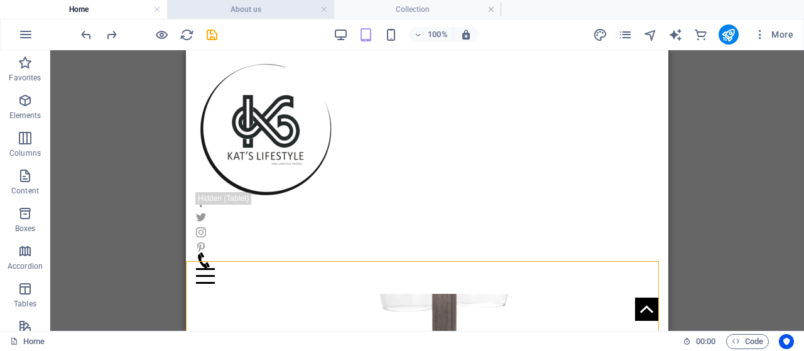
scroll to position [815, 0]
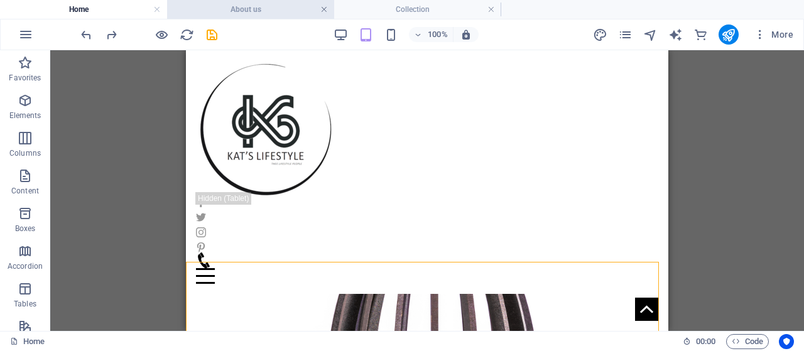
click at [323, 10] on link at bounding box center [324, 10] width 8 height 12
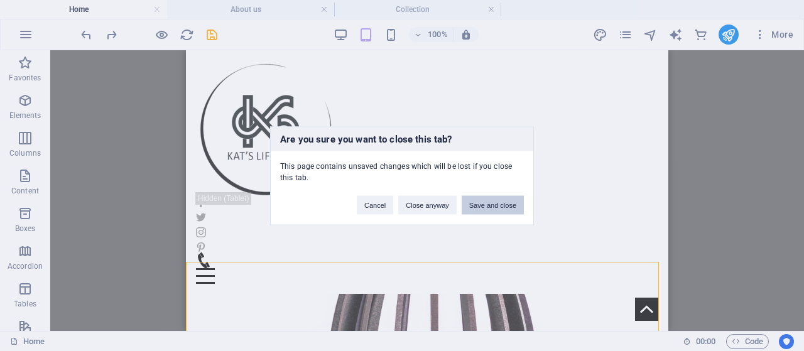
click at [497, 200] on button "Save and close" at bounding box center [492, 204] width 62 height 19
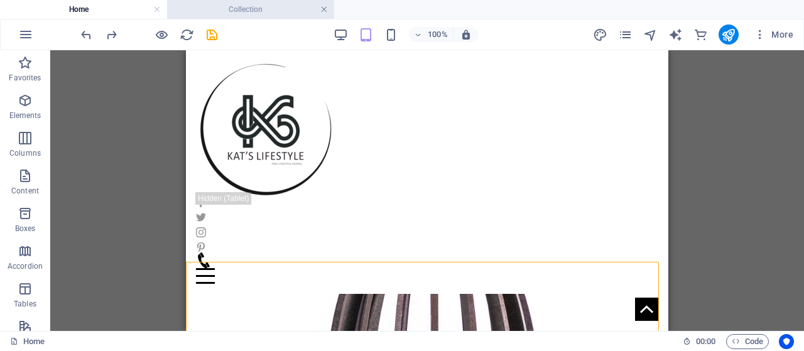
click at [323, 8] on link at bounding box center [324, 10] width 8 height 12
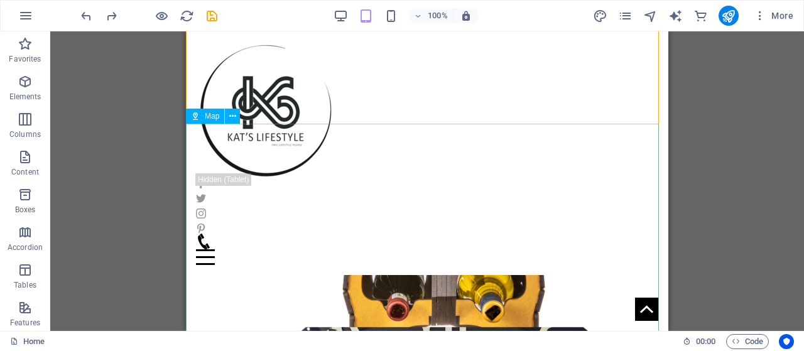
scroll to position [1149, 0]
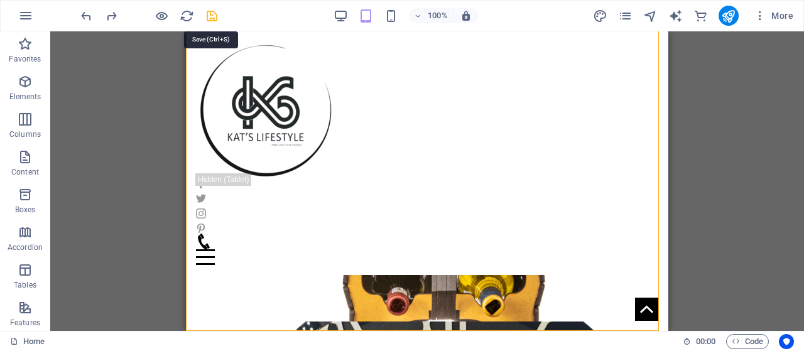
click at [209, 19] on icon "save" at bounding box center [212, 16] width 14 height 14
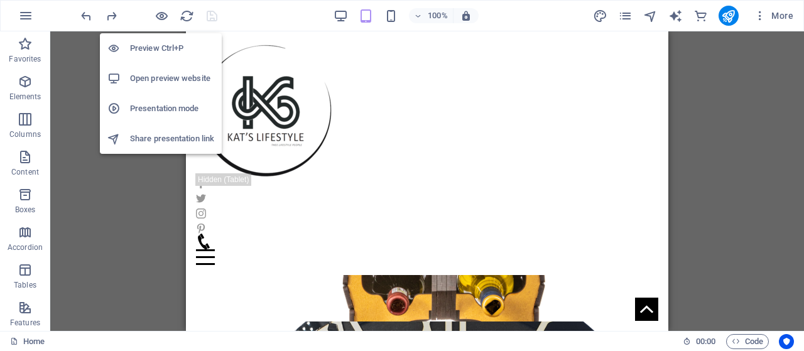
click at [166, 84] on h6 "Open preview website" at bounding box center [172, 78] width 84 height 15
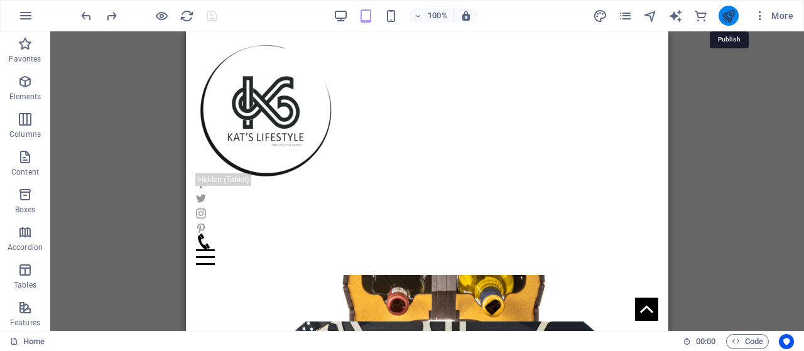
click at [729, 18] on icon "publish" at bounding box center [728, 16] width 14 height 14
